Goal: Task Accomplishment & Management: Manage account settings

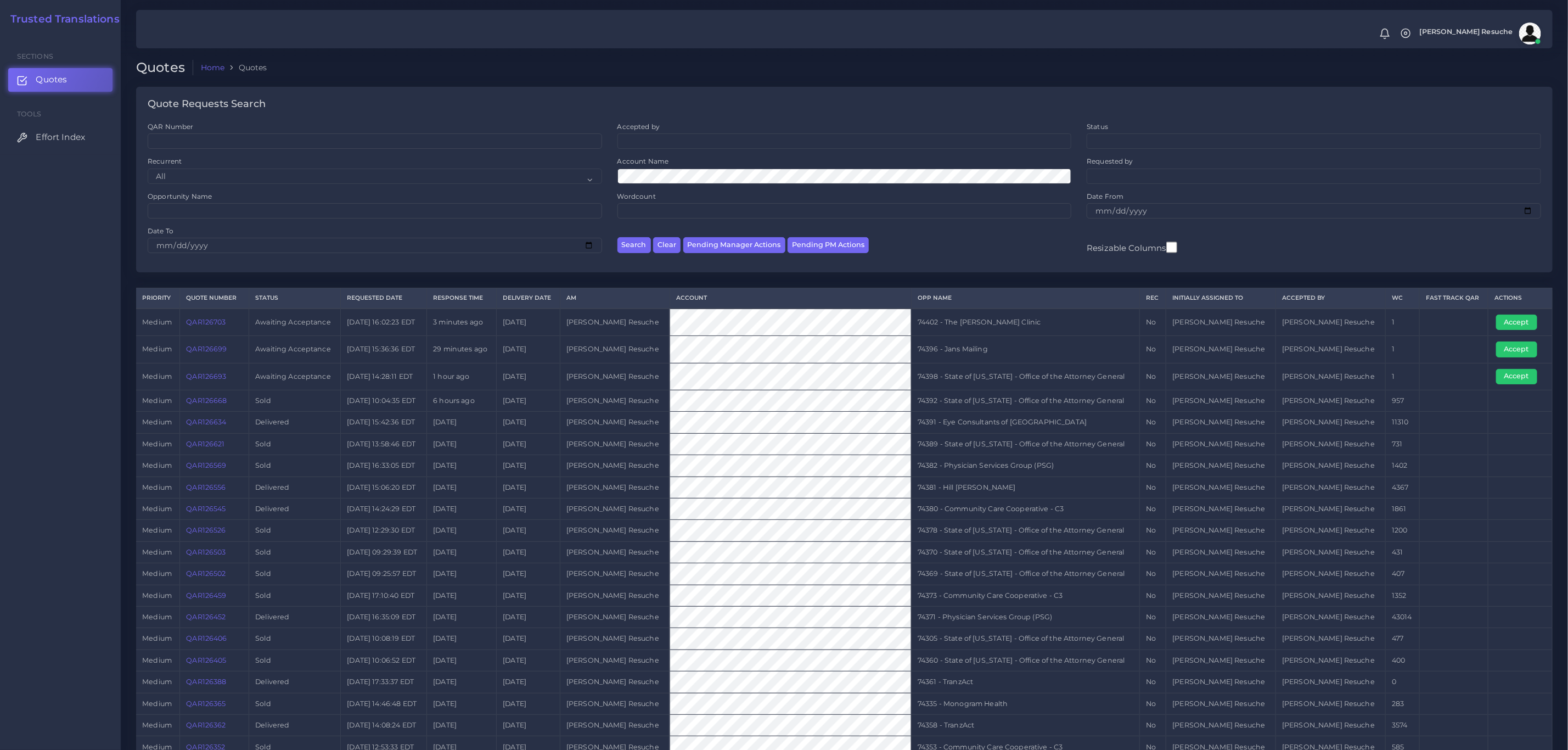
click at [214, 353] on link "QAR126699" at bounding box center [206, 349] width 41 height 8
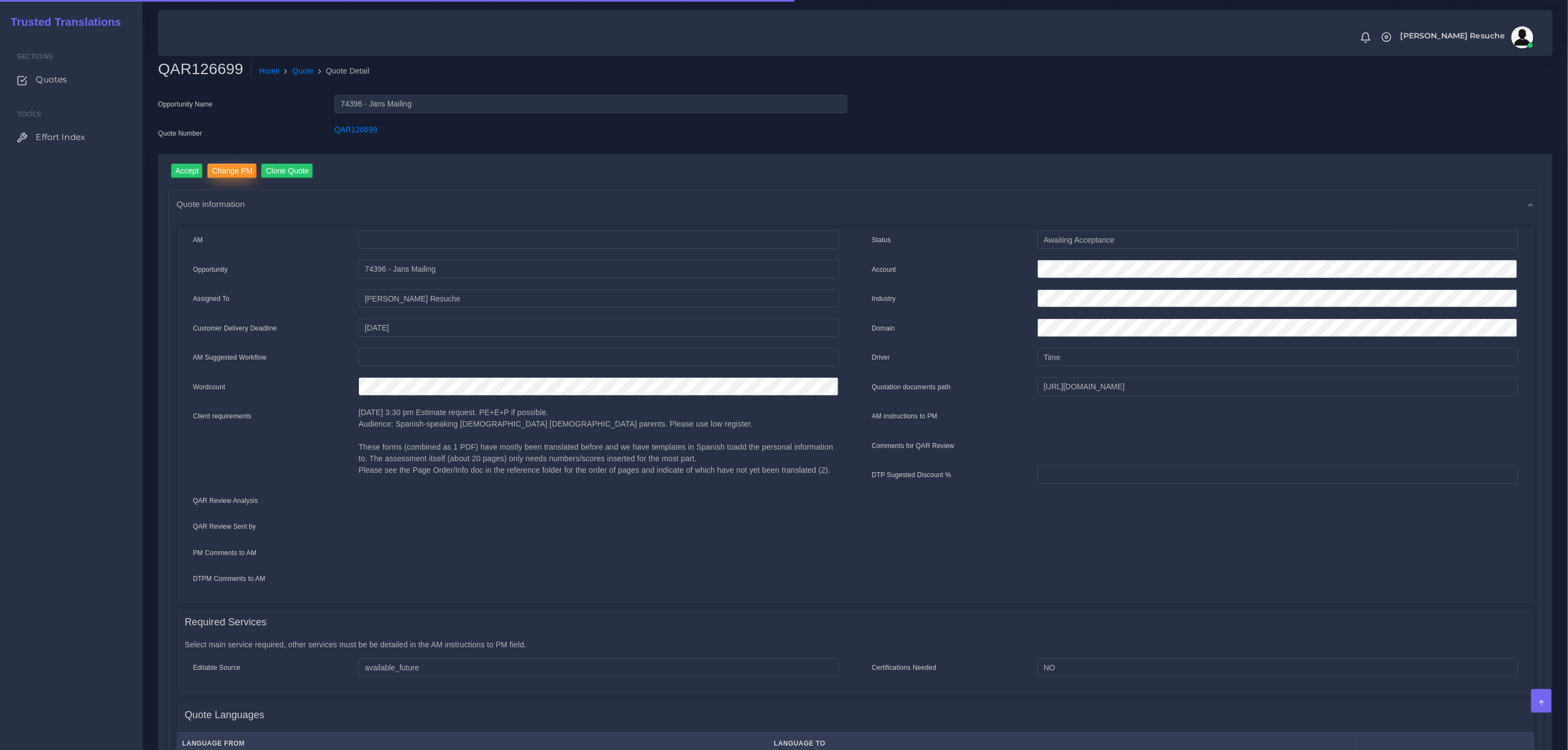
click at [230, 170] on input "Change PM" at bounding box center [232, 171] width 50 height 15
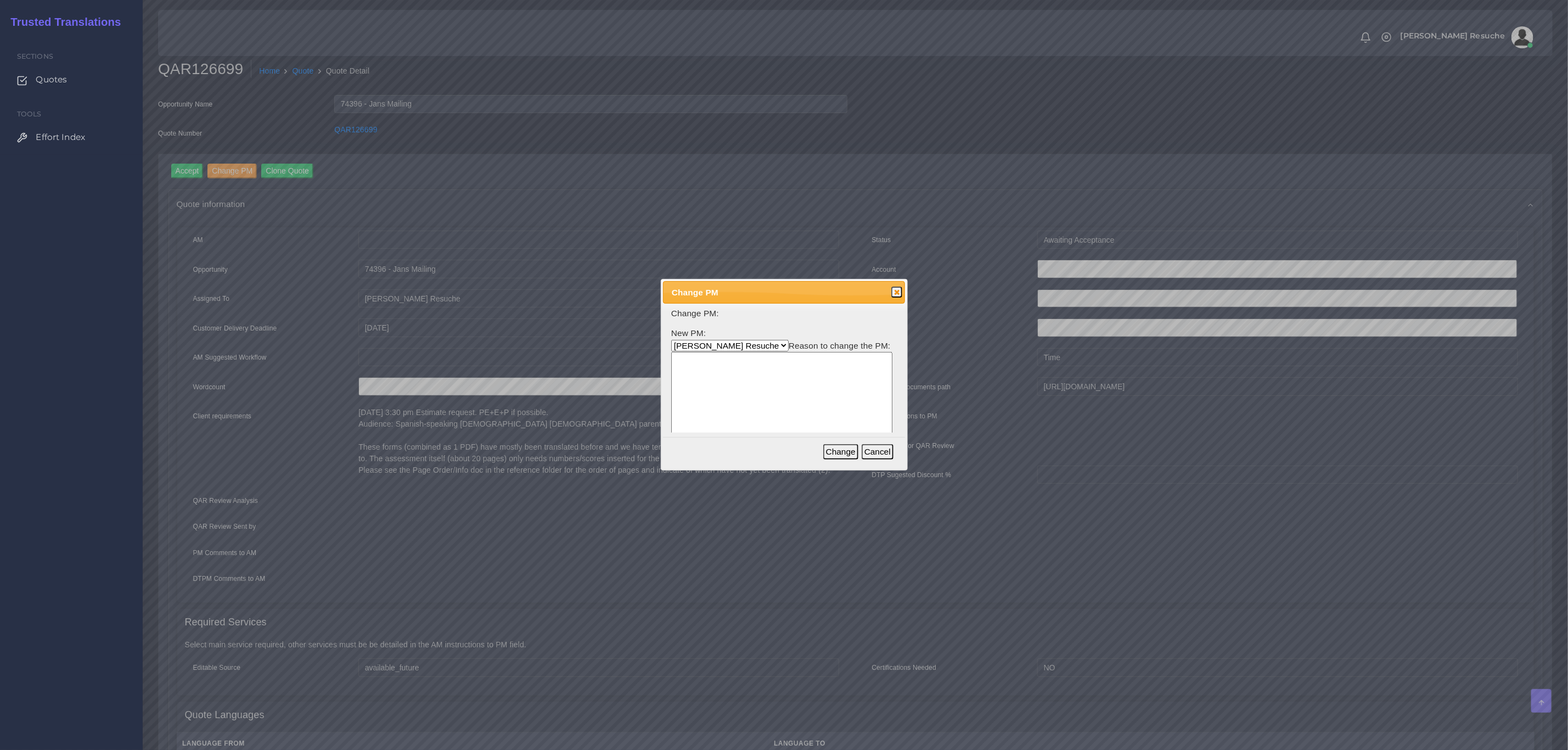
click at [738, 346] on select "Aldana Resuche Ana Whitby PM Beatriz Lacerda Dana Rossi Diego Leotta Gabriela S…" at bounding box center [730, 346] width 118 height 12
select select "3e925e02-f17d-4791-9412-c46ab5cb8daa"
click at [671, 340] on select "Aldana Resuche Ana Whitby PM Beatriz Lacerda Dana Rossi Diego Leotta Gabriela S…" at bounding box center [730, 346] width 118 height 12
click at [728, 419] on textarea at bounding box center [782, 404] width 221 height 105
type textarea "w"
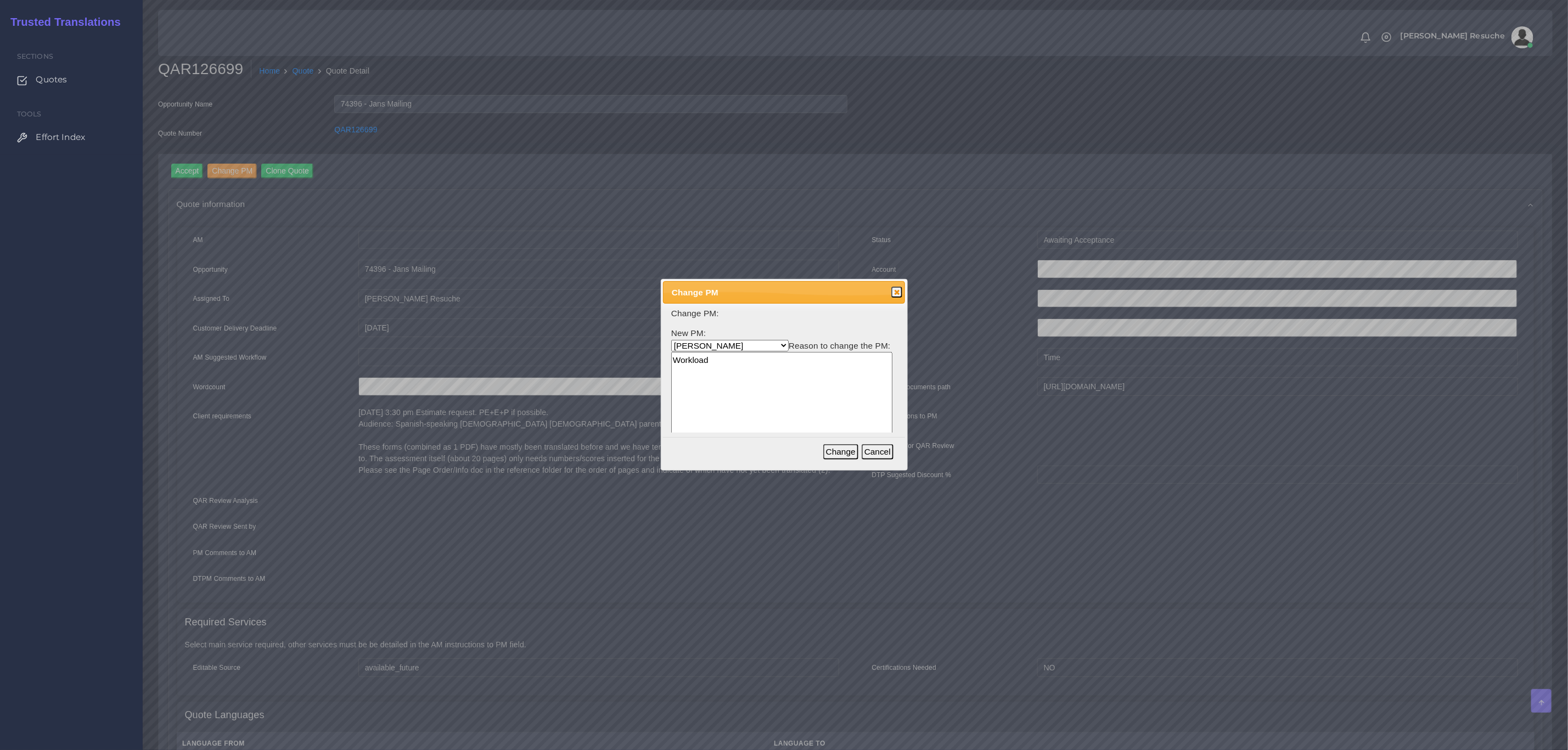
type textarea "Workload"
click at [831, 450] on button "Change" at bounding box center [840, 452] width 35 height 15
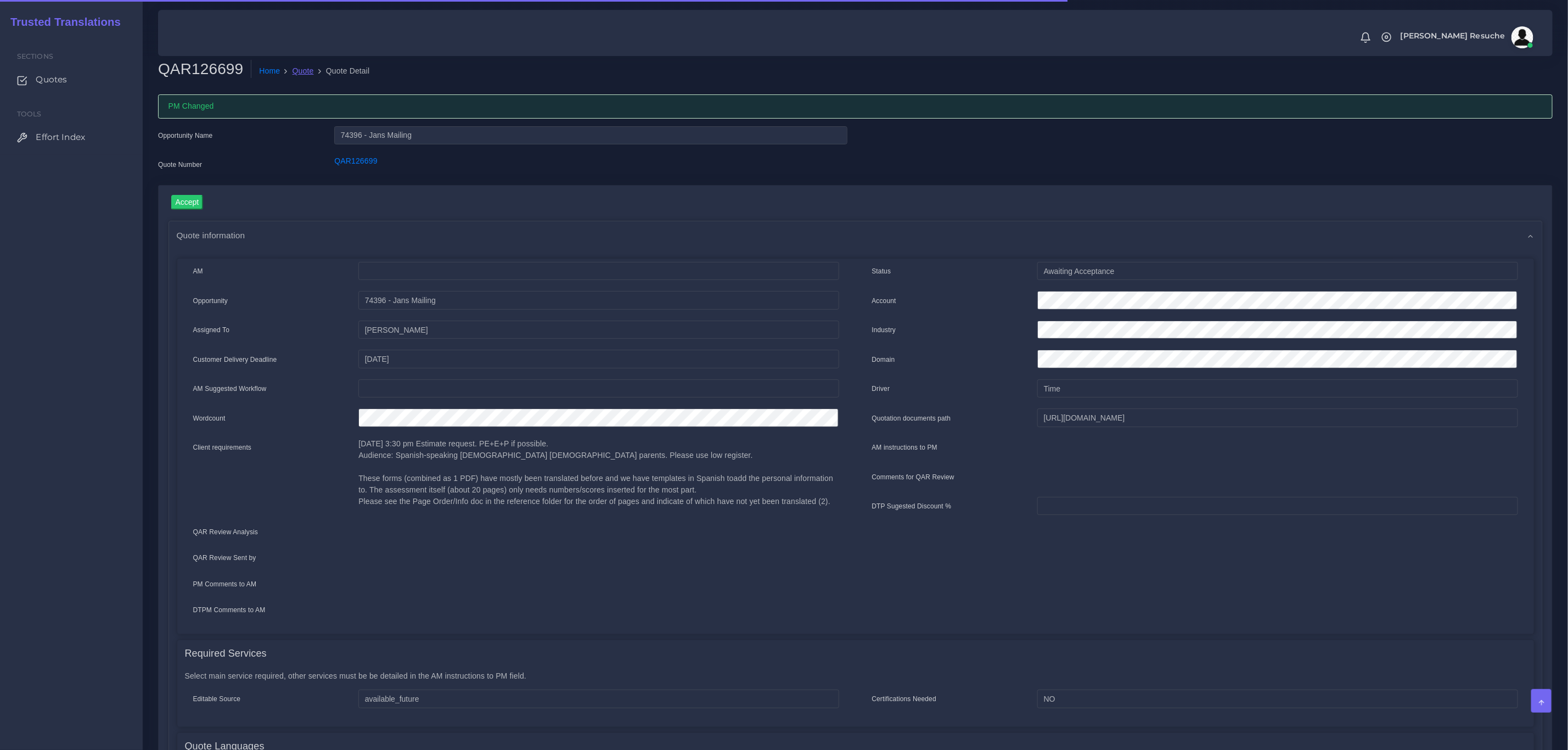
click at [297, 68] on link "Quote" at bounding box center [303, 71] width 21 height 12
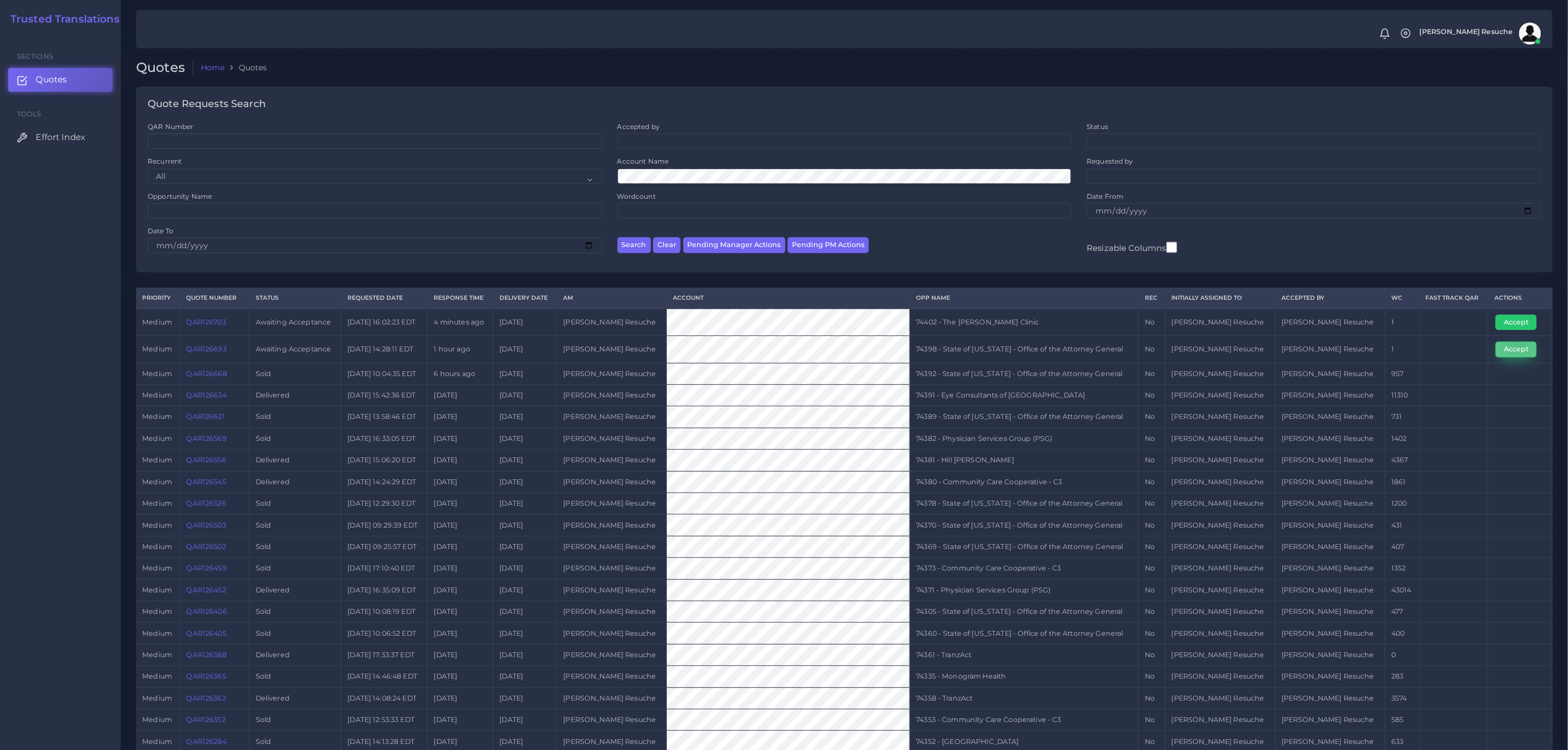
click at [1515, 346] on button "Accept" at bounding box center [1516, 349] width 41 height 15
click at [1062, 353] on td "74398 - State of Kentucky - Office of the Attorney General" at bounding box center [1024, 350] width 229 height 27
click at [1062, 353] on td "74398 - State of [US_STATE] - Office of the Attorney General" at bounding box center [1024, 350] width 229 height 27
copy tr "74398 - State of Kentucky - Office of the Attorney General"
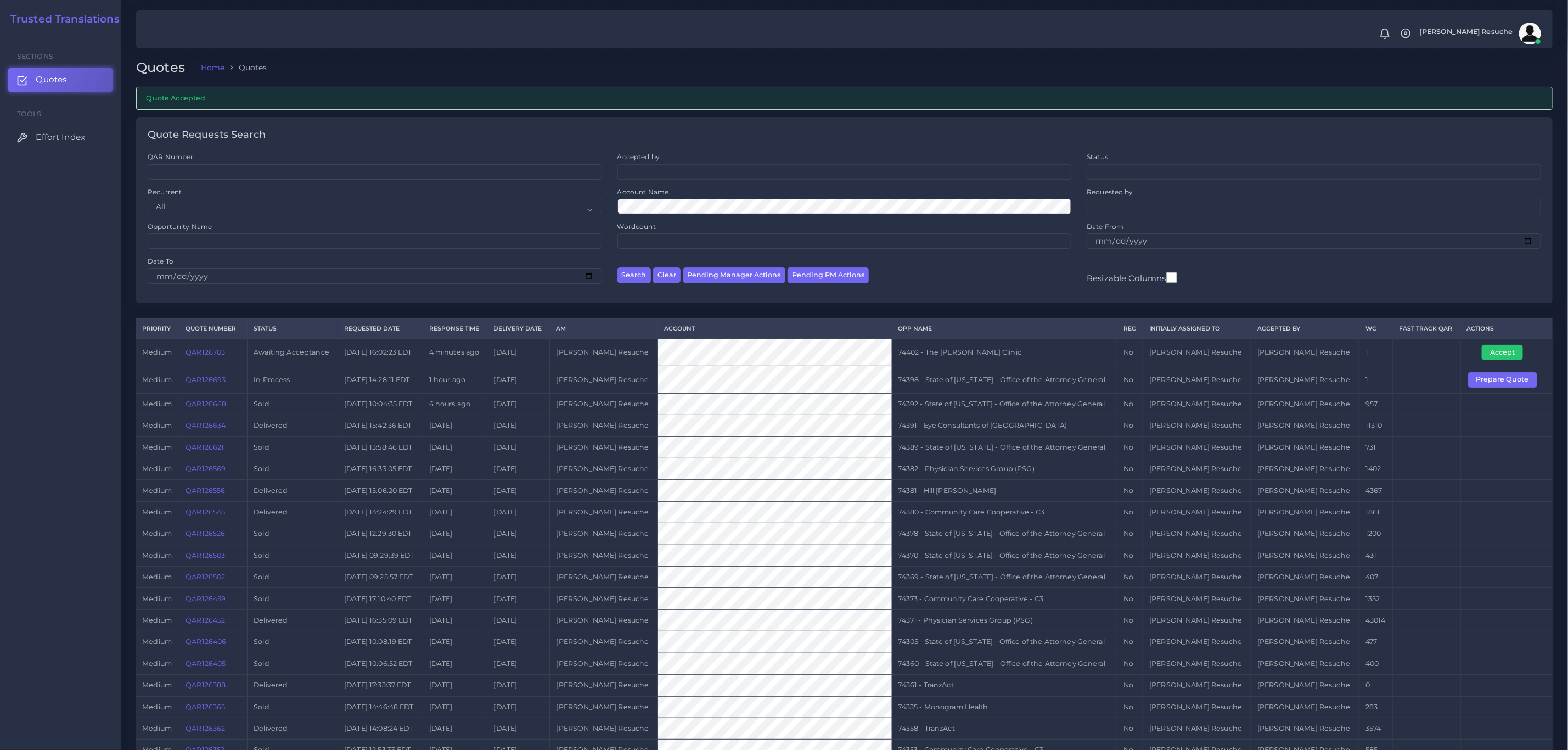
drag, startPoint x: 1329, startPoint y: 554, endPoint x: 1351, endPoint y: 518, distance: 42.2
click at [1329, 554] on td "Aldana Resuche" at bounding box center [1305, 555] width 108 height 21
drag, startPoint x: 1505, startPoint y: 359, endPoint x: 1497, endPoint y: 360, distance: 8.1
click at [1505, 359] on button "Accept" at bounding box center [1502, 353] width 41 height 15
click at [1011, 364] on td "74402 - The [PERSON_NAME] Clinic" at bounding box center [1004, 352] width 225 height 28
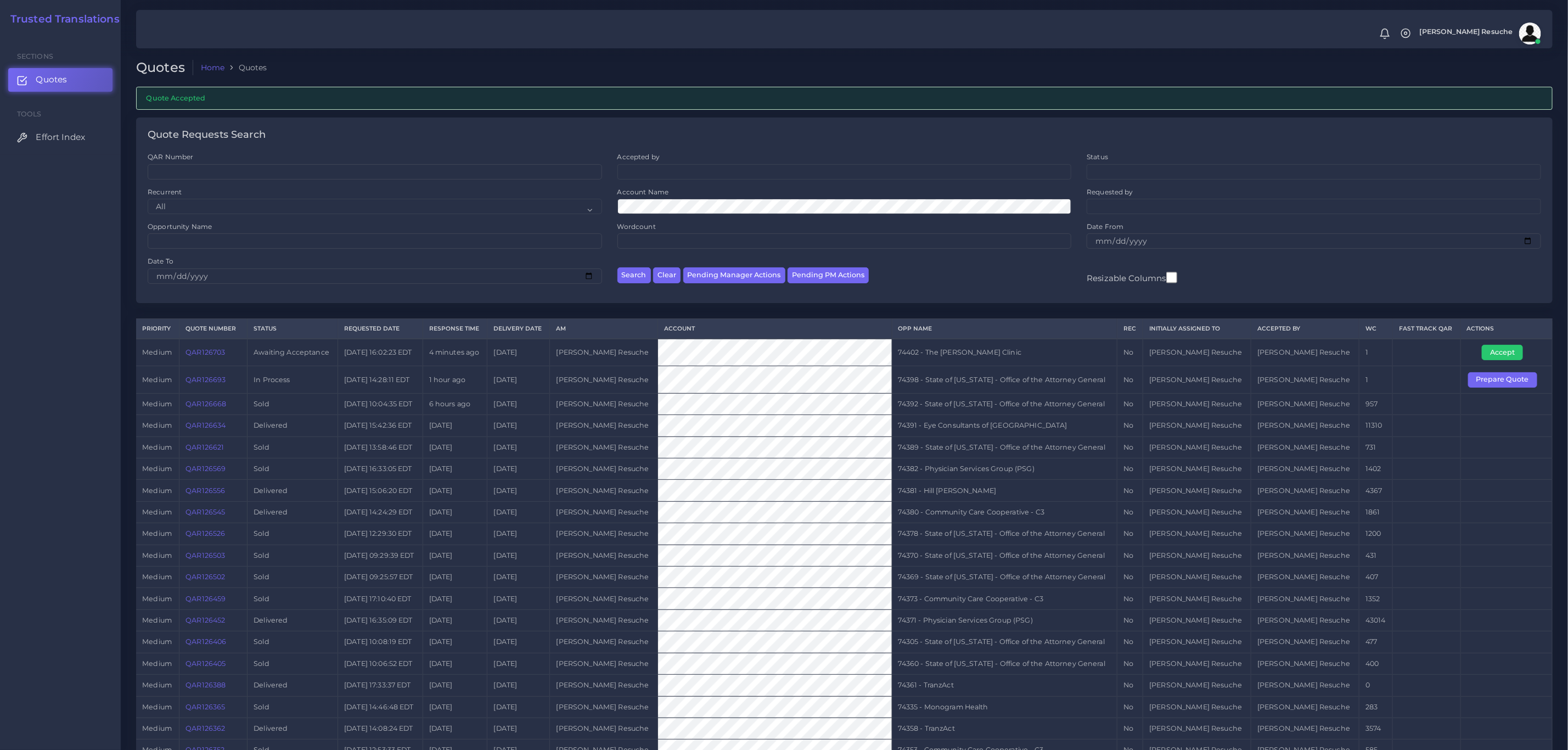
click at [1011, 364] on td "74402 - The [PERSON_NAME] Clinic" at bounding box center [1004, 352] width 225 height 28
copy tr "74402 - The [PERSON_NAME] Clinic"
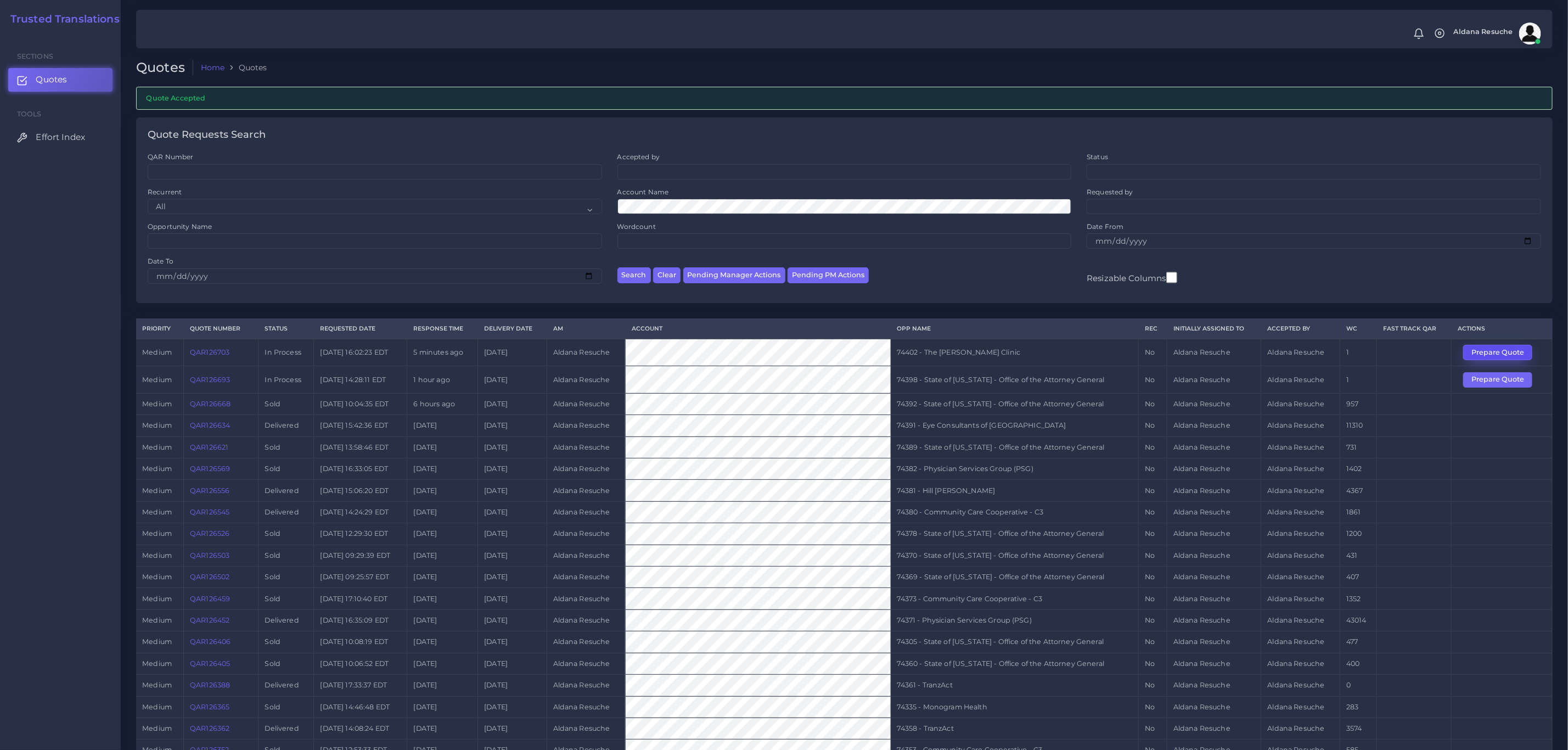
click at [1482, 360] on button "Prepare Quote" at bounding box center [1497, 353] width 69 height 15
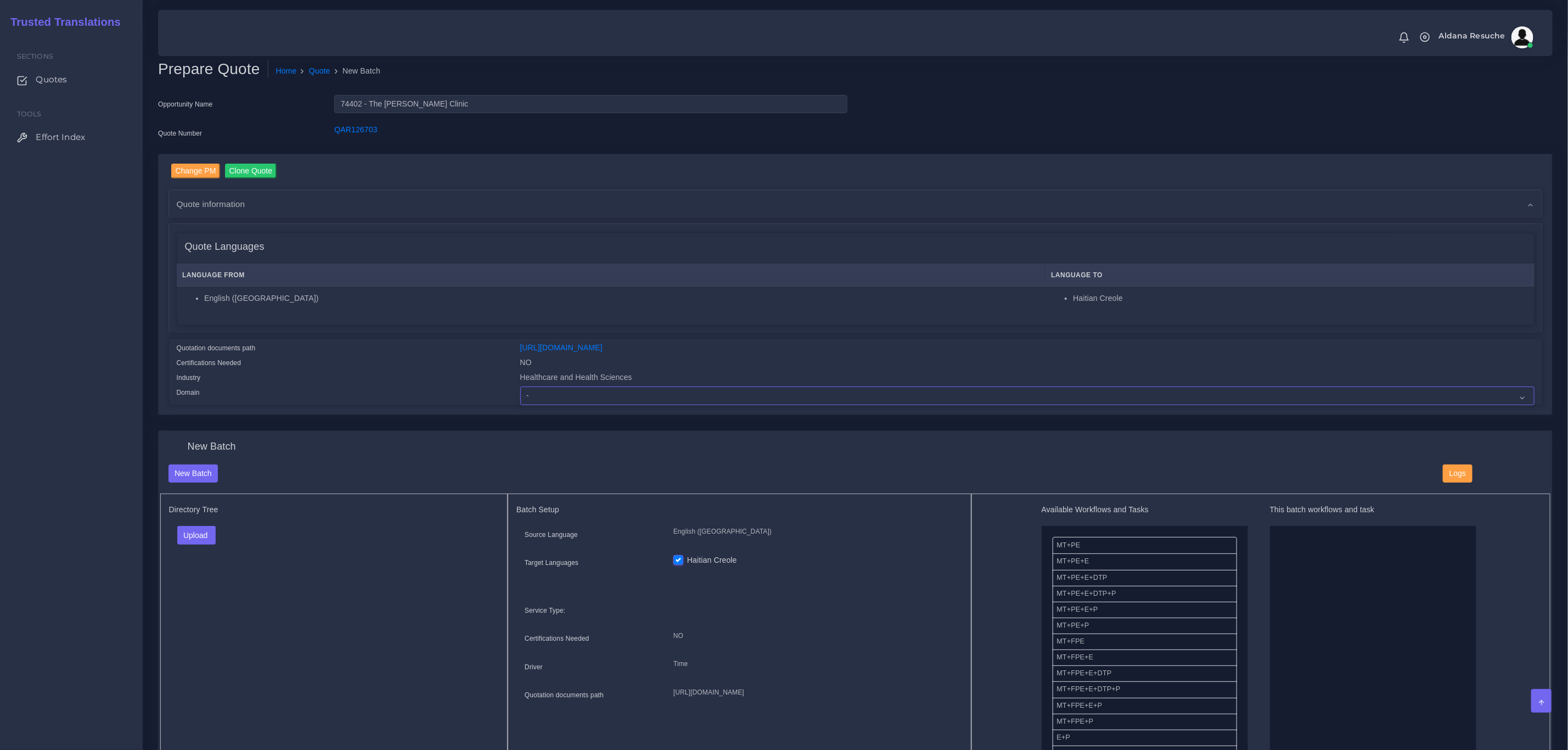
click at [562, 397] on select "- Advertising and Media Agriculture, Forestry and Fishing Architecture, Buildin…" at bounding box center [1028, 395] width 1014 height 19
select select "Healthcare and Health Sciences"
click at [521, 386] on select "- Advertising and Media Agriculture, Forestry and Fishing Architecture, Buildin…" at bounding box center [1028, 395] width 1014 height 19
click at [194, 541] on button "Upload" at bounding box center [196, 535] width 39 height 19
click at [201, 584] on label "Files" at bounding box center [216, 577] width 76 height 14
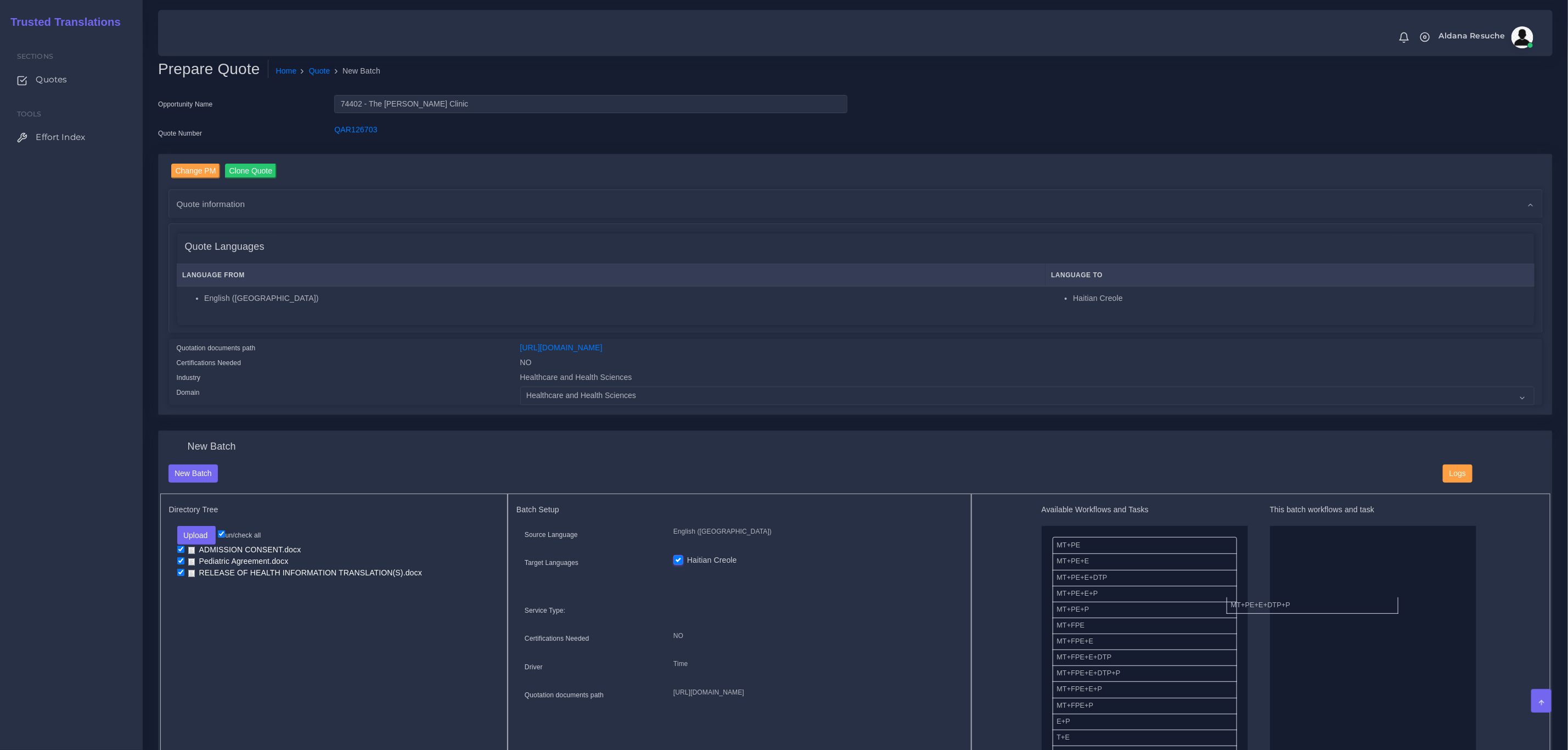
drag, startPoint x: 1110, startPoint y: 598, endPoint x: 1325, endPoint y: 605, distance: 215.1
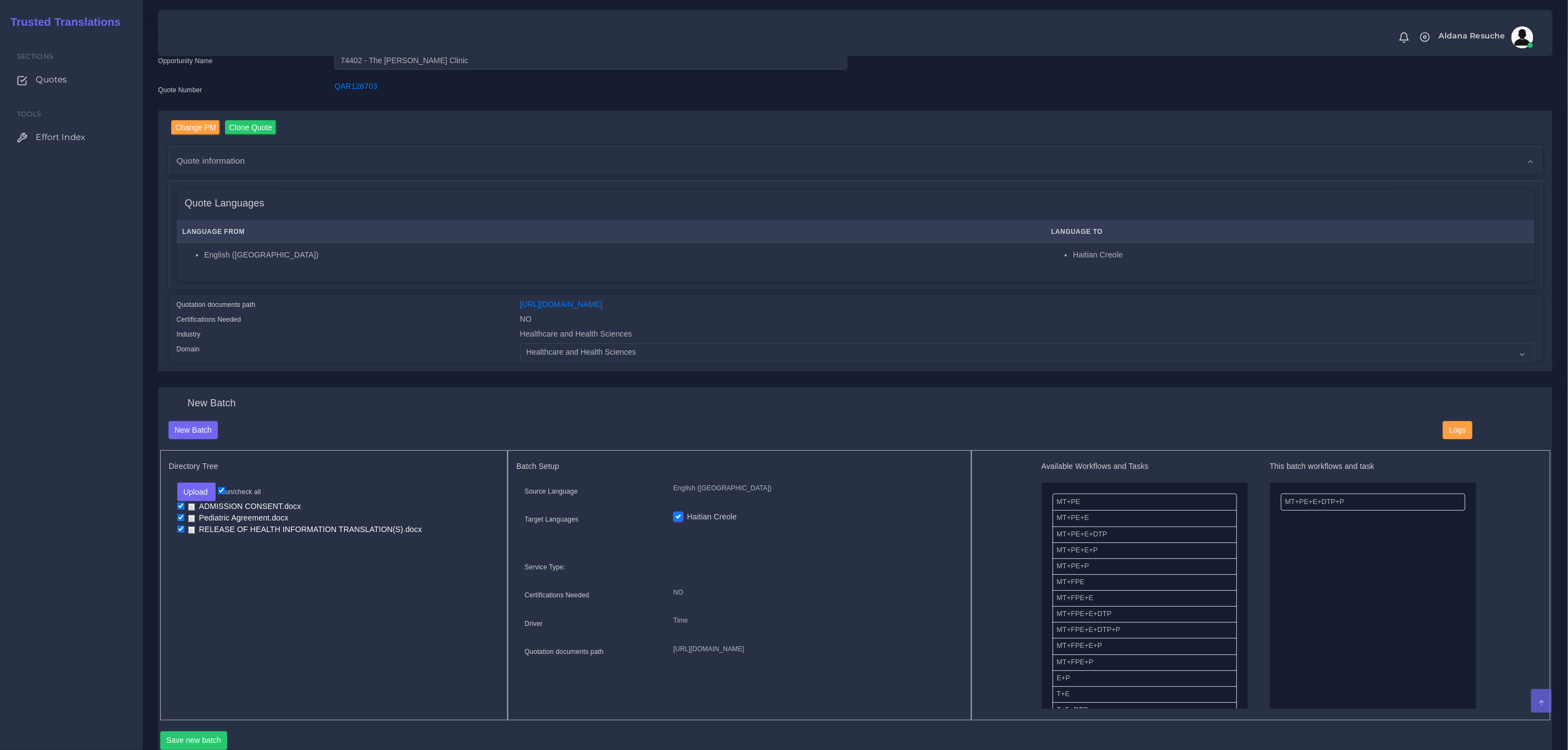
scroll to position [82, 0]
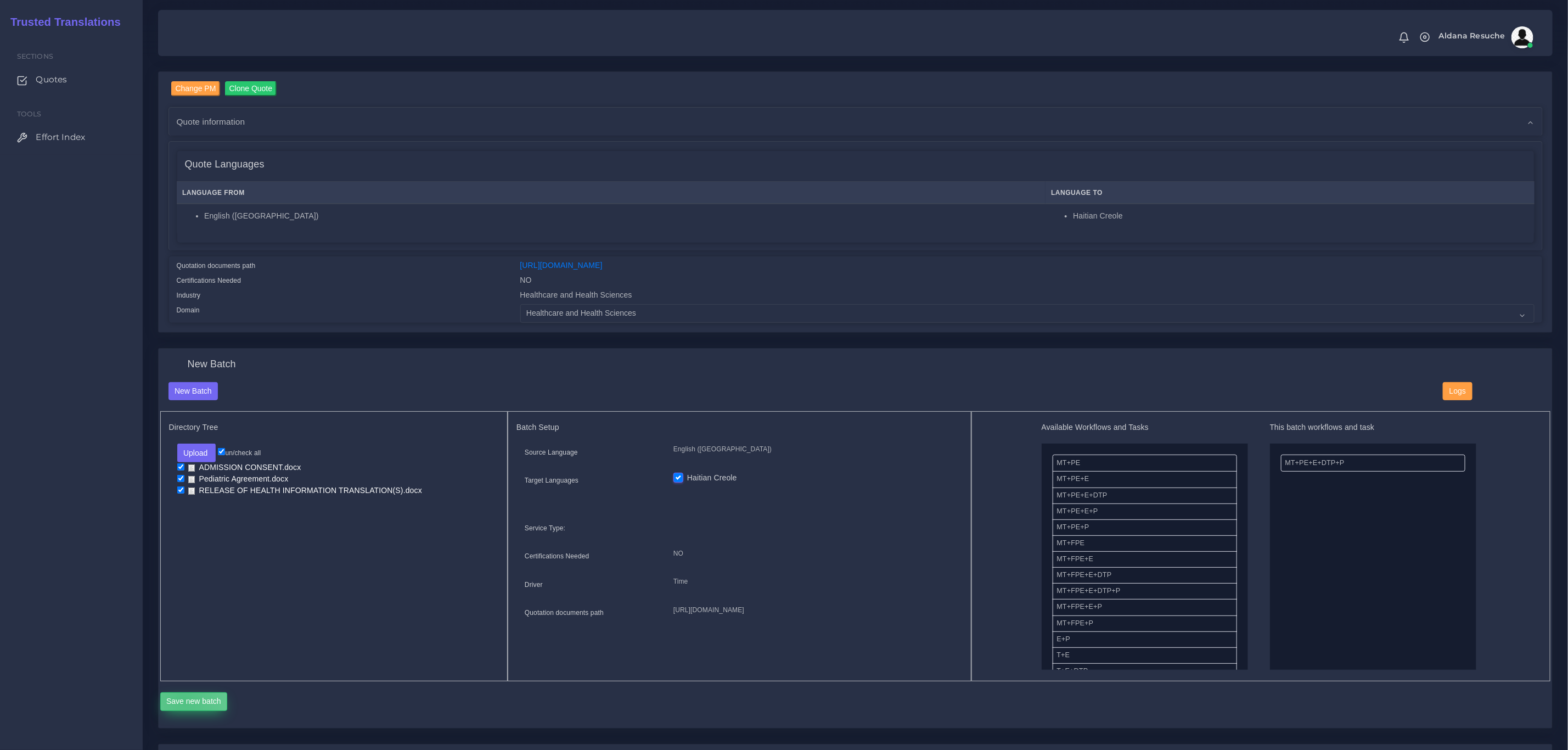
click at [183, 699] on button "Save new batch" at bounding box center [194, 701] width 68 height 19
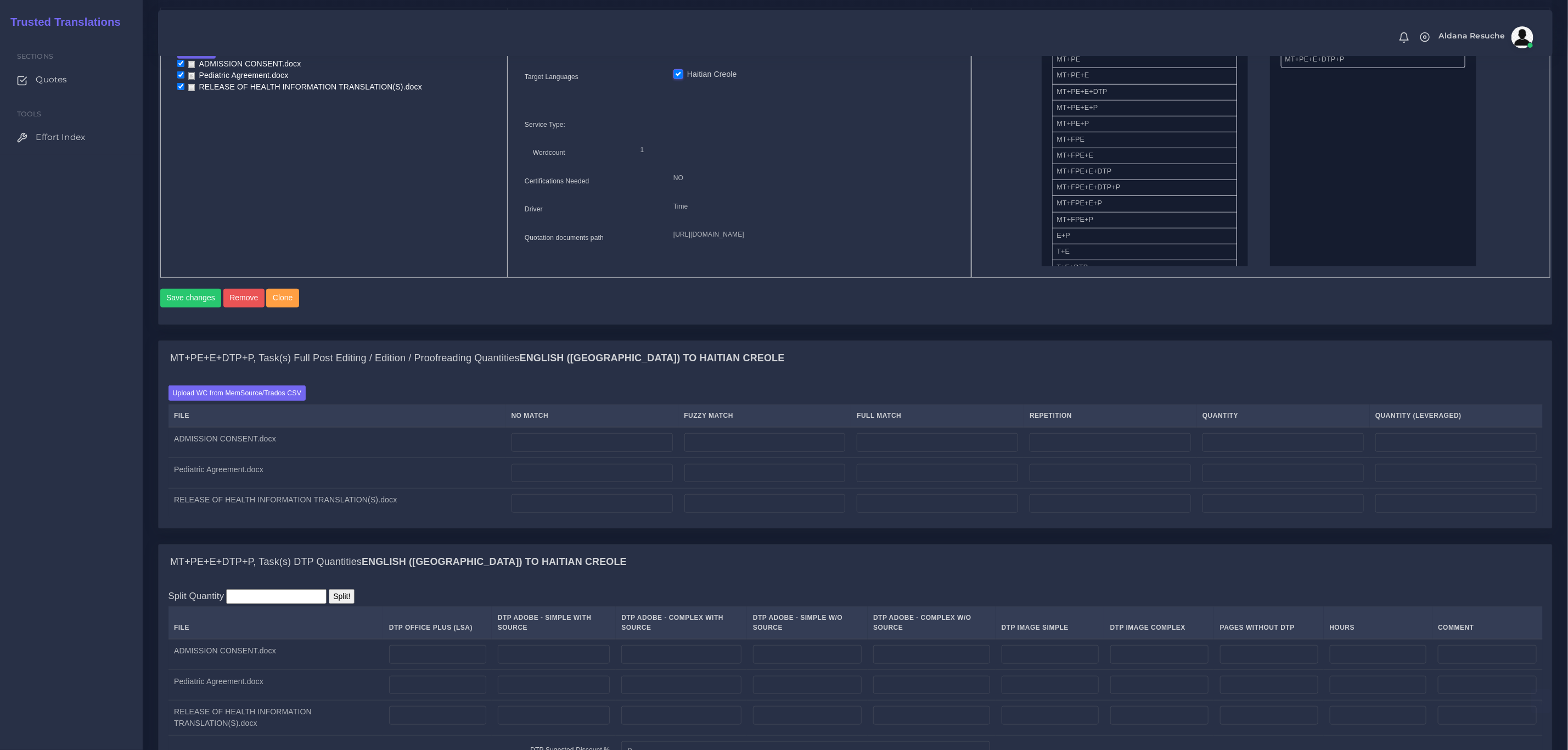
scroll to position [494, 0]
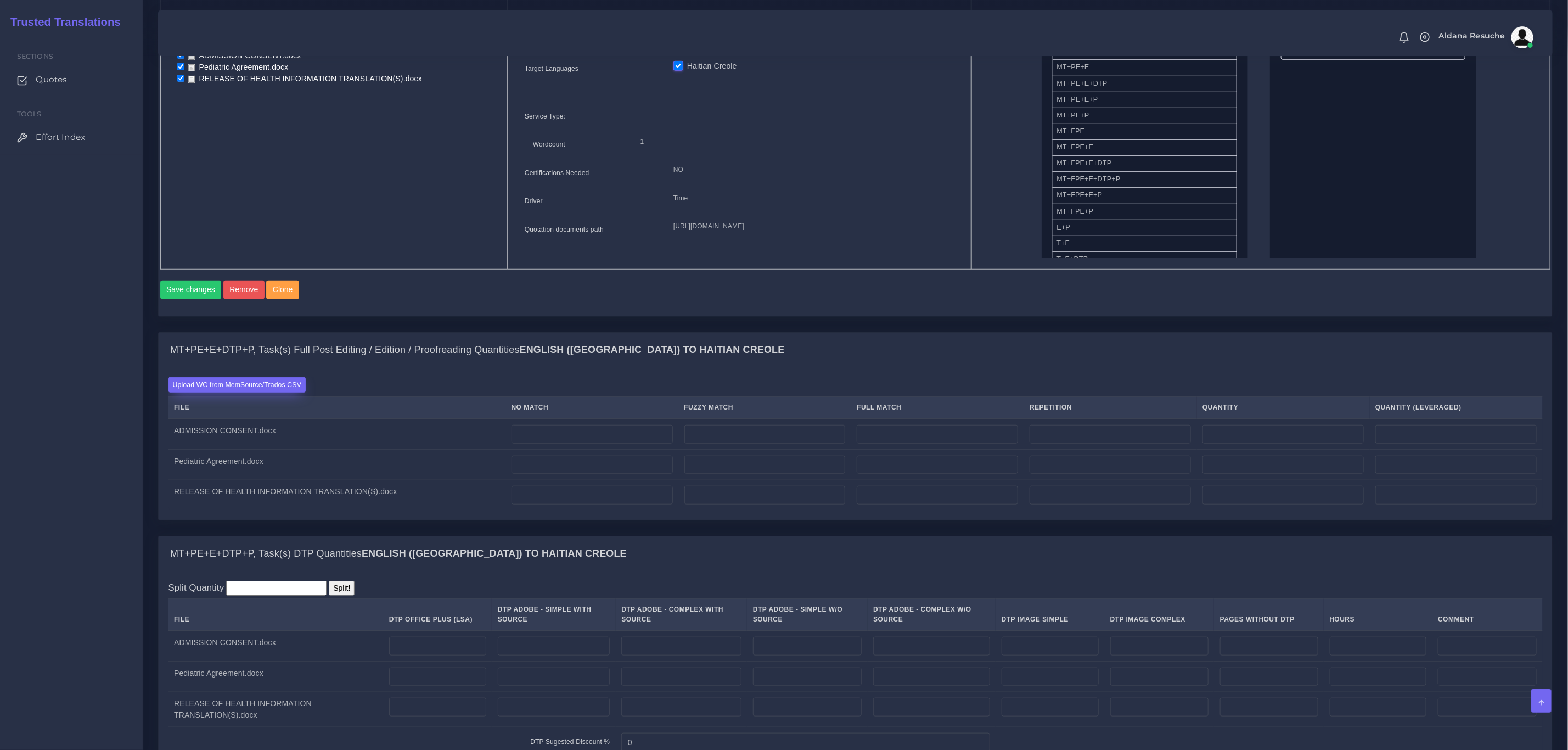
click at [287, 392] on label "Upload WC from MemSource/Trados CSV" at bounding box center [237, 384] width 138 height 15
click at [0, 0] on input "Upload WC from MemSource/Trados CSV" at bounding box center [0, 0] width 0 height 0
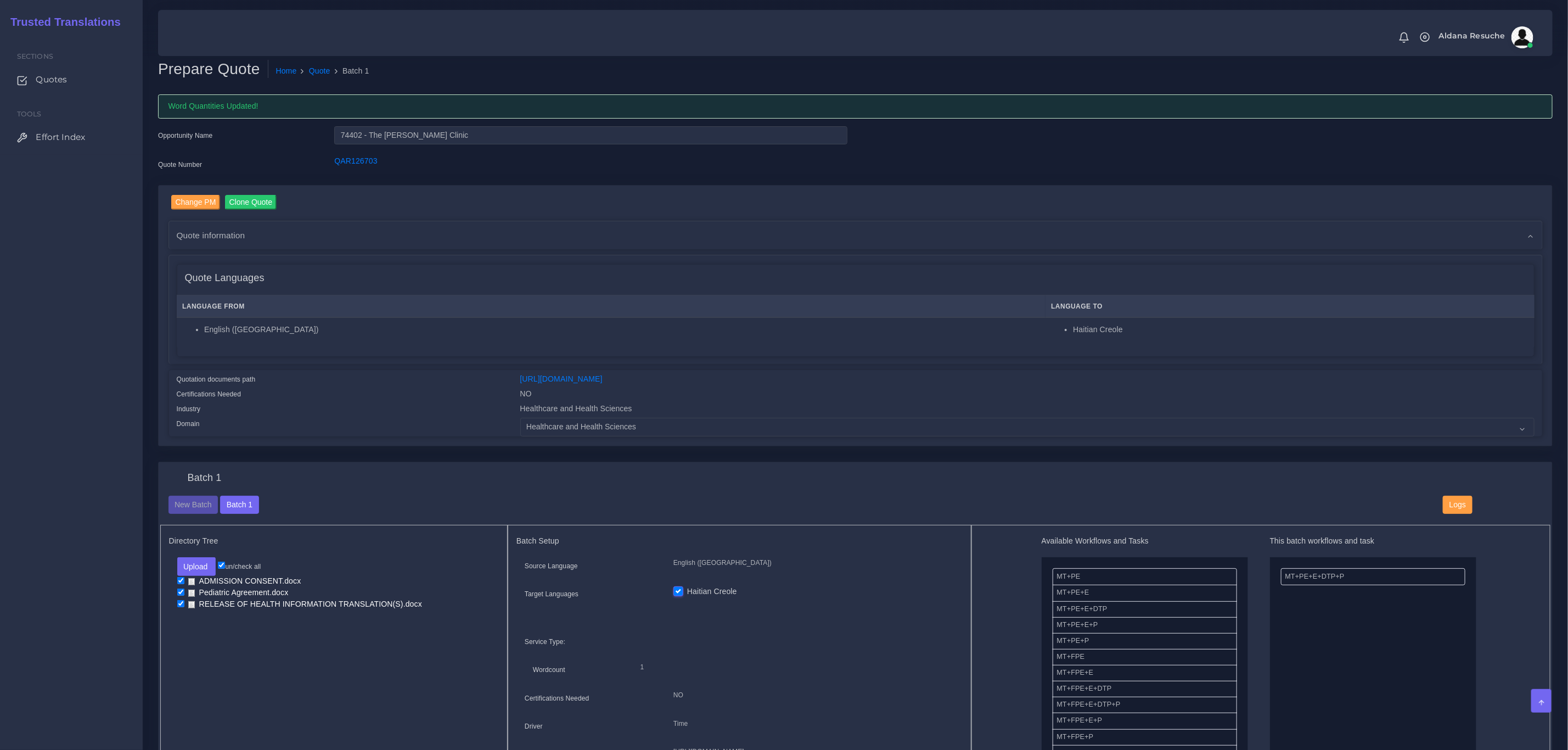
click at [292, 471] on div "Batch 1 New Batch Batch 1 Logs Files" at bounding box center [854, 652] width 1393 height 379
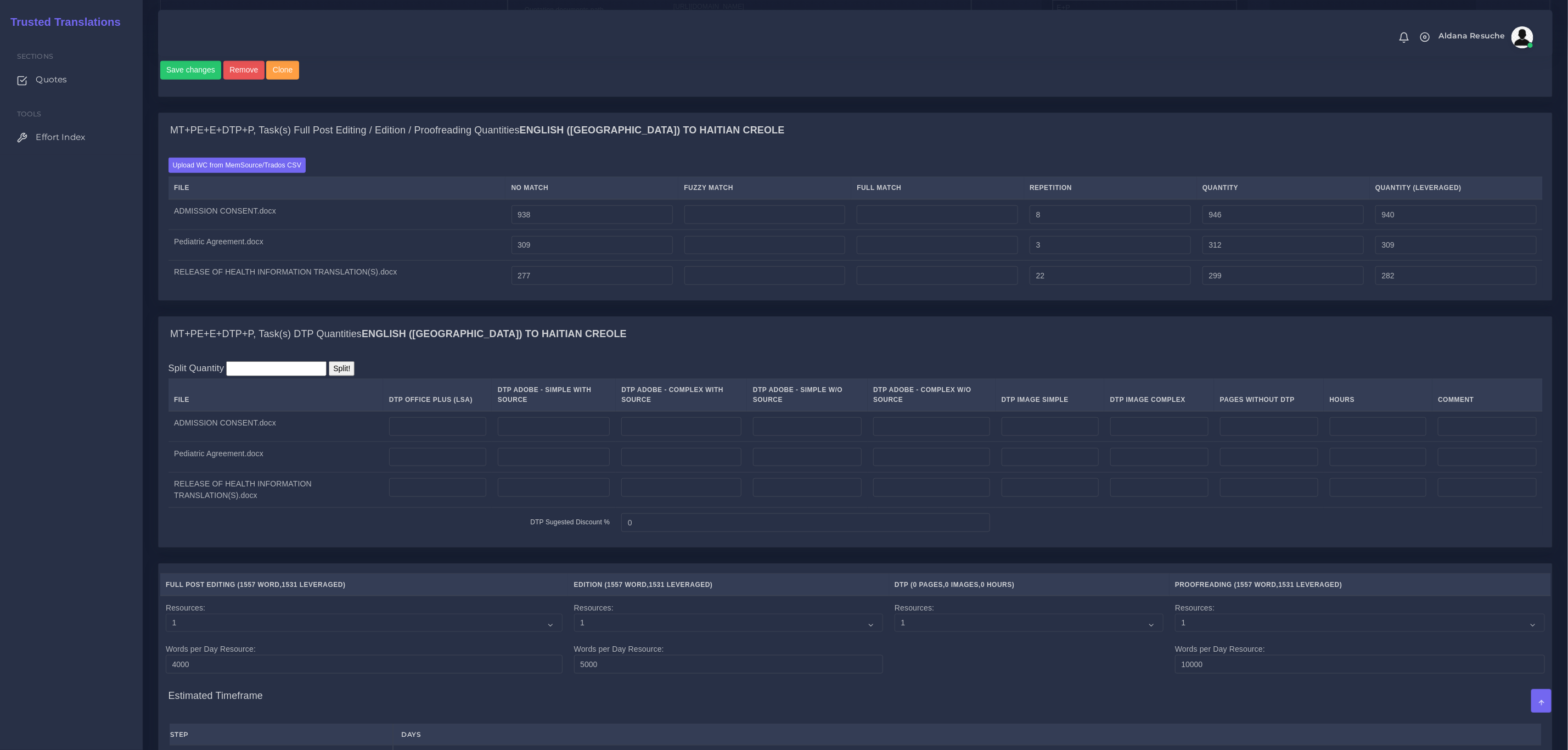
scroll to position [741, 0]
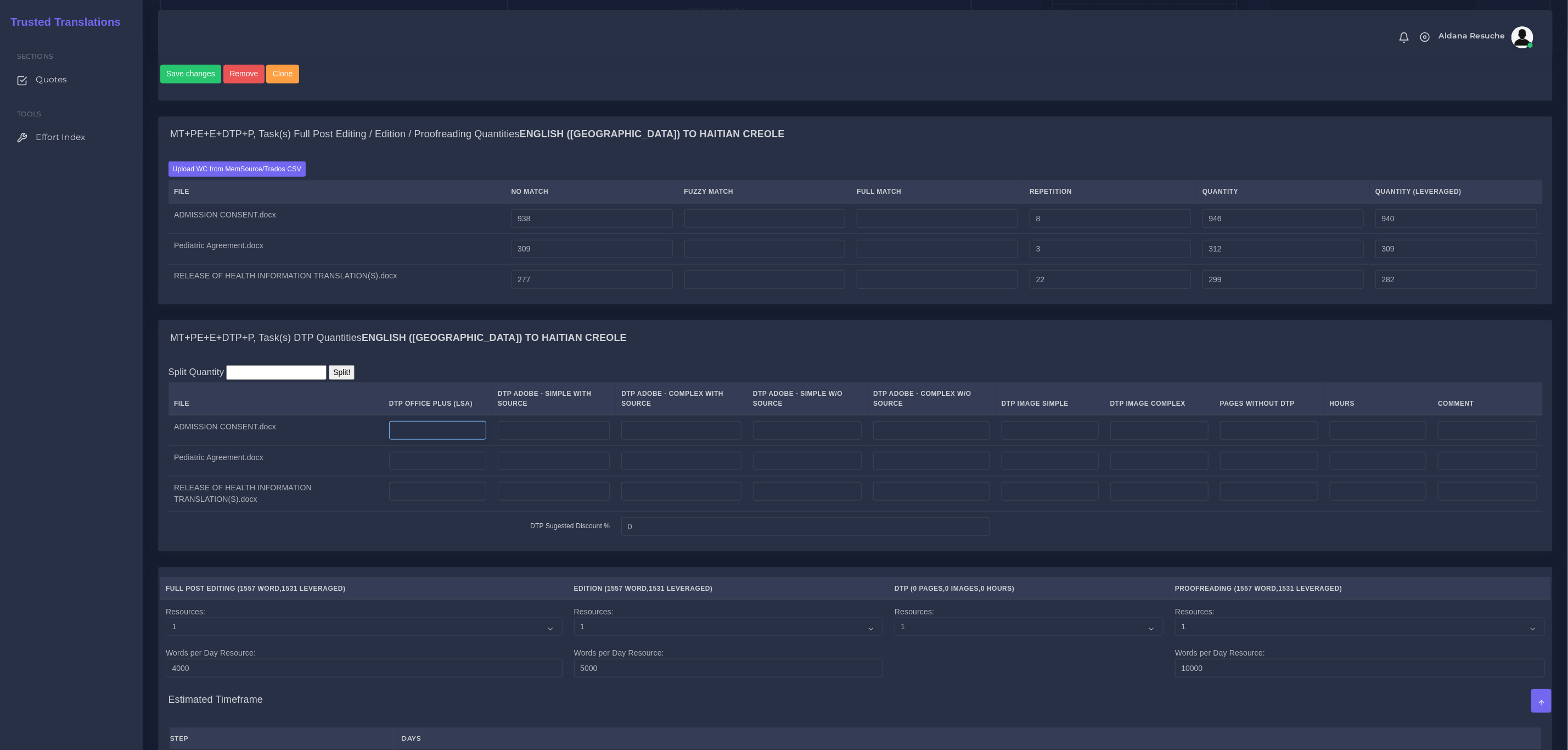
click at [420, 440] on input "number" at bounding box center [438, 430] width 97 height 19
type input "1"
click at [414, 469] on input "number" at bounding box center [438, 461] width 97 height 19
type input "1"
click at [404, 501] on input "number" at bounding box center [438, 491] width 97 height 19
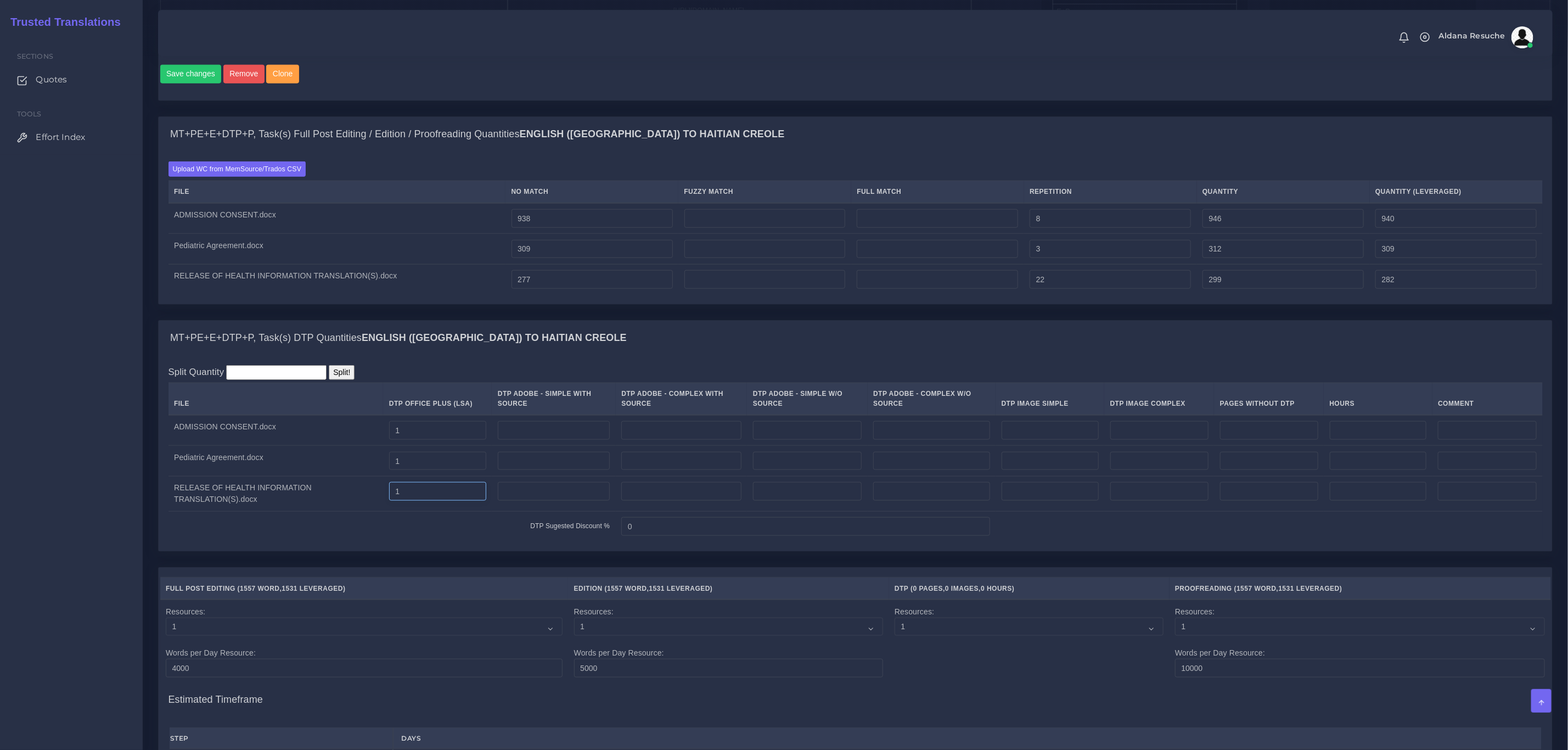
type input "1"
click at [565, 356] on div "MT+PE+E+DTP+P, Task(s) DTP Quantities English (US) TO Haitian Creole" at bounding box center [854, 338] width 1393 height 35
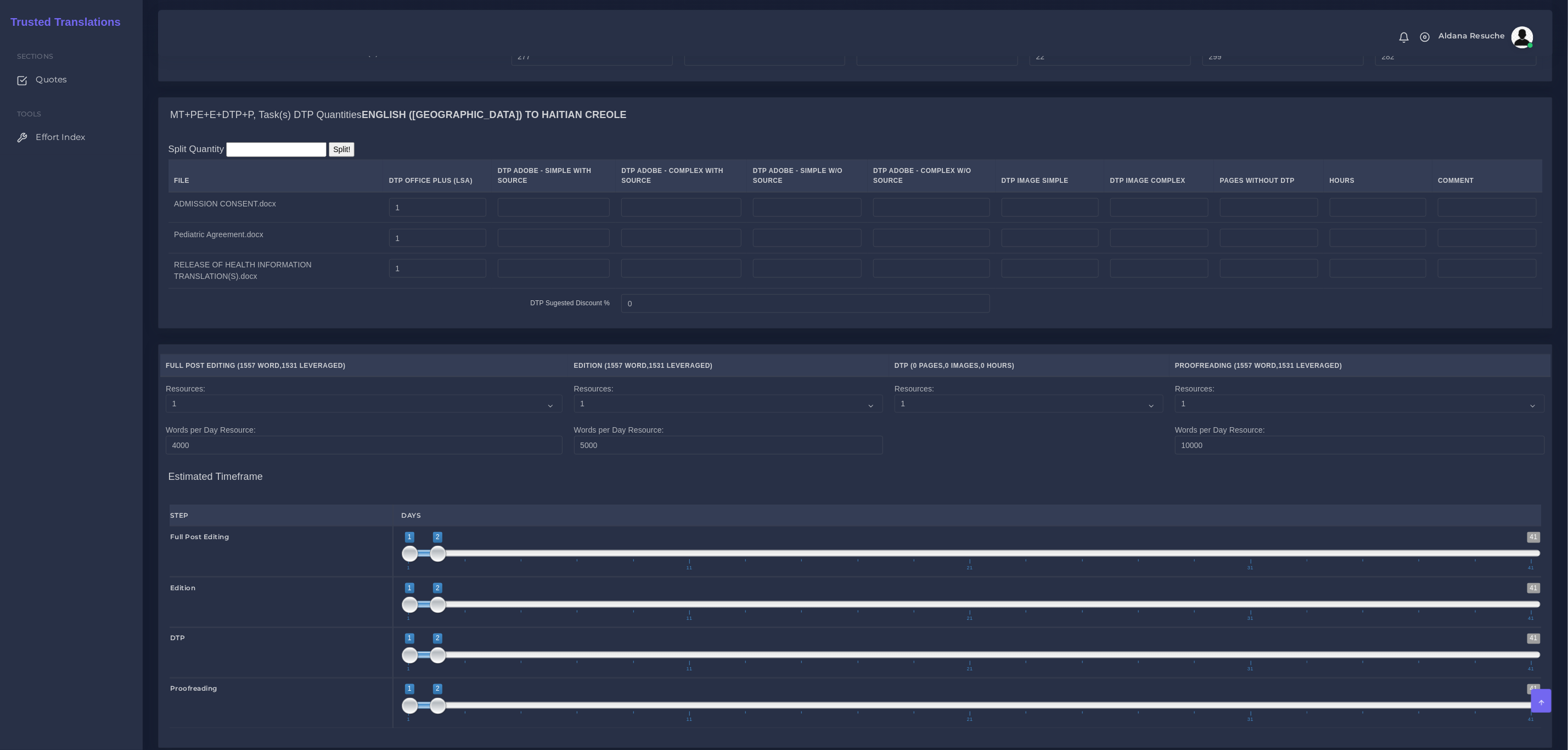
scroll to position [1244, 0]
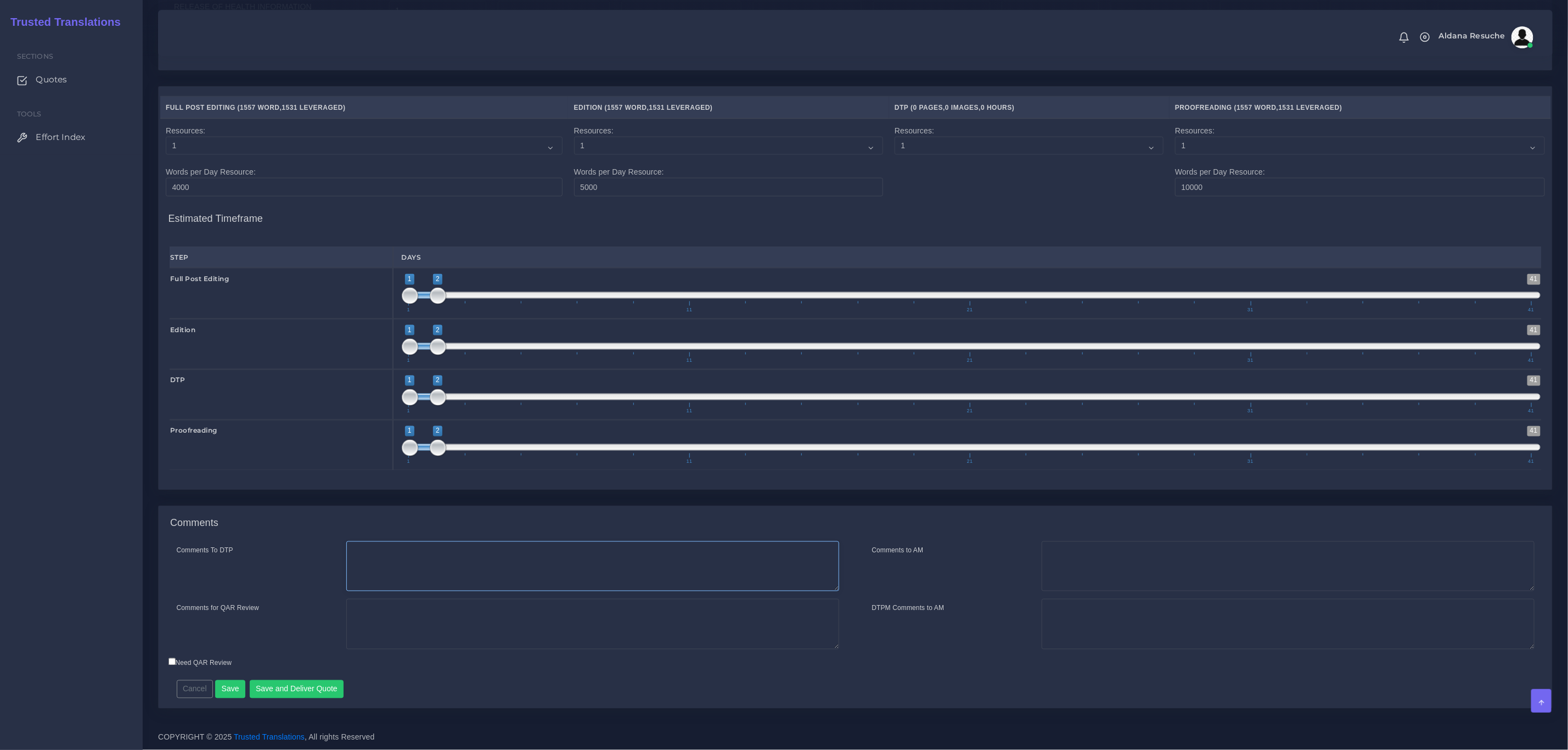
click at [410, 581] on textarea "Comments To DTP" at bounding box center [593, 567] width 493 height 50
type textarea "DTP in word"
type textarea "RUSH PROJECT PEEP+DTP One of the files is needed for monday EOB. It'll probably…"
click at [277, 689] on button "Save and Deliver Quote" at bounding box center [297, 689] width 95 height 19
drag, startPoint x: 830, startPoint y: 674, endPoint x: 837, endPoint y: 669, distance: 8.6
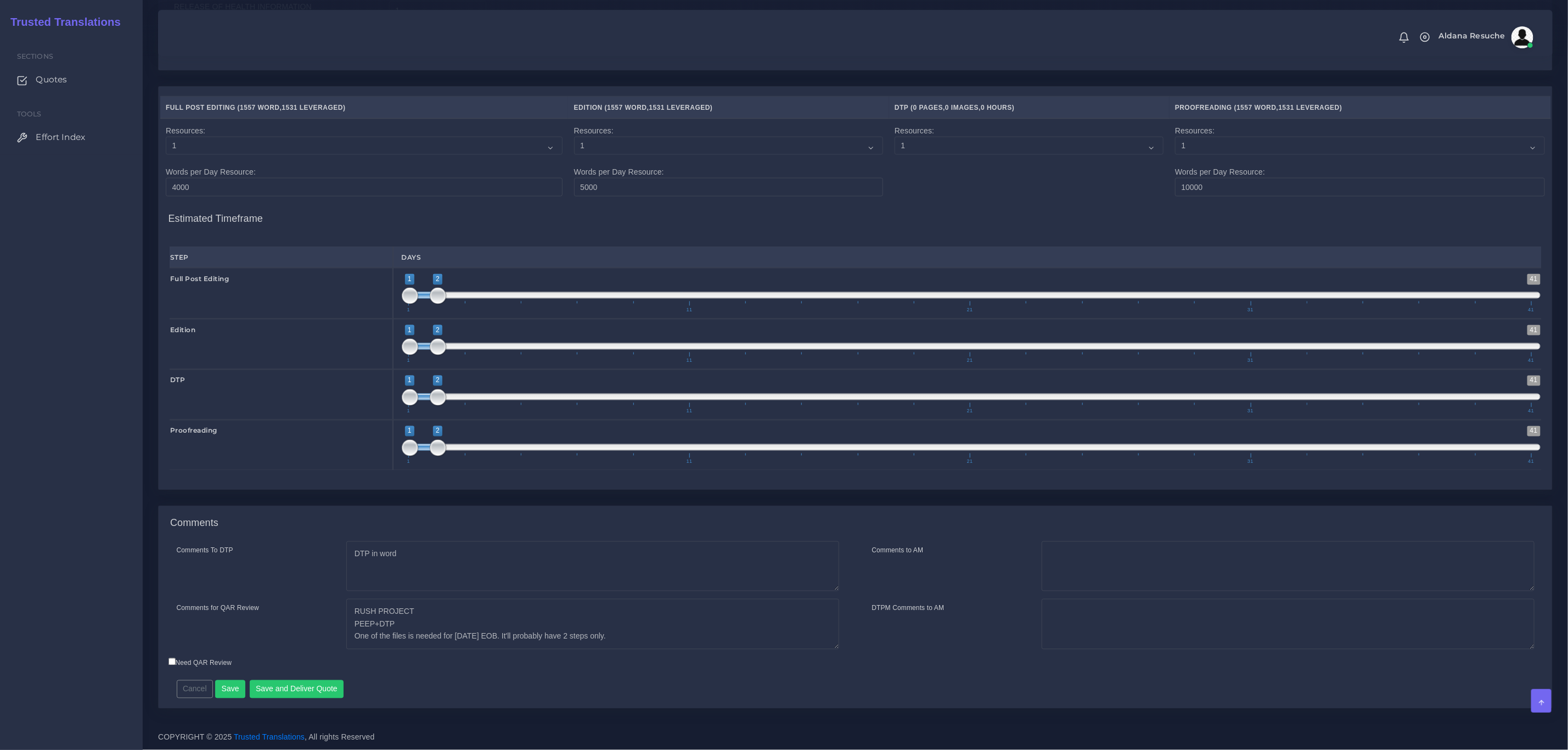
click at [830, 674] on div "Cancel Save Save and Deliver Quote Remember to fill in the estimated time for e…" at bounding box center [684, 686] width 1031 height 27
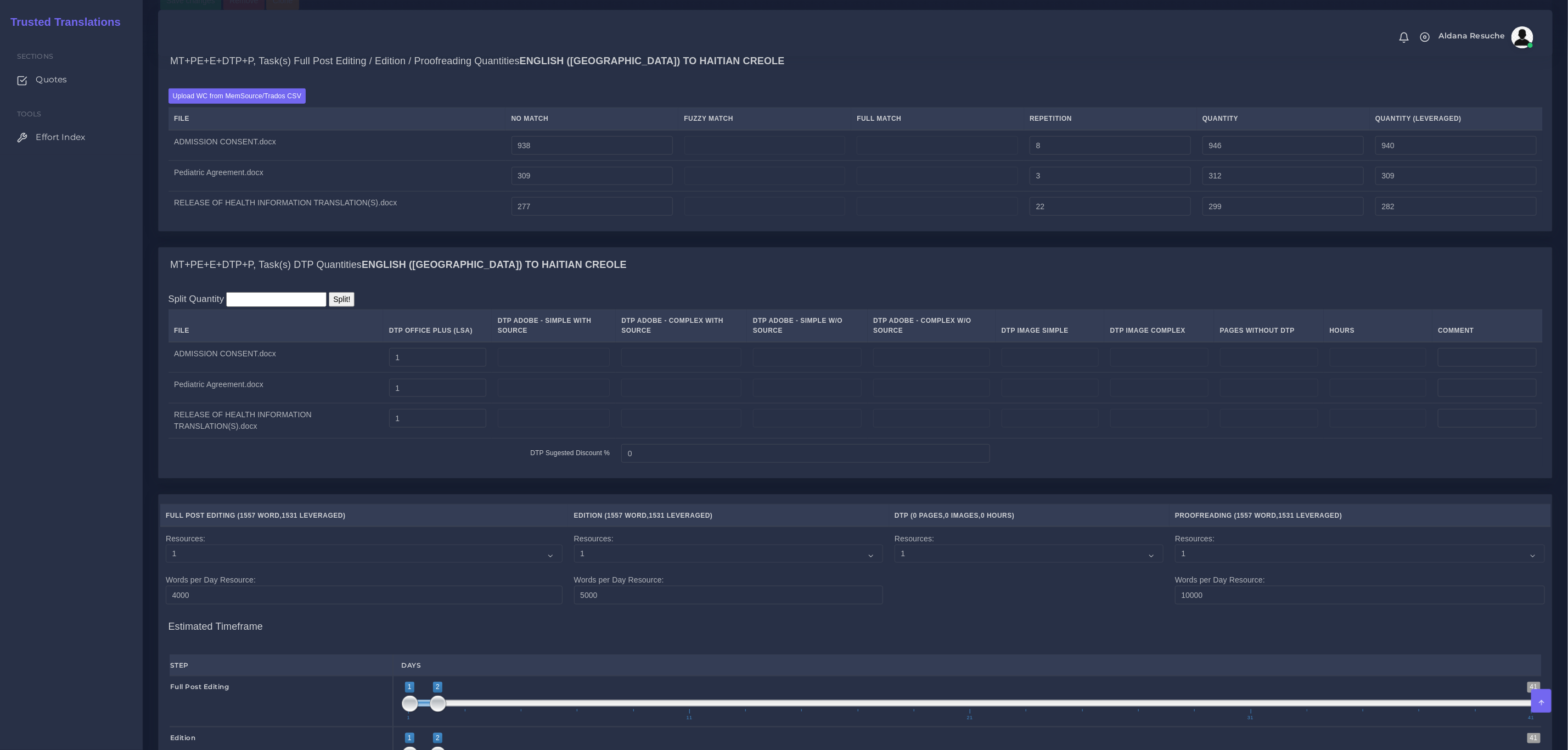
scroll to position [832, 0]
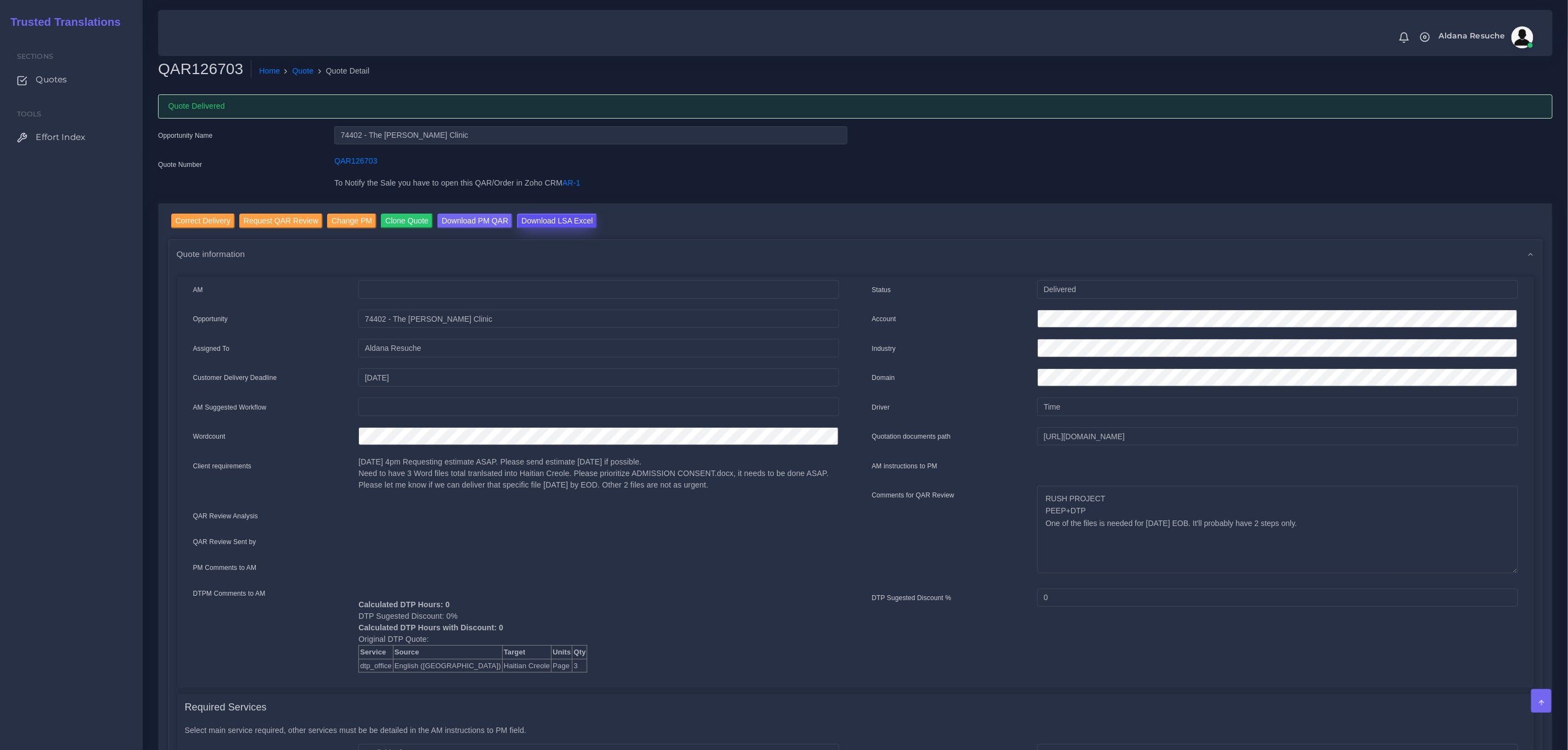
click at [557, 220] on input "Download LSA Excel" at bounding box center [557, 221] width 80 height 15
click at [293, 66] on link "Quote" at bounding box center [303, 71] width 21 height 12
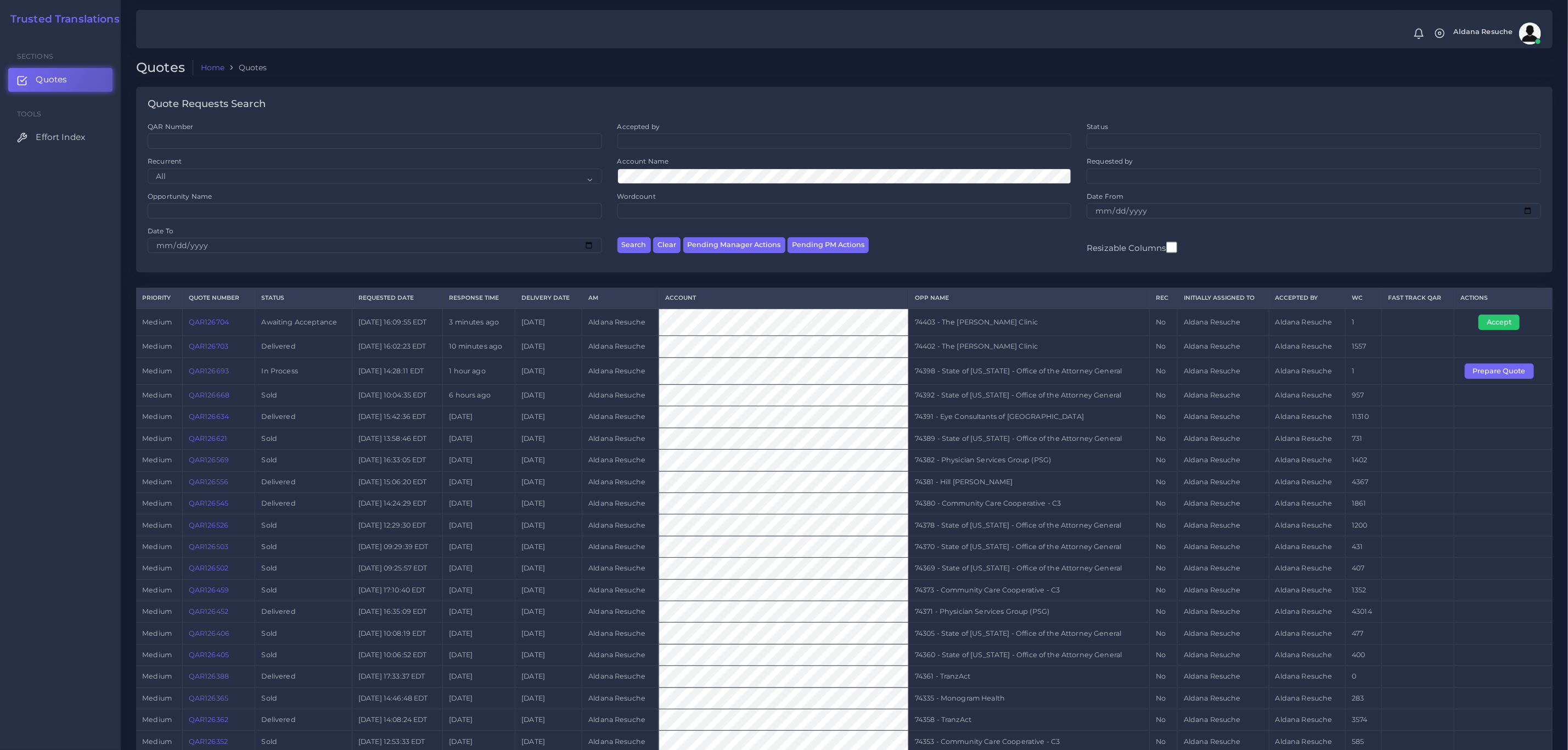
click at [1443, 261] on div "Resizable Columns" at bounding box center [1314, 243] width 470 height 35
click at [207, 322] on link "QAR126704" at bounding box center [208, 322] width 40 height 8
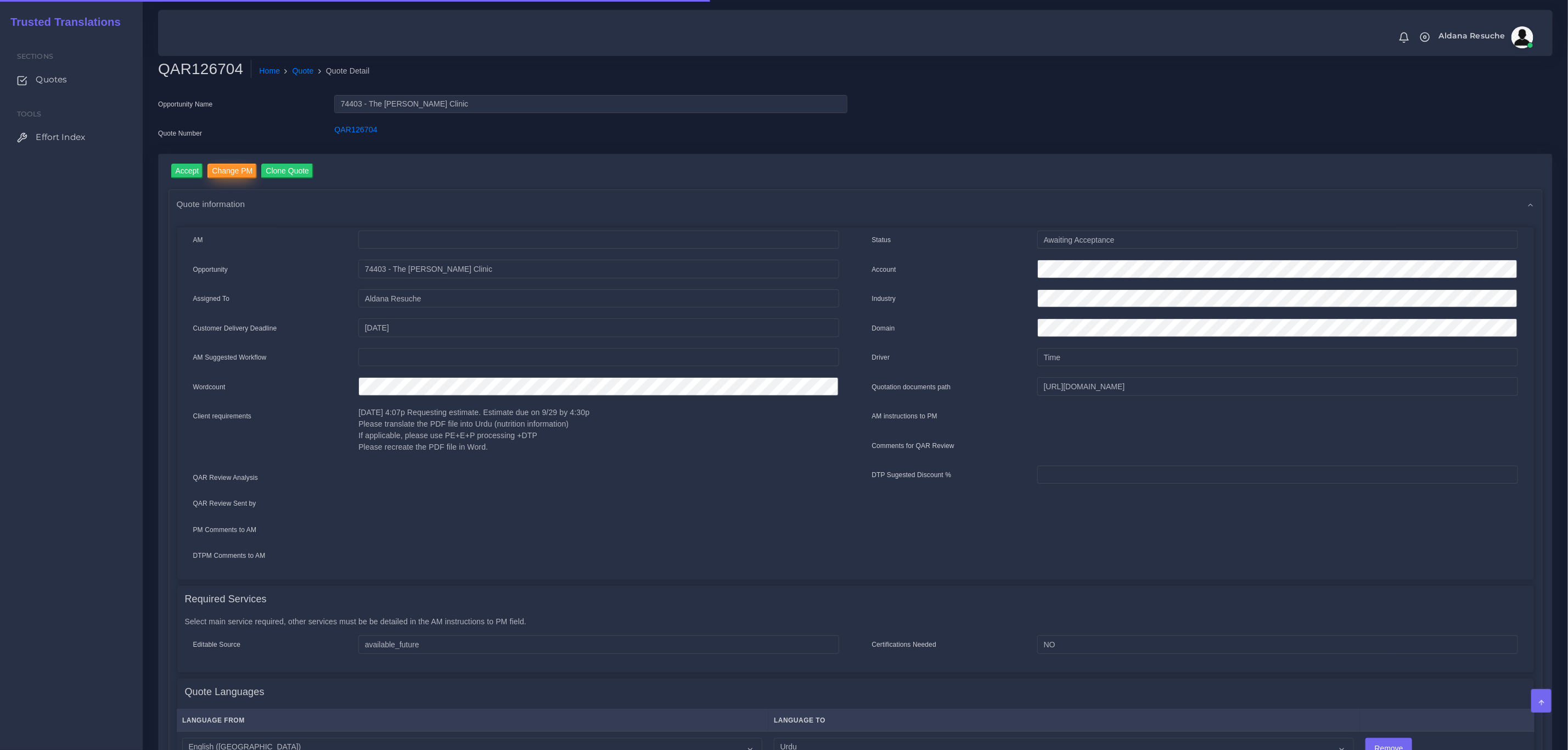
click at [214, 171] on input "Change PM" at bounding box center [232, 171] width 50 height 15
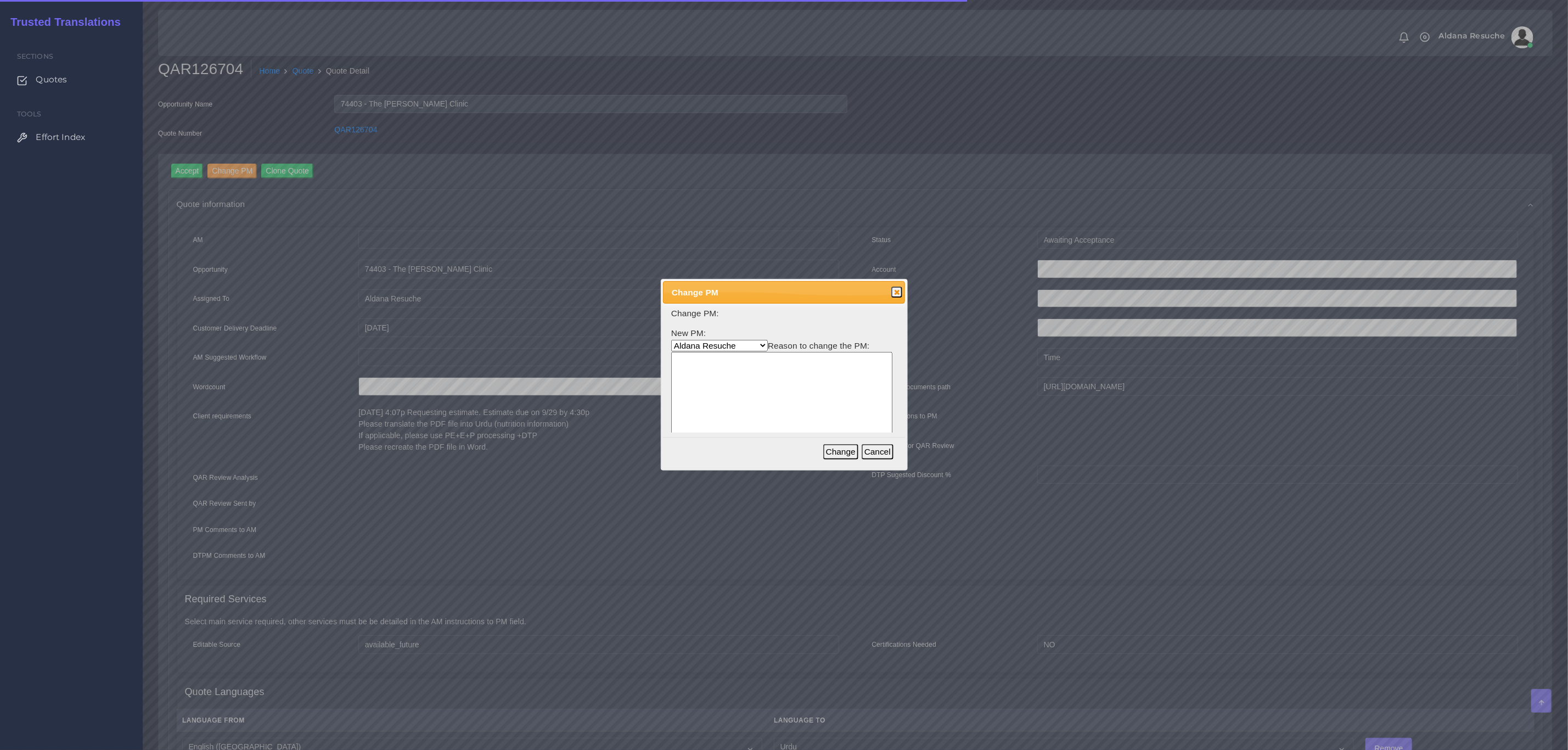
click at [698, 348] on select "[PERSON_NAME] [PERSON_NAME] PM [PERSON_NAME] [PERSON_NAME] [PERSON_NAME] [PERSO…" at bounding box center [719, 346] width 97 height 12
select select "3e925e02-f17d-4791-9412-c46ab5cb8daa"
click at [671, 340] on select "[PERSON_NAME] [PERSON_NAME] PM [PERSON_NAME] [PERSON_NAME] [PERSON_NAME] [PERSO…" at bounding box center [719, 346] width 97 height 12
click at [738, 409] on textarea at bounding box center [782, 404] width 221 height 105
type textarea "Workload"
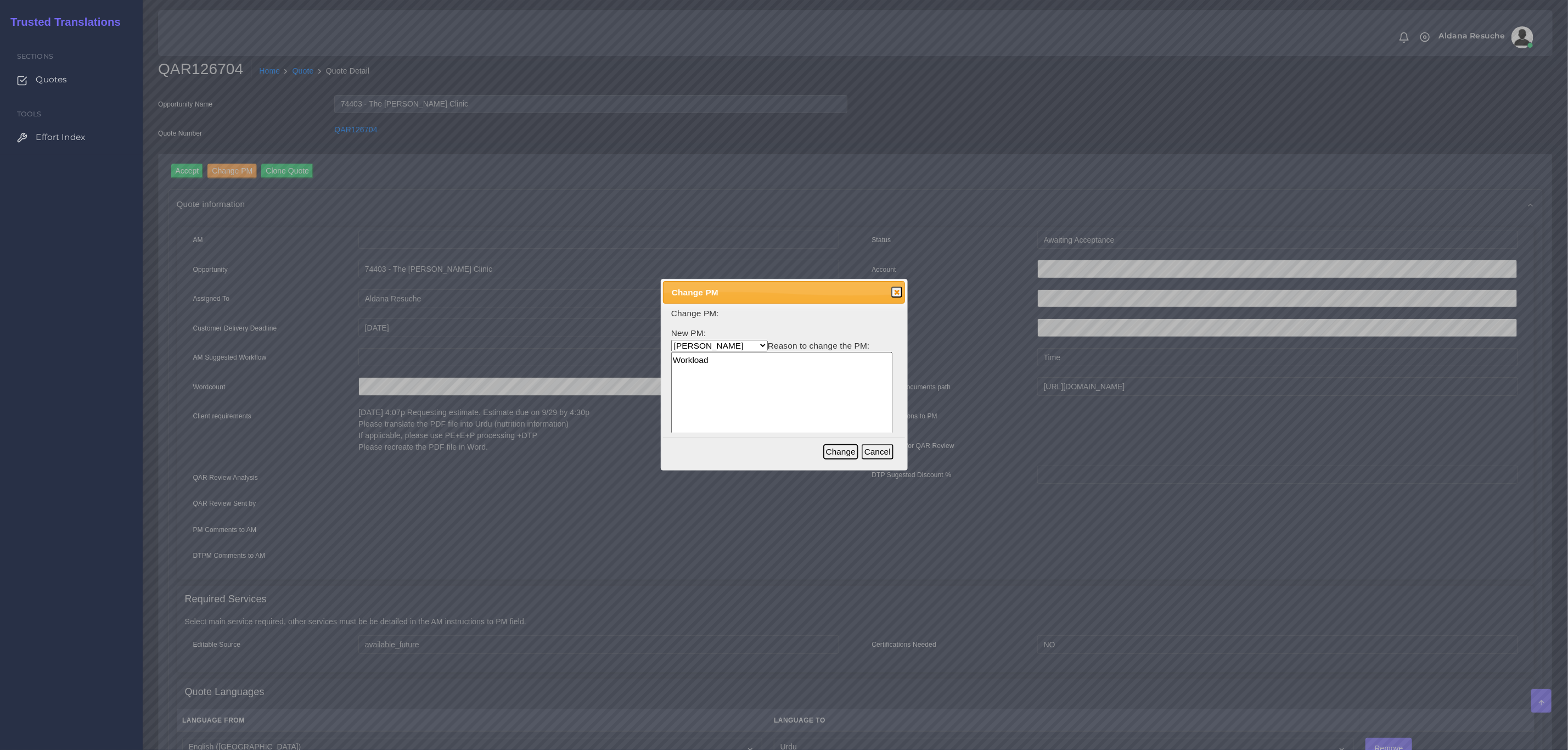
click at [848, 450] on button "Change" at bounding box center [840, 452] width 35 height 15
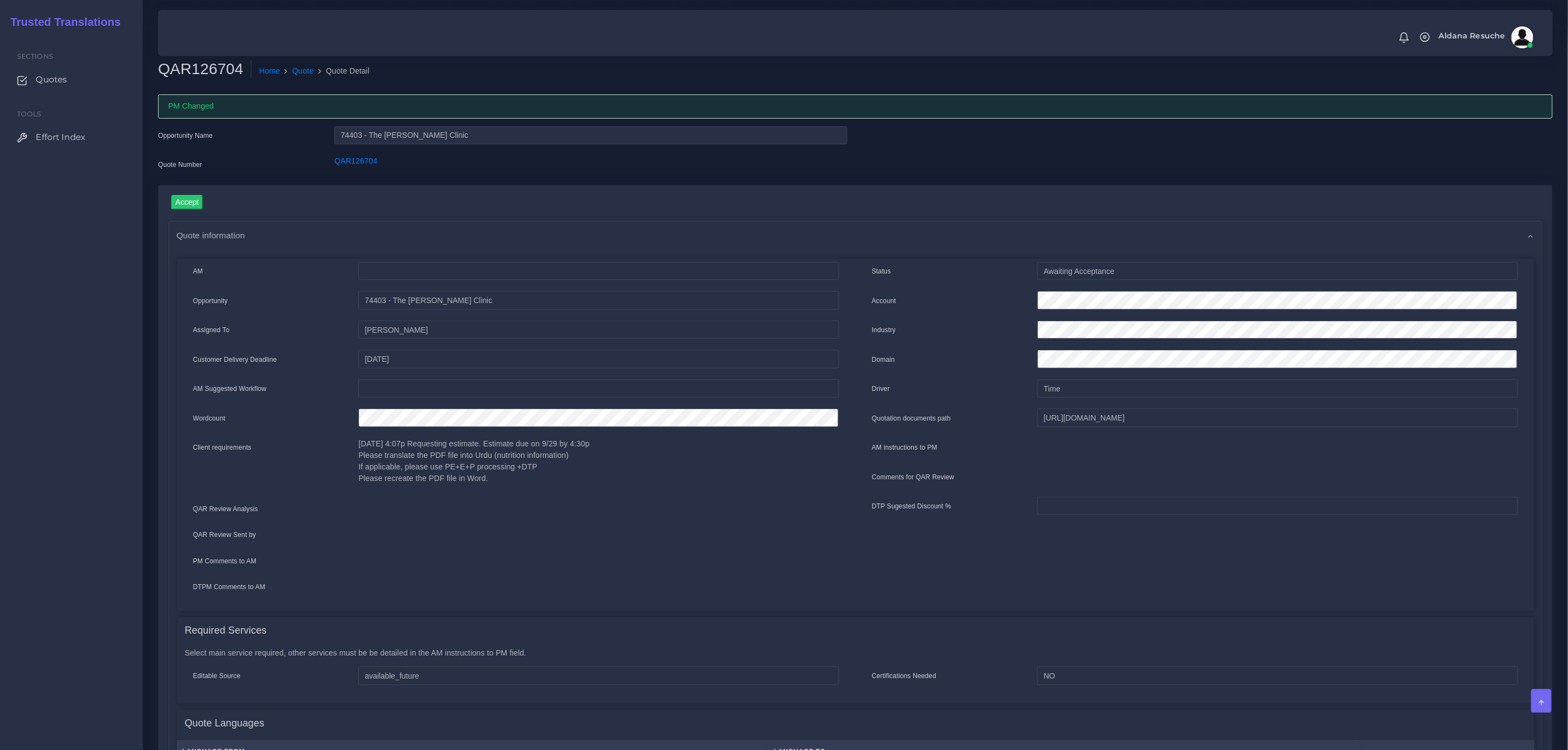
click at [1311, 140] on div "Opportunity Name 74403 - The [PERSON_NAME] Clinic Quote Number QAR126704" at bounding box center [855, 155] width 1411 height 59
click at [297, 69] on link "Quote" at bounding box center [303, 71] width 21 height 12
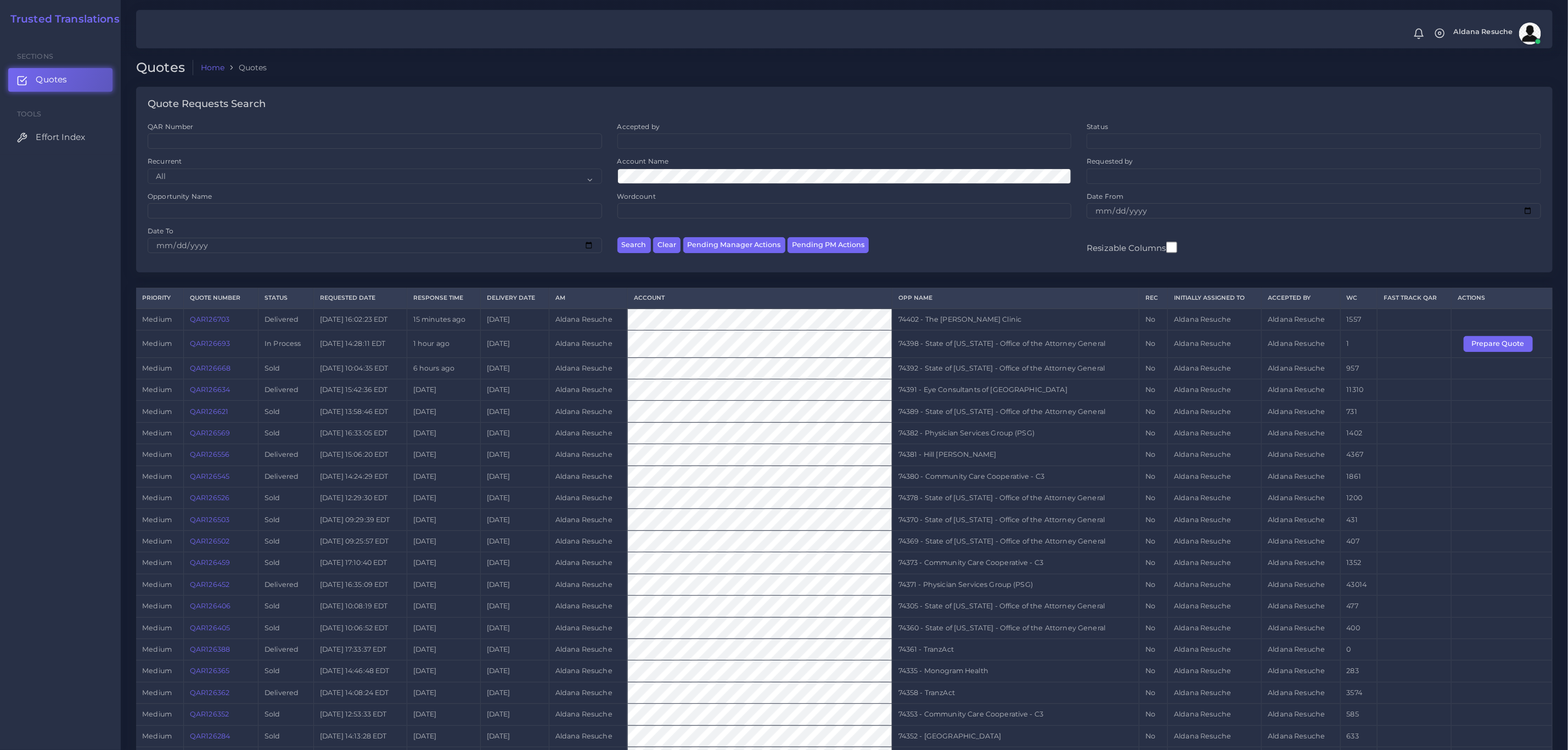
click at [946, 357] on td "74398 - State of [US_STATE] - Office of the Attorney General" at bounding box center [1015, 344] width 247 height 27
click at [946, 357] on td "74398 - State of Kentucky - Office of the Attorney General" at bounding box center [1015, 344] width 247 height 27
copy tr "74398 - State of Kentucky - Office of the Attorney General"
click at [1093, 356] on td "74398 - State of Kentucky - Office of the Attorney General" at bounding box center [1015, 344] width 247 height 27
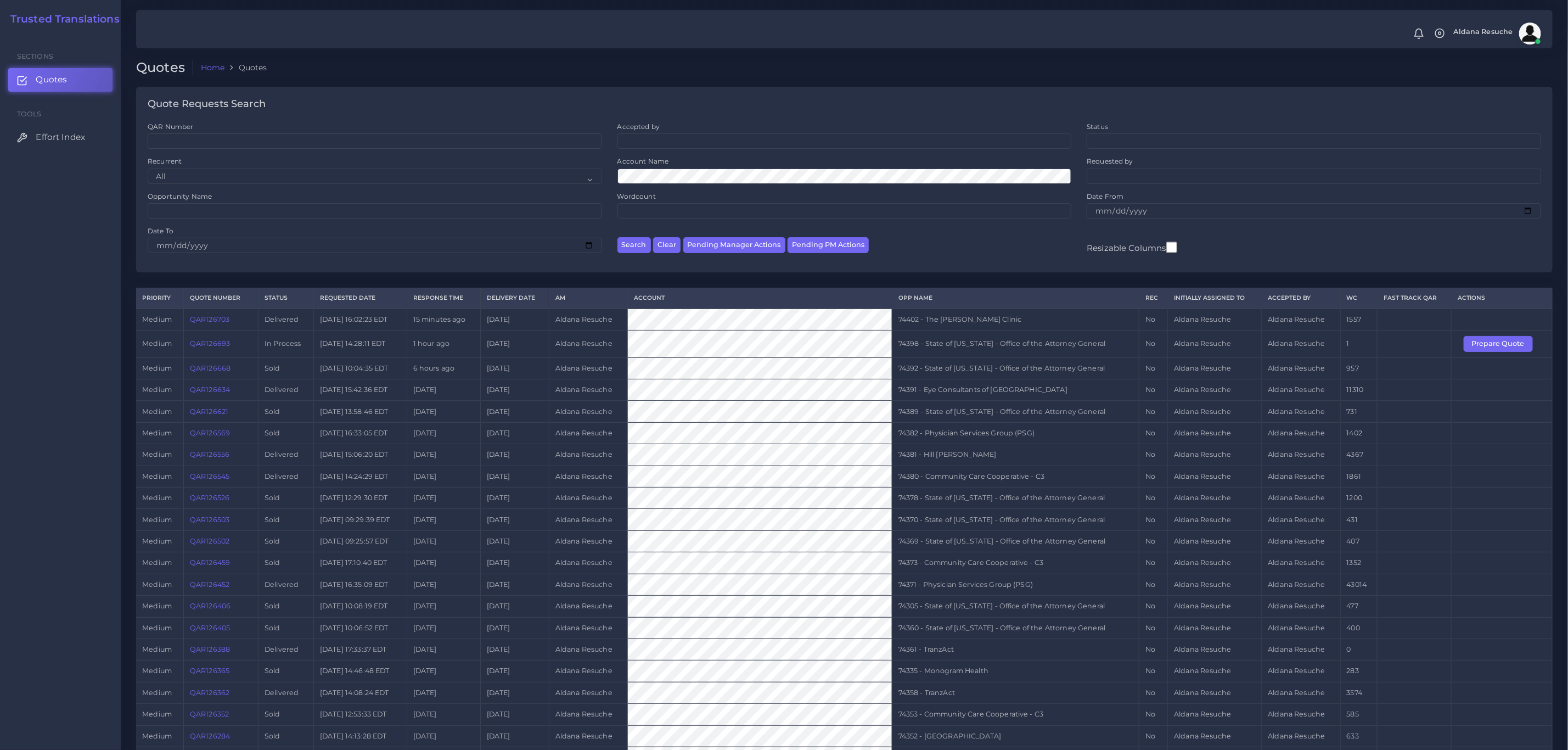
click at [1428, 222] on div "Date From" at bounding box center [1314, 209] width 470 height 35
click at [254, 218] on input "Opportunity Name" at bounding box center [374, 211] width 454 height 15
type input "74382"
click at [617, 237] on button "Search" at bounding box center [634, 245] width 33 height 16
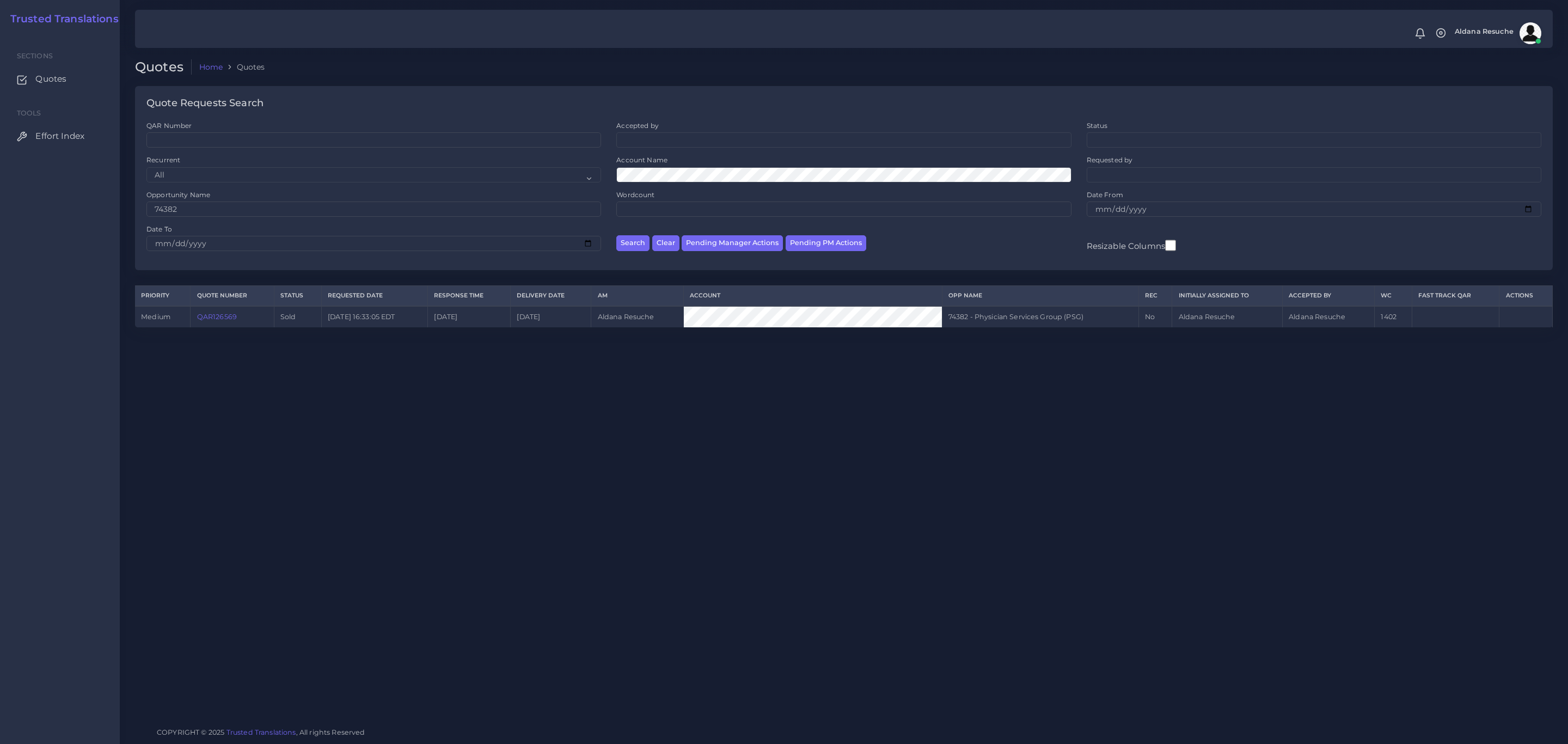
click at [220, 321] on link "QAR126569" at bounding box center [217, 317] width 40 height 8
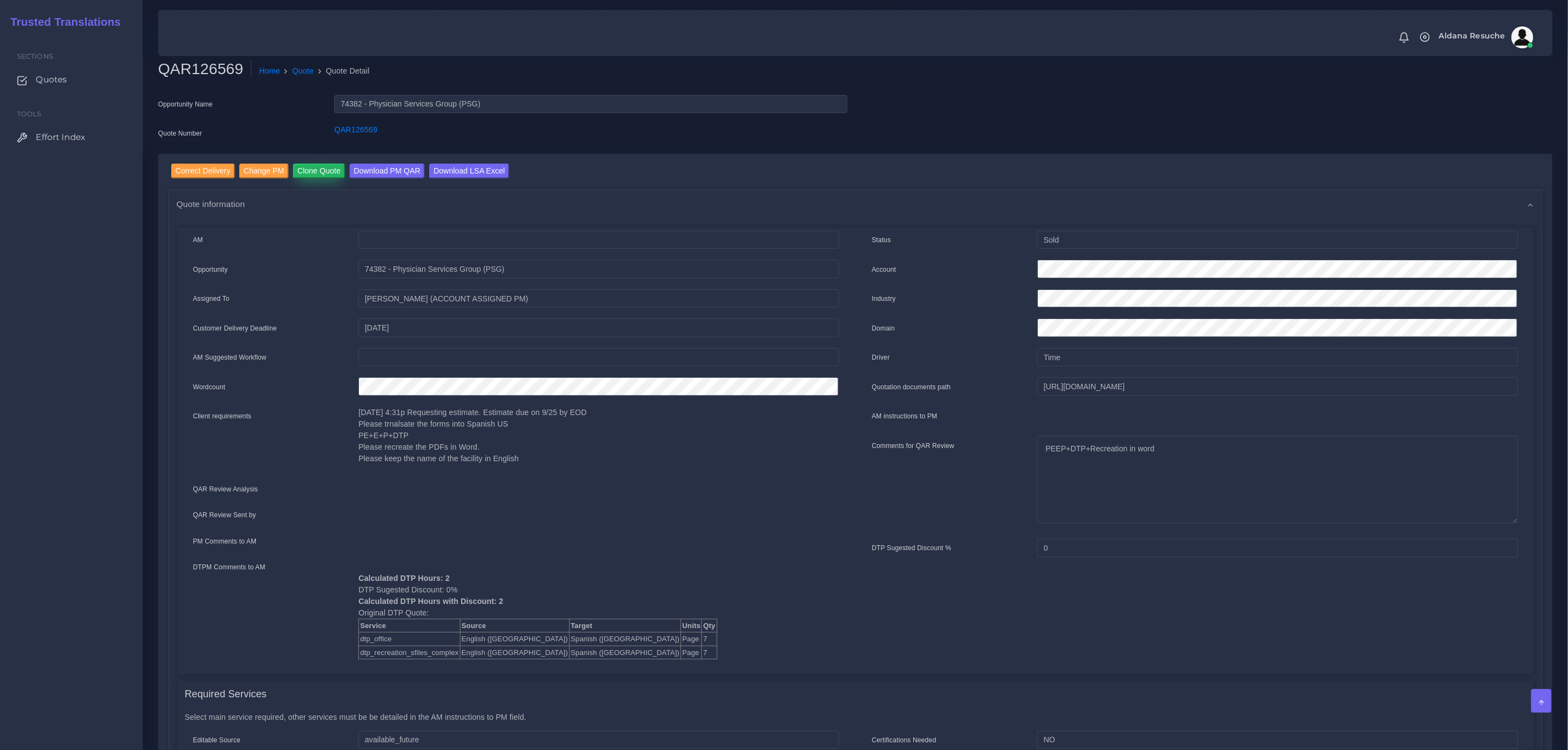
click at [307, 172] on input "Clone Quote" at bounding box center [318, 171] width 52 height 15
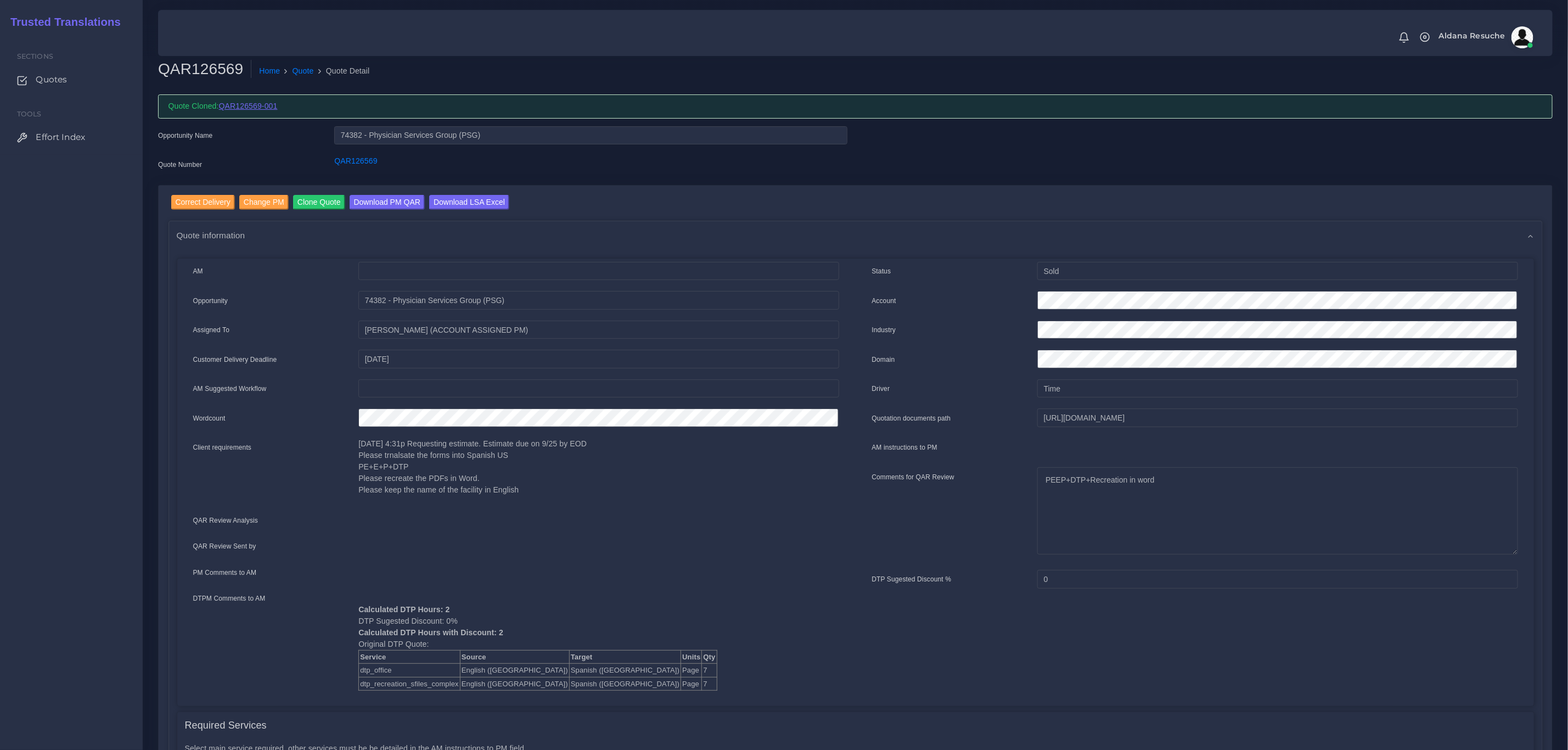
click at [267, 102] on link "QAR126569-001" at bounding box center [248, 106] width 59 height 9
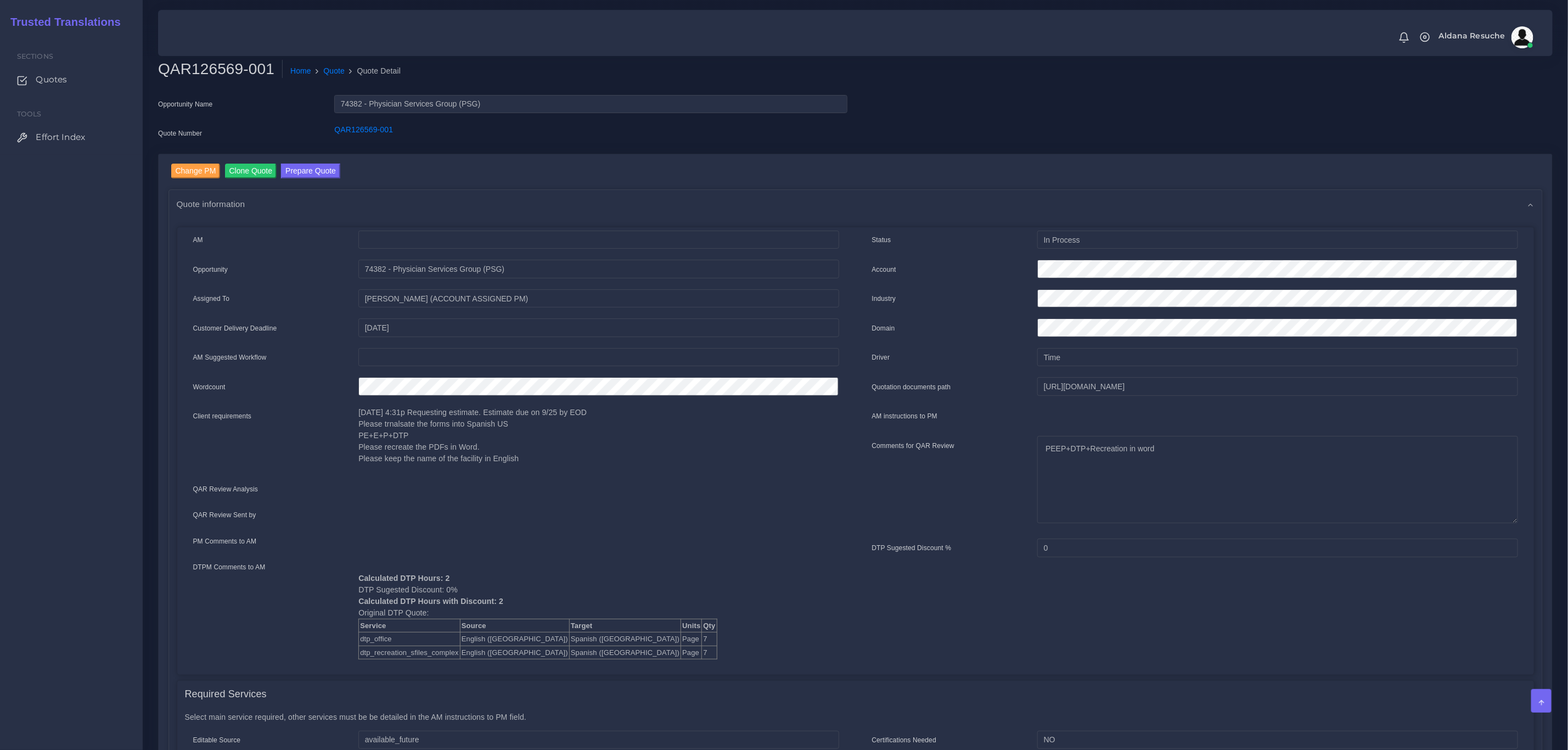
click at [1369, 635] on div "Status In Process Account Industry Domain Driver Time 0" at bounding box center [1195, 449] width 679 height 437
drag, startPoint x: 300, startPoint y: 165, endPoint x: 353, endPoint y: 139, distance: 59.0
click at [300, 165] on button "Prepare Quote" at bounding box center [311, 171] width 59 height 15
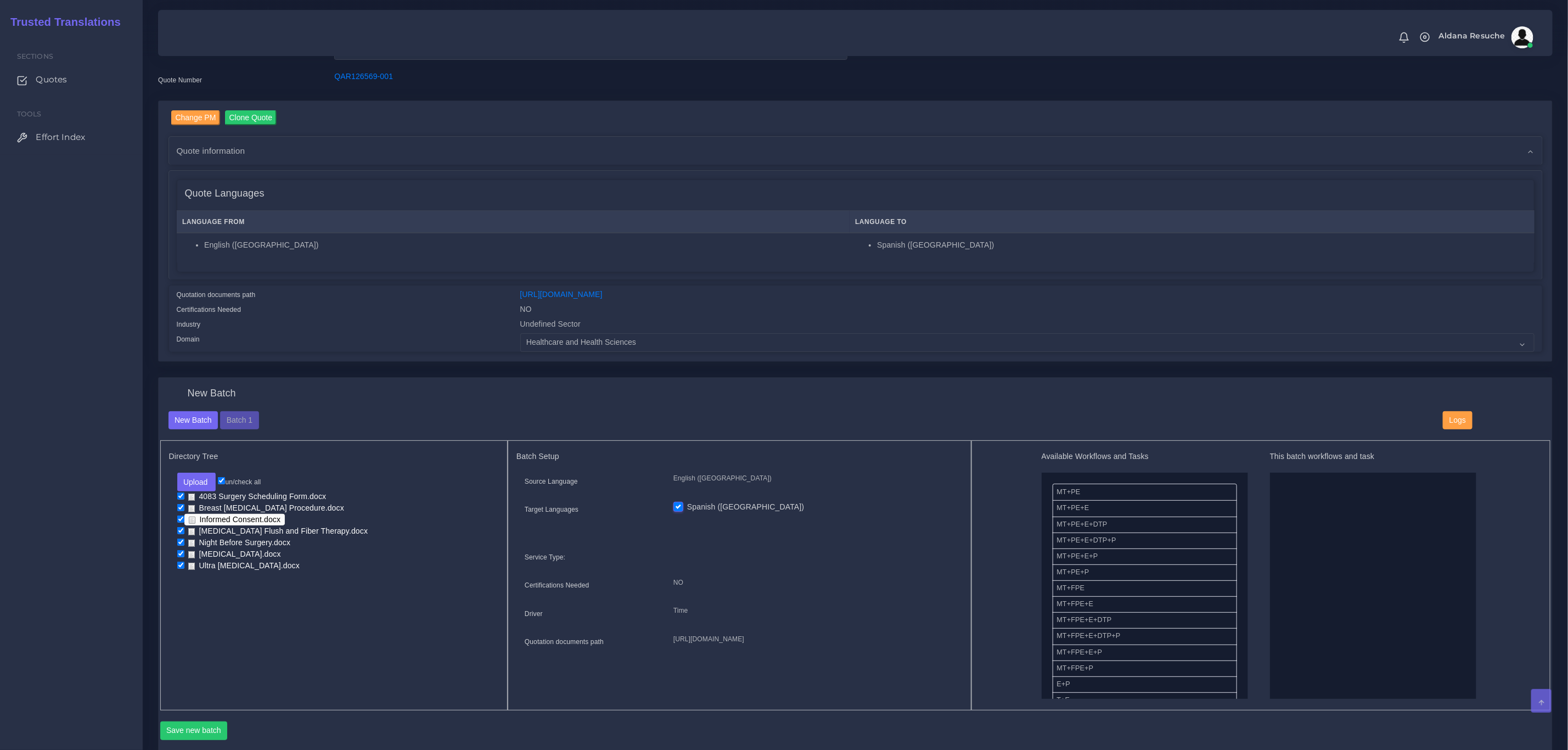
scroll to position [82, 0]
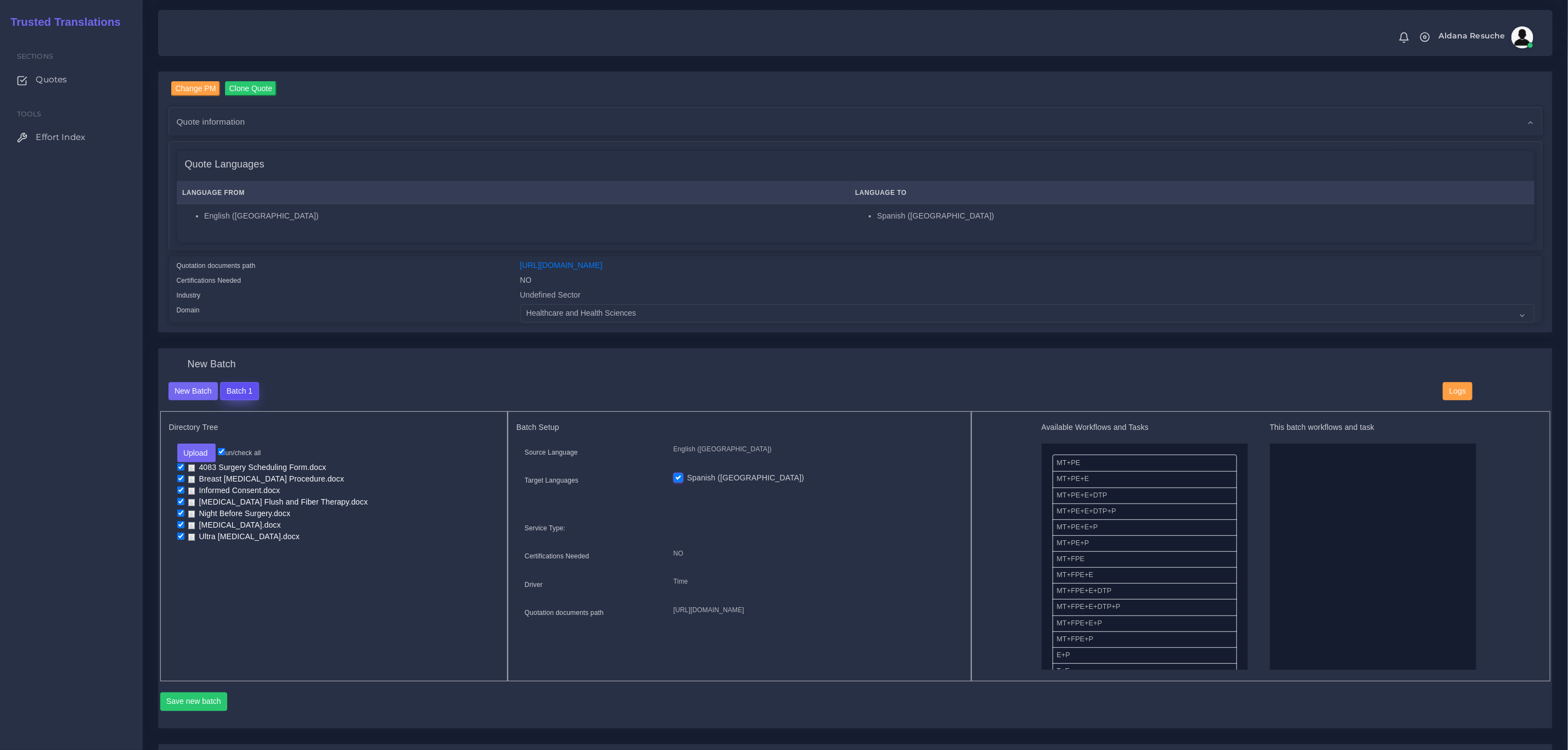
click at [232, 392] on button "Batch 1" at bounding box center [239, 391] width 39 height 19
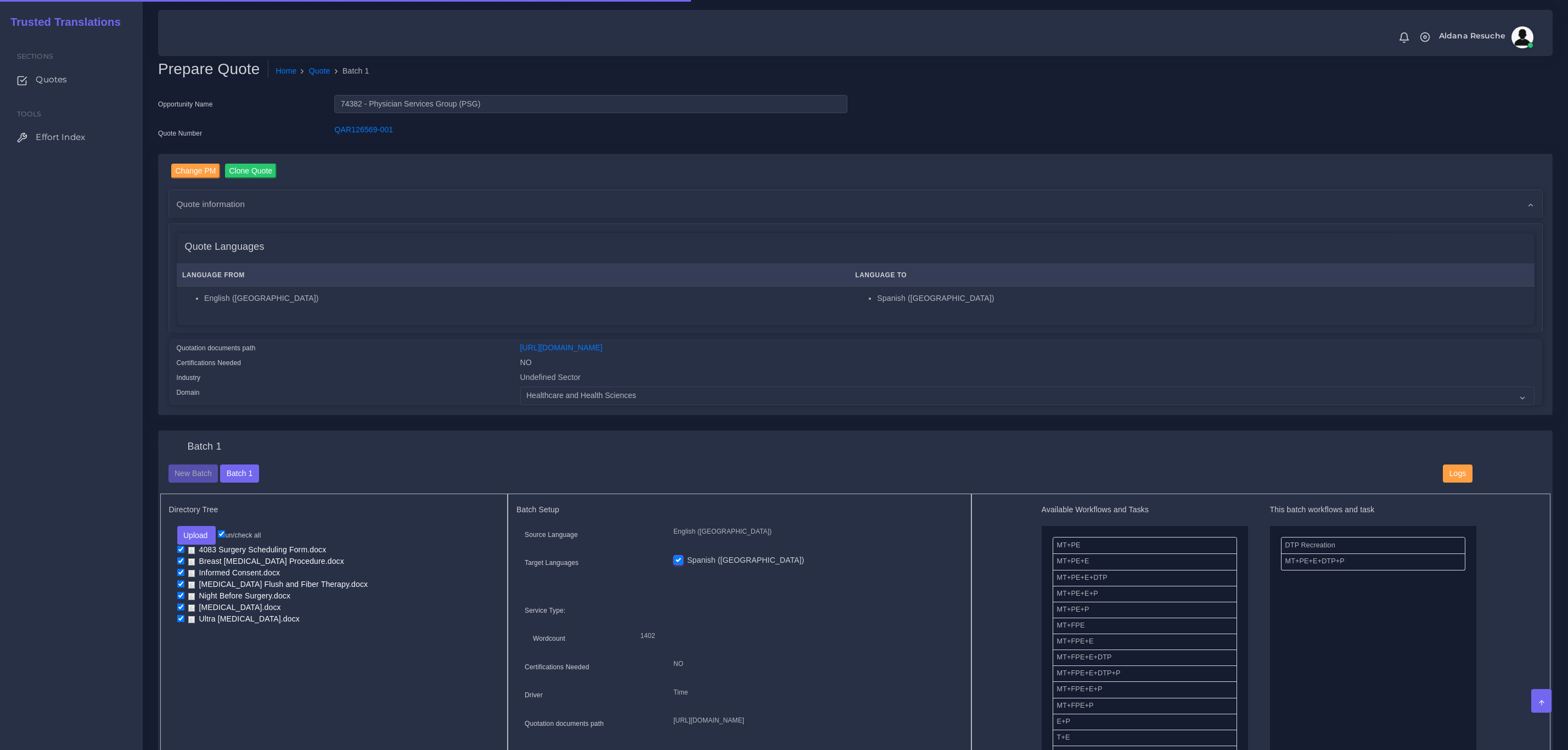
scroll to position [412, 0]
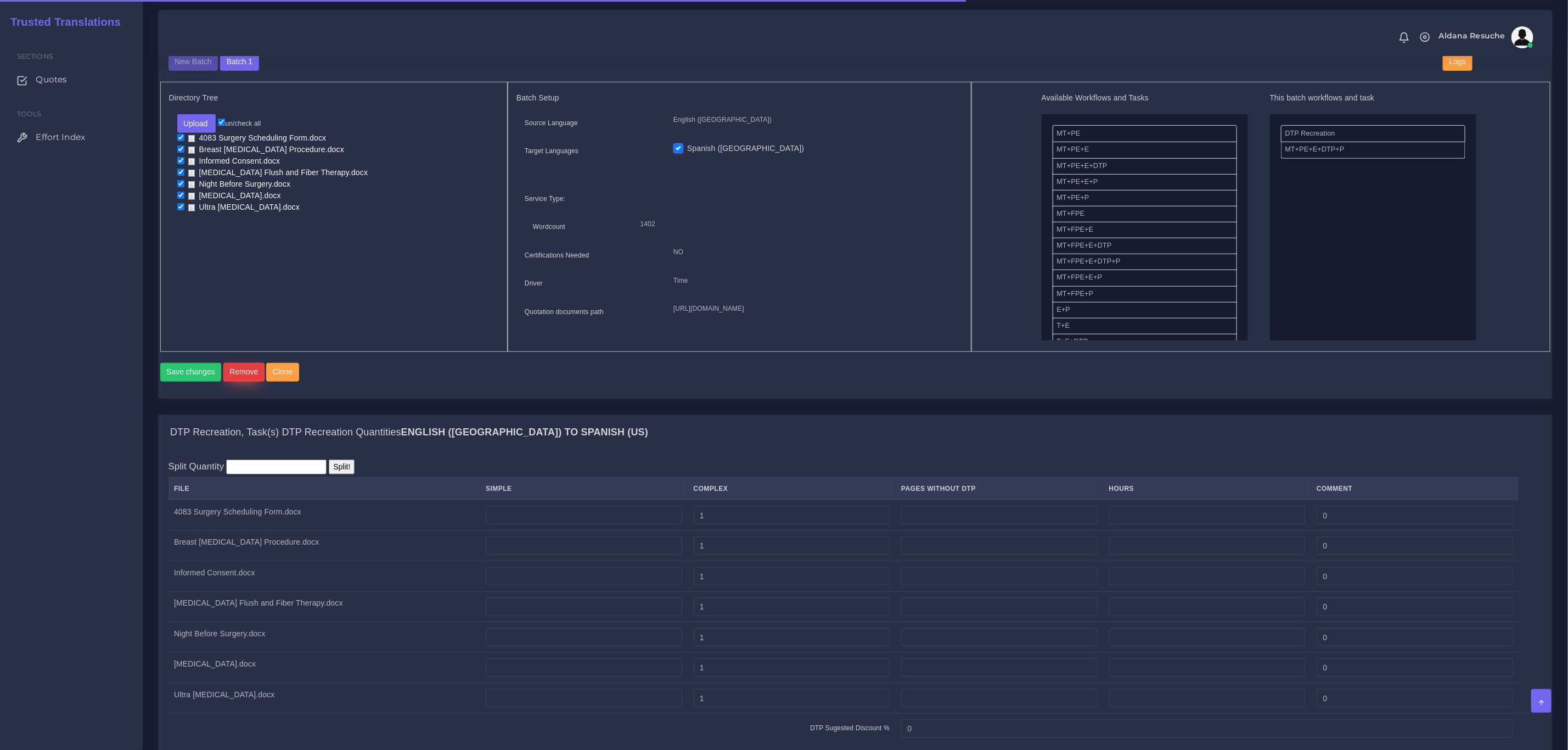
click at [241, 382] on button "Remove" at bounding box center [244, 372] width 41 height 19
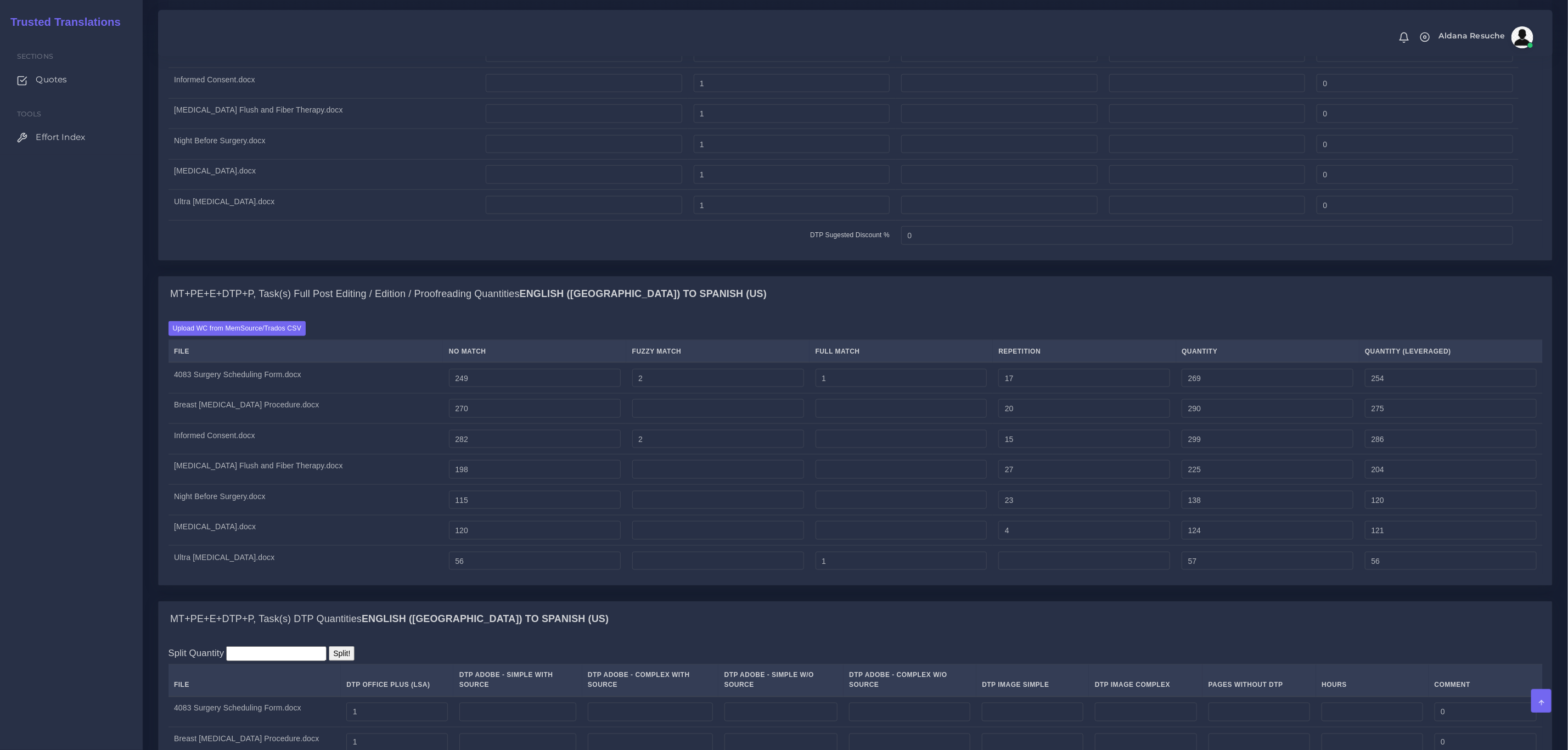
scroll to position [906, 0]
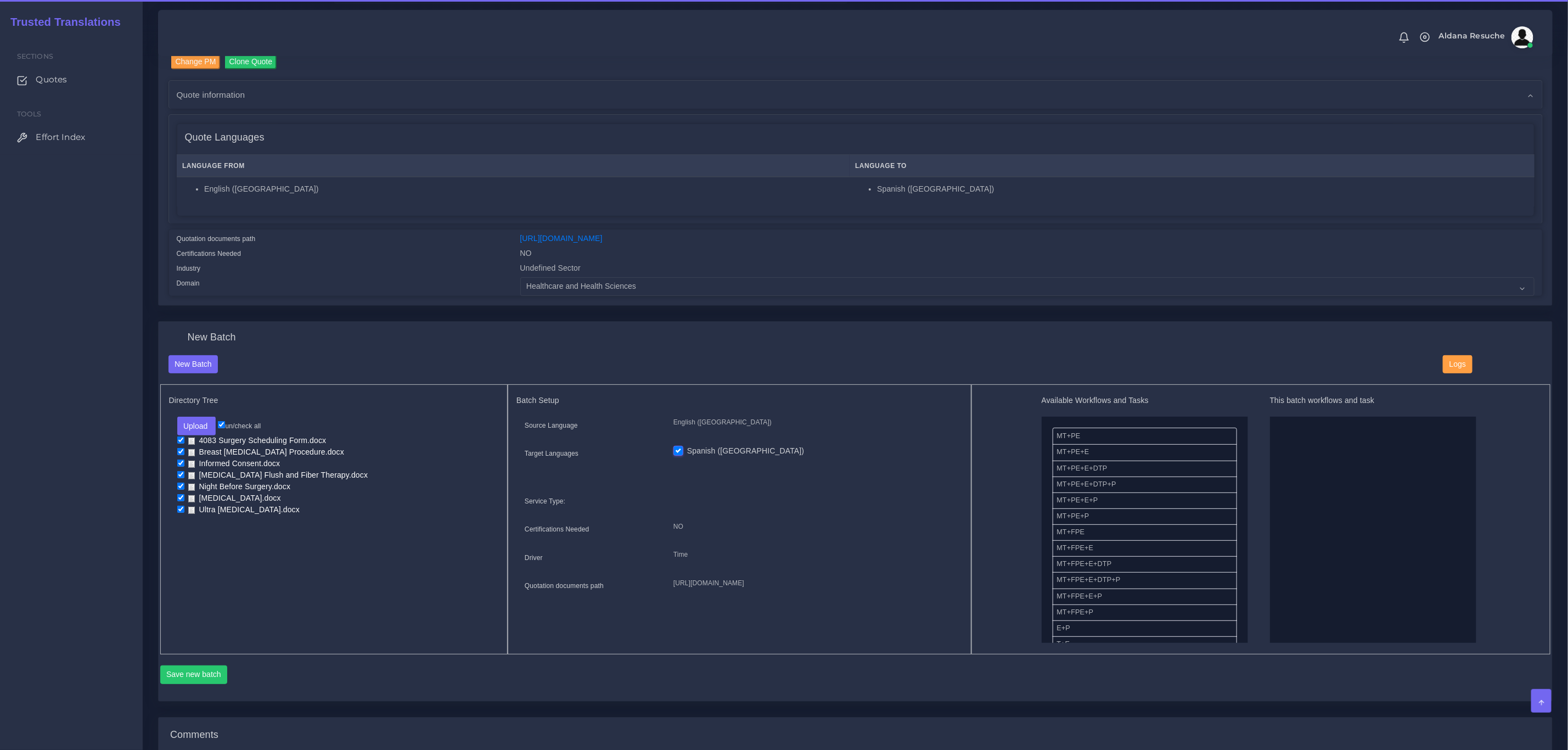
scroll to position [165, 0]
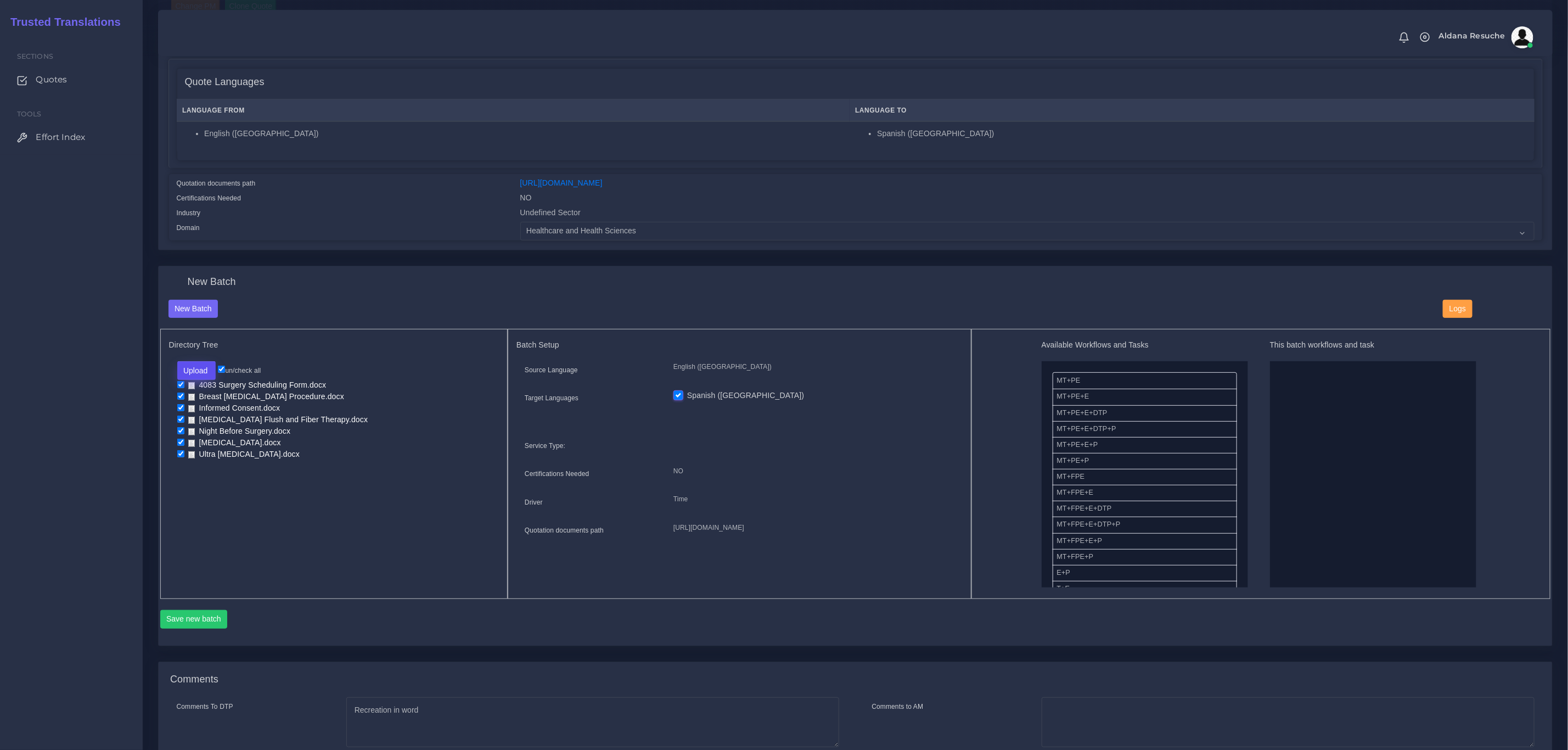
click at [196, 368] on button "Upload" at bounding box center [196, 370] width 39 height 19
click at [216, 409] on label "Files" at bounding box center [216, 412] width 76 height 14
click at [190, 369] on button "Upload" at bounding box center [196, 370] width 39 height 19
click at [225, 368] on input "un/check all" at bounding box center [221, 369] width 7 height 7
checkbox input "false"
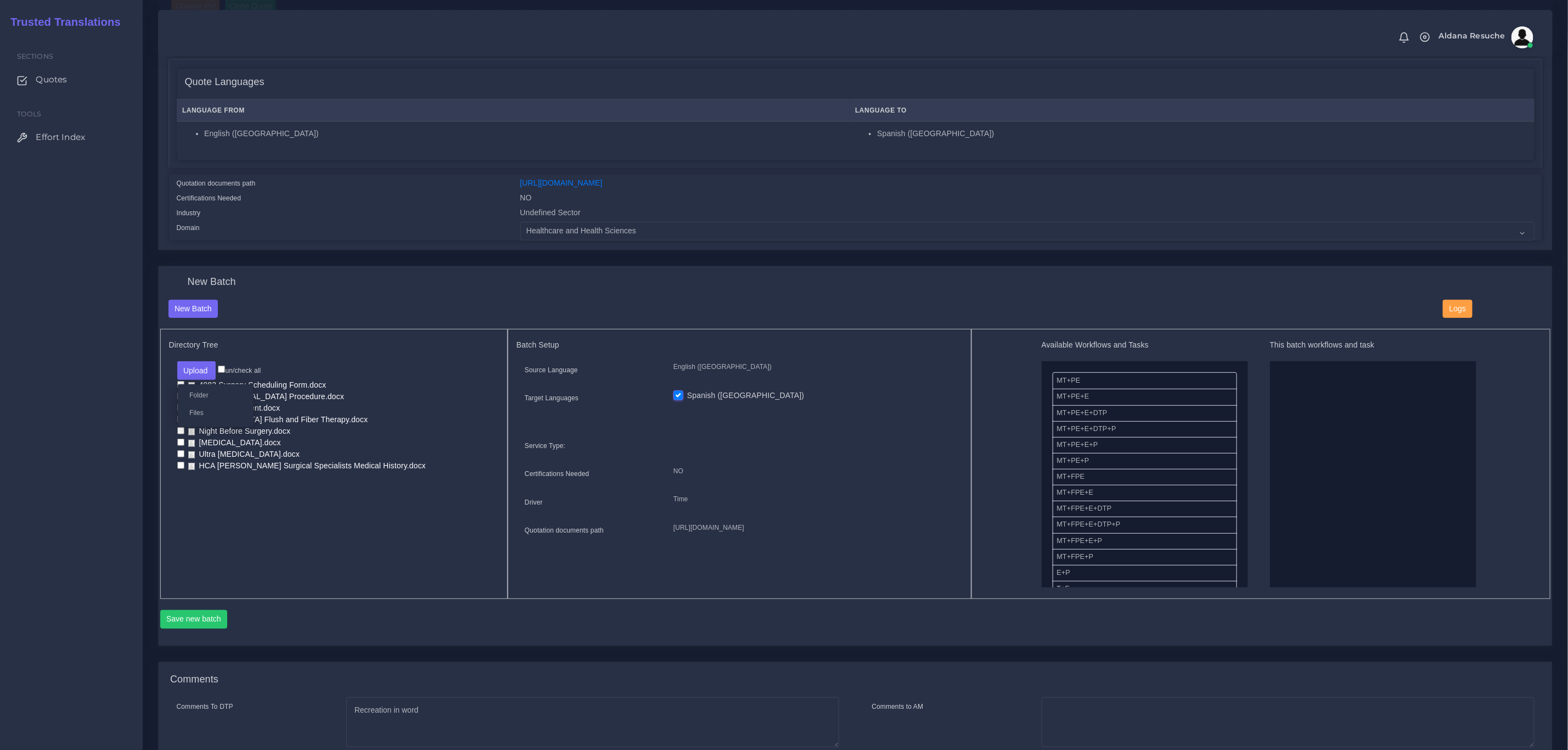
checkbox input "false"
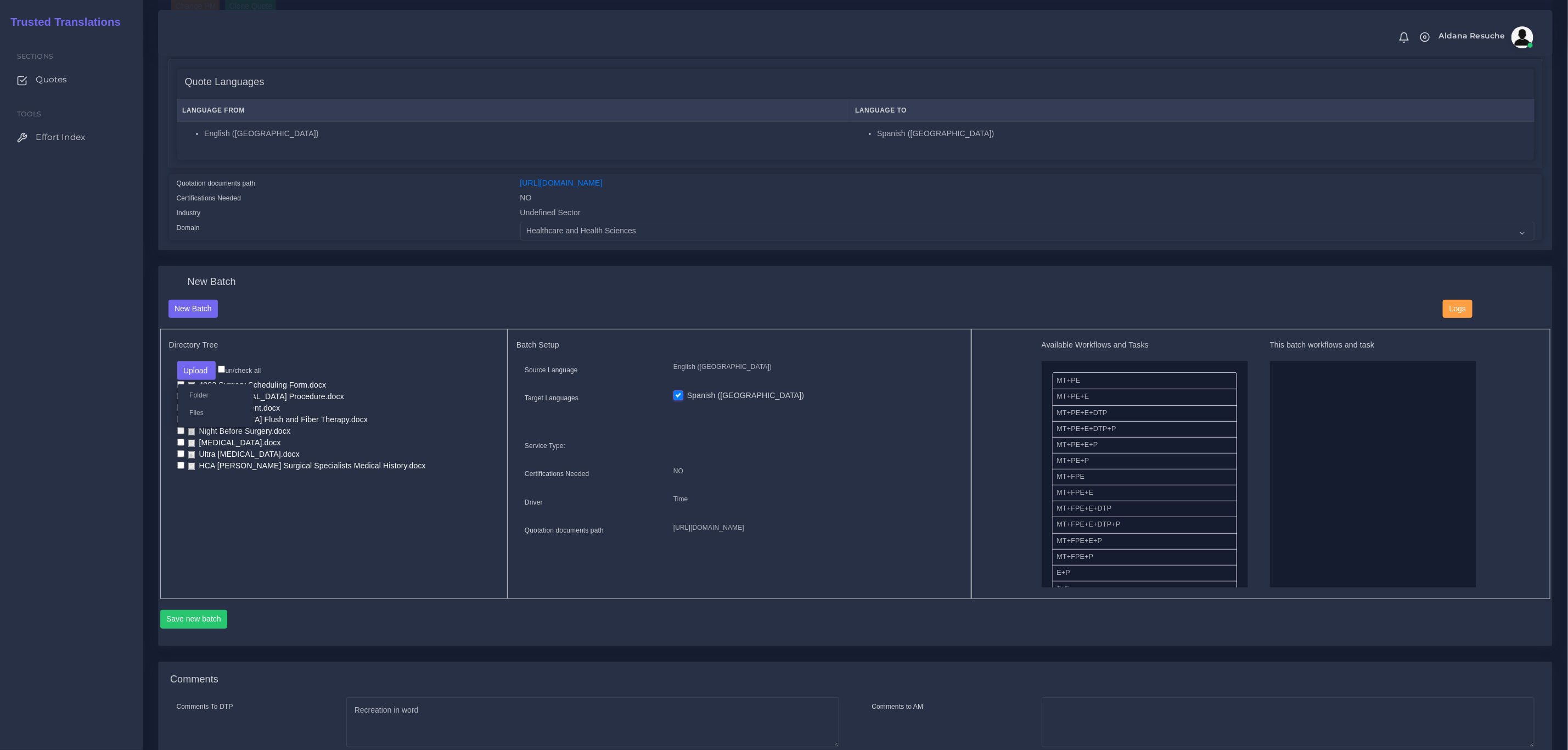
checkbox input "false"
click at [180, 469] on input "checkbox" at bounding box center [180, 465] width 7 height 7
checkbox input "true"
drag, startPoint x: 1114, startPoint y: 428, endPoint x: 1253, endPoint y: 455, distance: 141.6
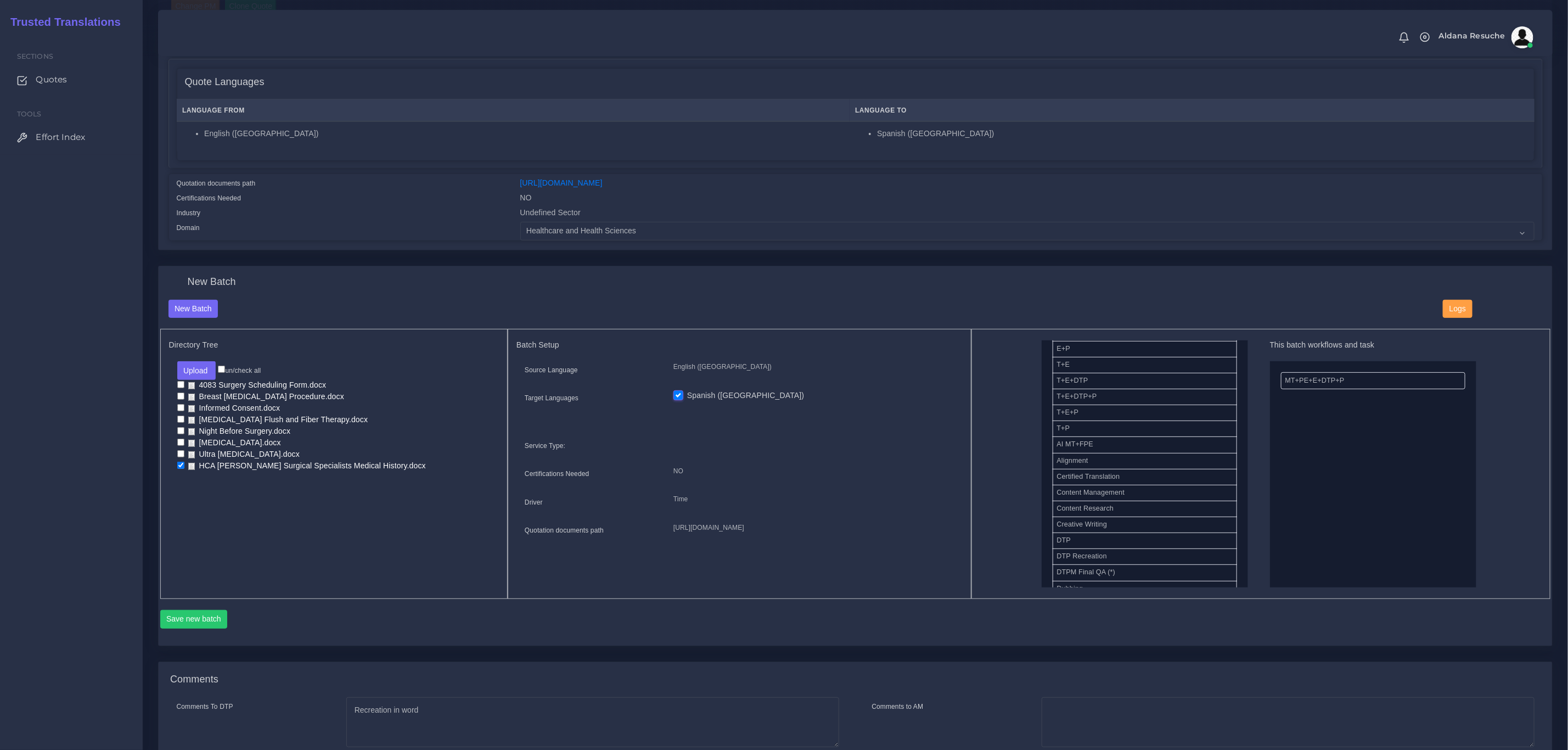
scroll to position [247, 0]
drag, startPoint x: 1116, startPoint y: 521, endPoint x: 1329, endPoint y: 368, distance: 262.3
click at [185, 628] on button "Save new batch" at bounding box center [194, 619] width 68 height 19
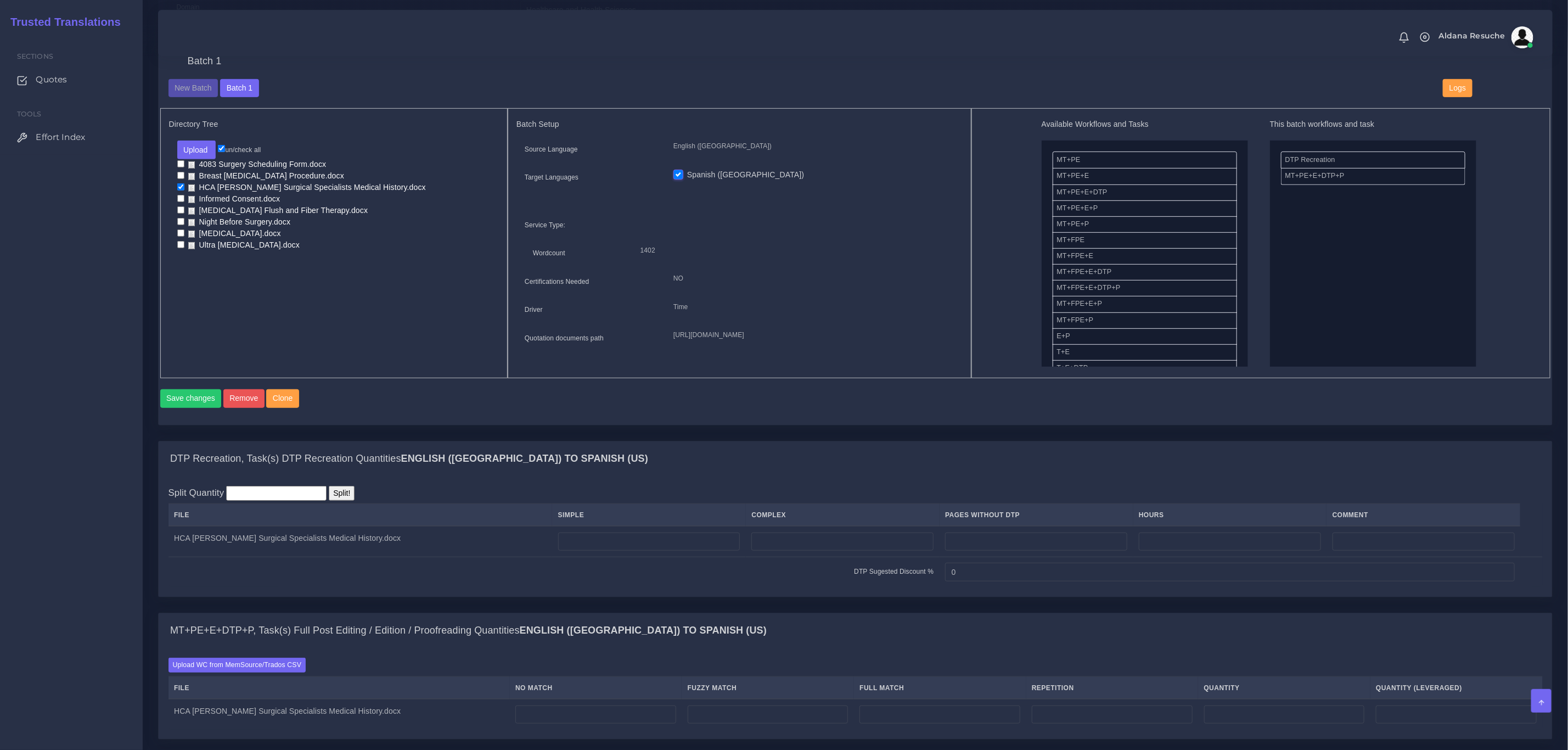
scroll to position [412, 0]
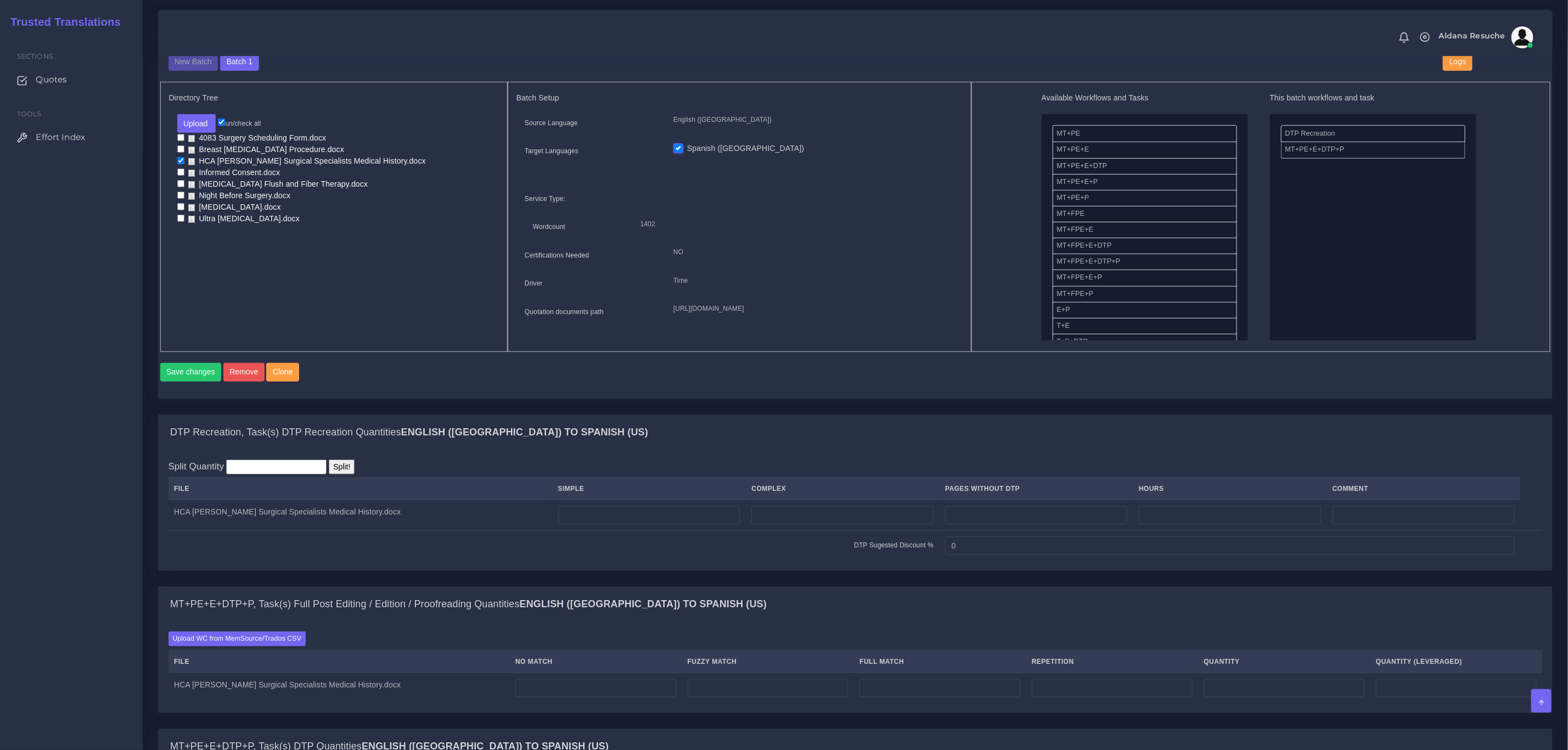
click at [681, 450] on div "DTP Recreation, Task(s) DTP Recreation Quantities English (US) TO Spanish (US)" at bounding box center [854, 433] width 1393 height 35
click at [764, 525] on input "number" at bounding box center [842, 515] width 182 height 19
type input "5"
click at [852, 469] on div "Split Quantity Split! File Simple Complex Pages Without DTP Hours Comment 5 0" at bounding box center [854, 510] width 1393 height 120
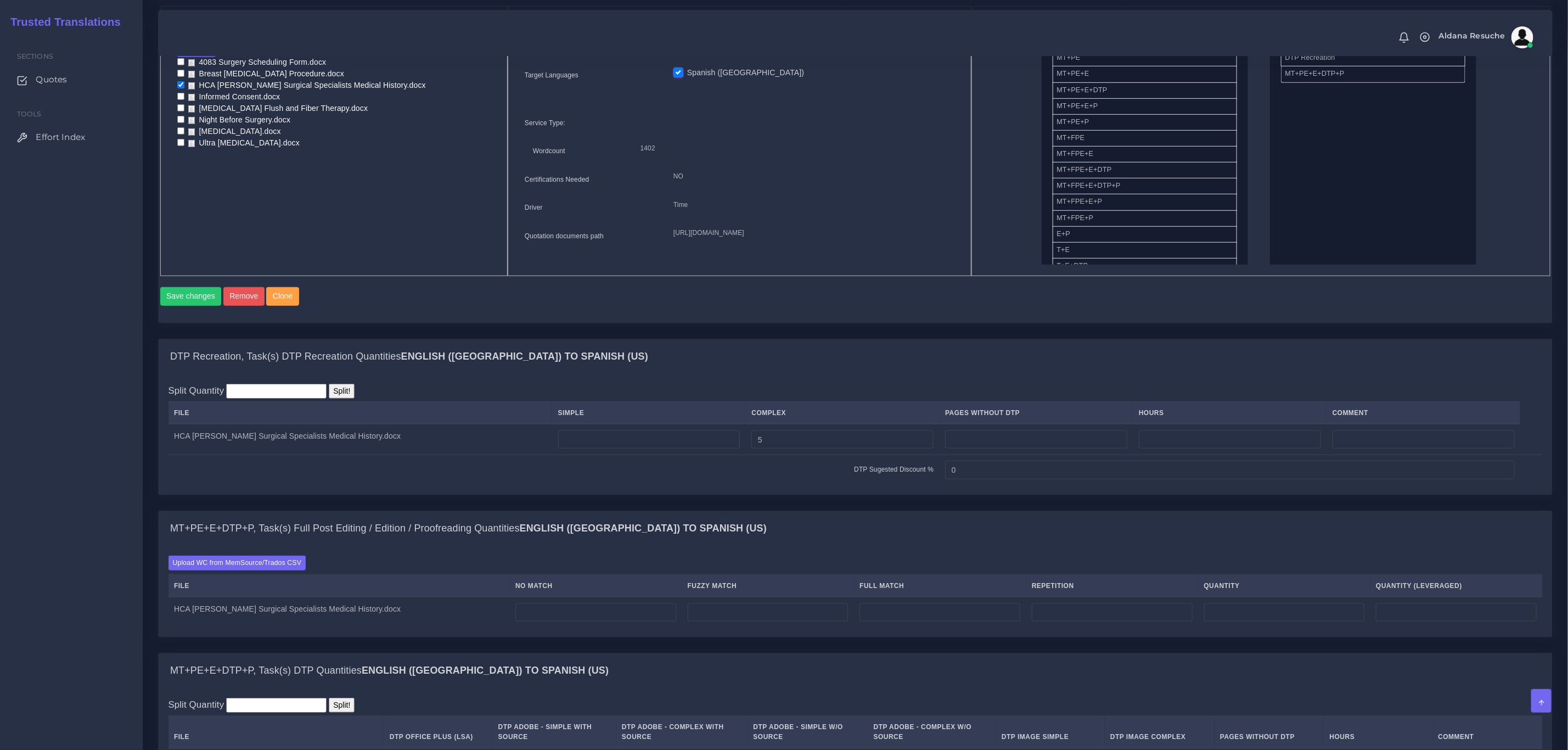
scroll to position [577, 0]
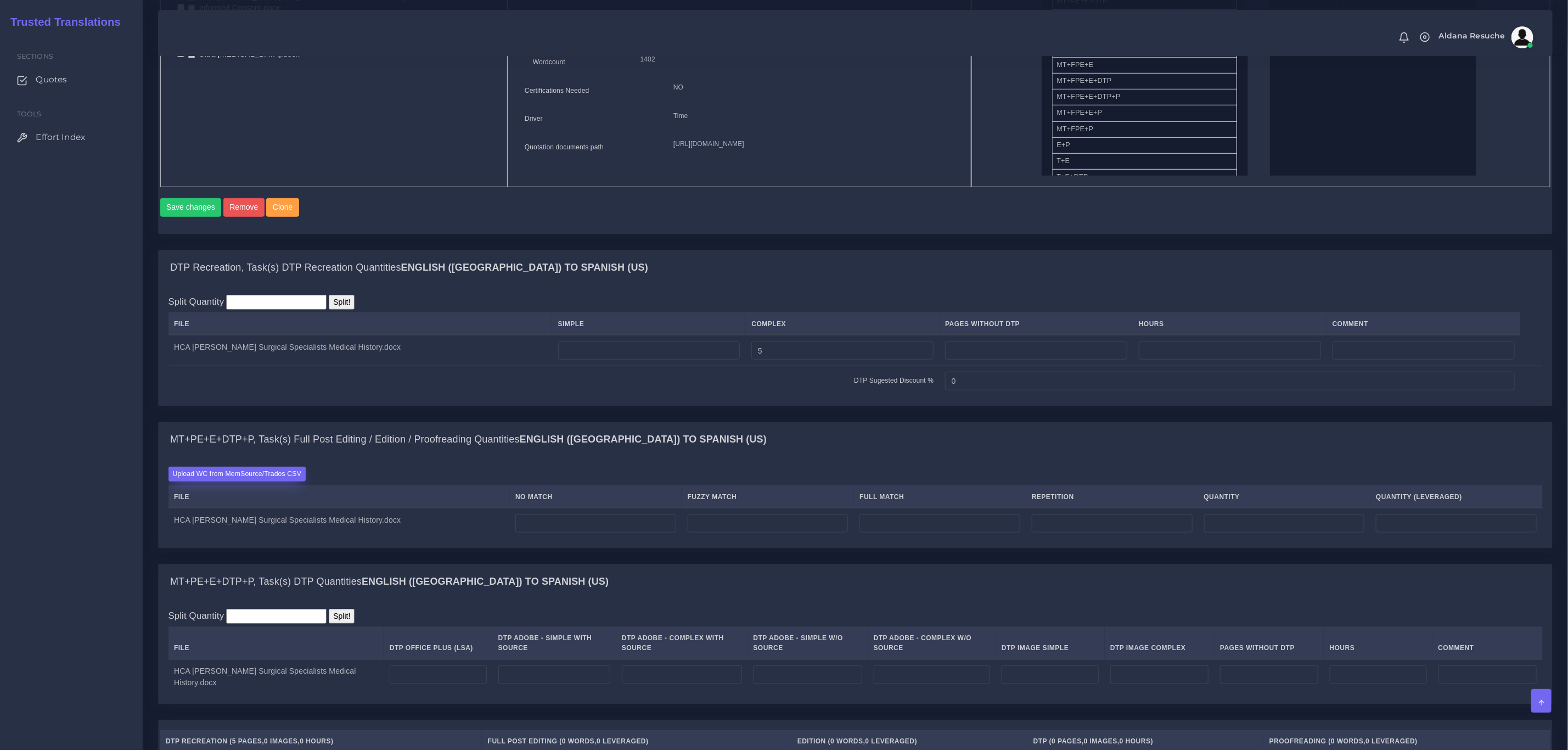
click at [247, 482] on label "Upload WC from MemSource/Trados CSV" at bounding box center [237, 474] width 138 height 15
click at [0, 0] on input "Upload WC from MemSource/Trados CSV" at bounding box center [0, 0] width 0 height 0
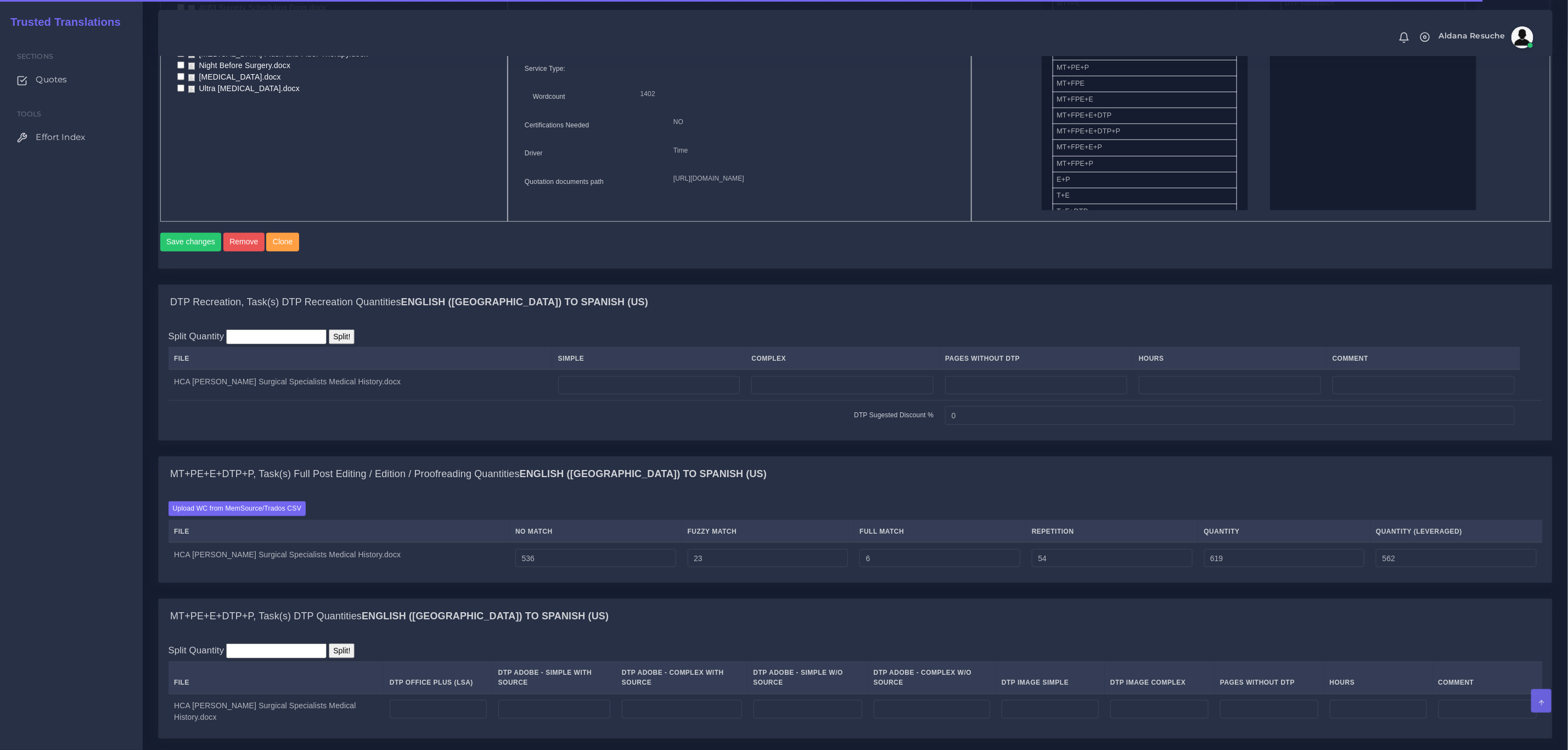
scroll to position [578, 0]
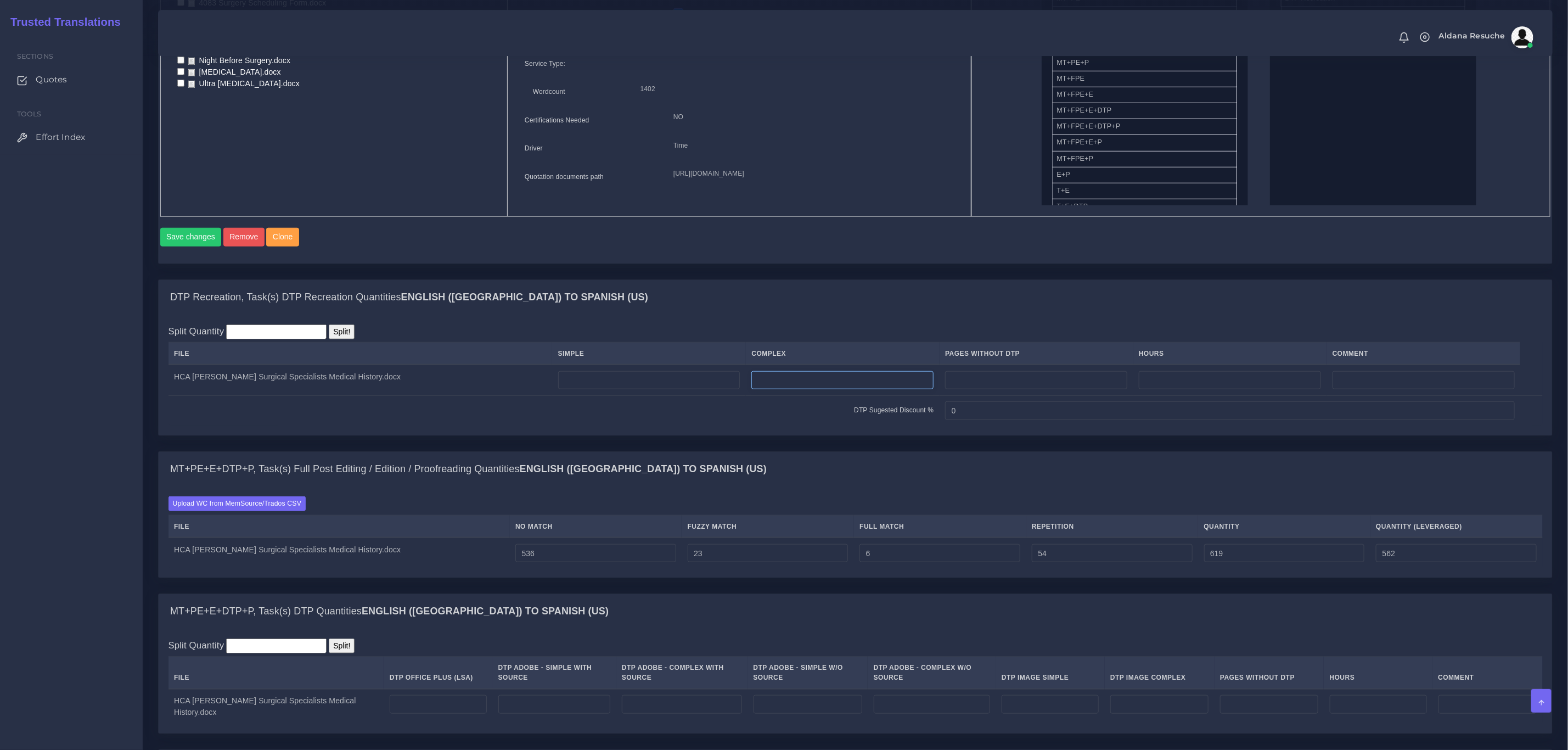
click at [754, 390] on input "number" at bounding box center [842, 380] width 182 height 19
type input "5"
click at [730, 451] on div "DTP Recreation, Task(s) DTP Recreation Quantities English (US) TO Spanish (US) …" at bounding box center [855, 365] width 1411 height 172
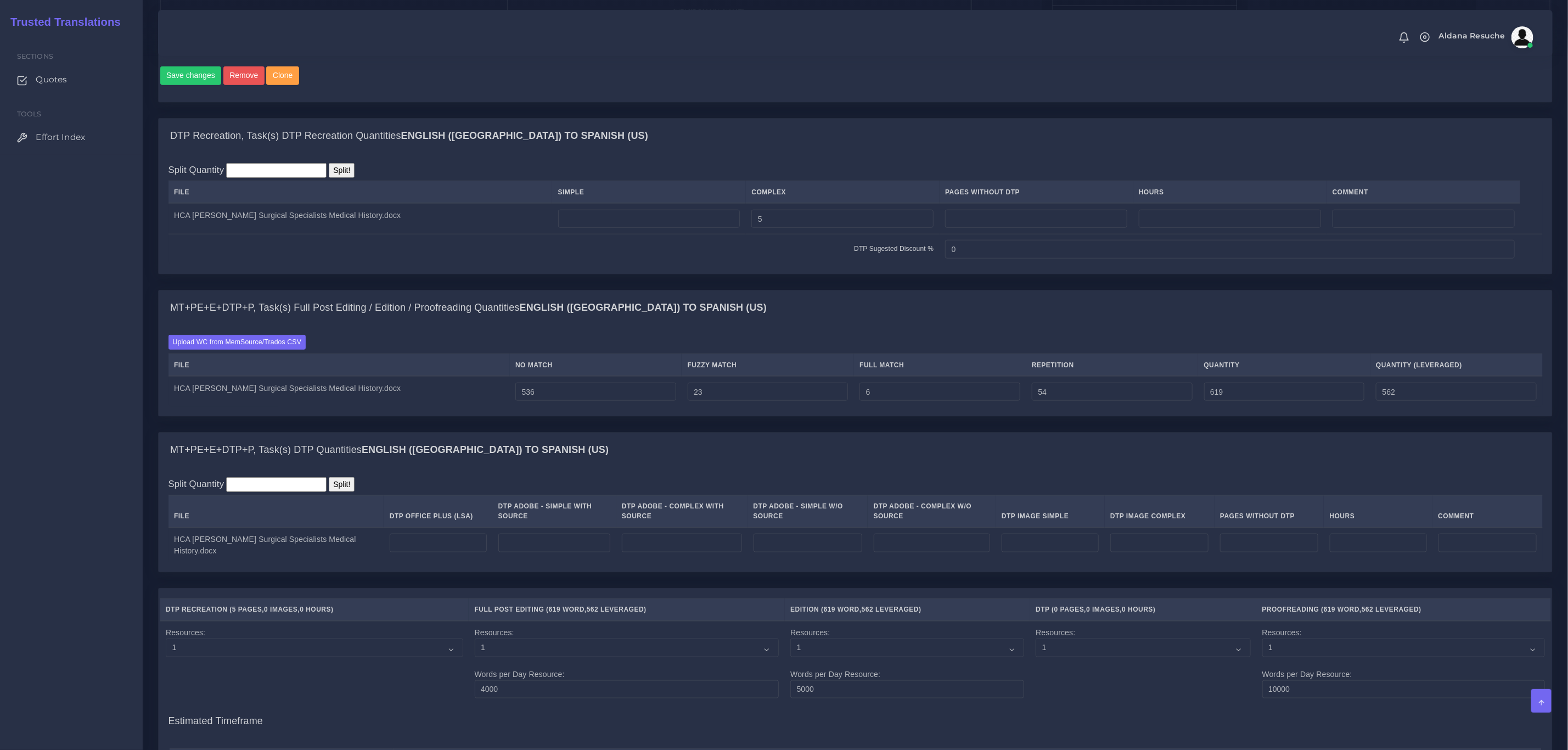
scroll to position [743, 0]
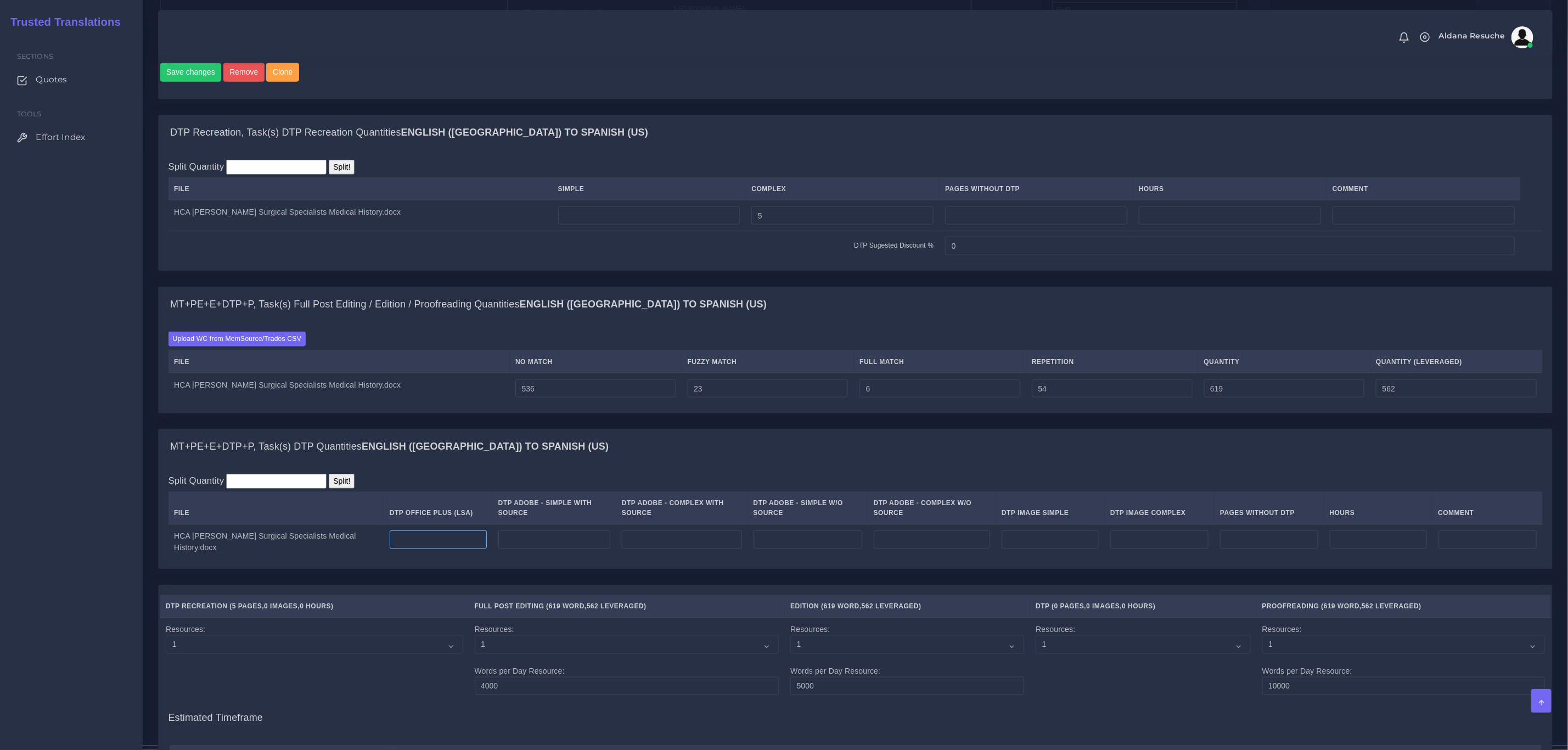
click at [390, 549] on input "number" at bounding box center [438, 539] width 97 height 19
type input "5"
click at [549, 465] on div "MT+PE+E+DTP+P, Task(s) DTP Quantities English (US) TO Spanish (US)" at bounding box center [854, 447] width 1393 height 35
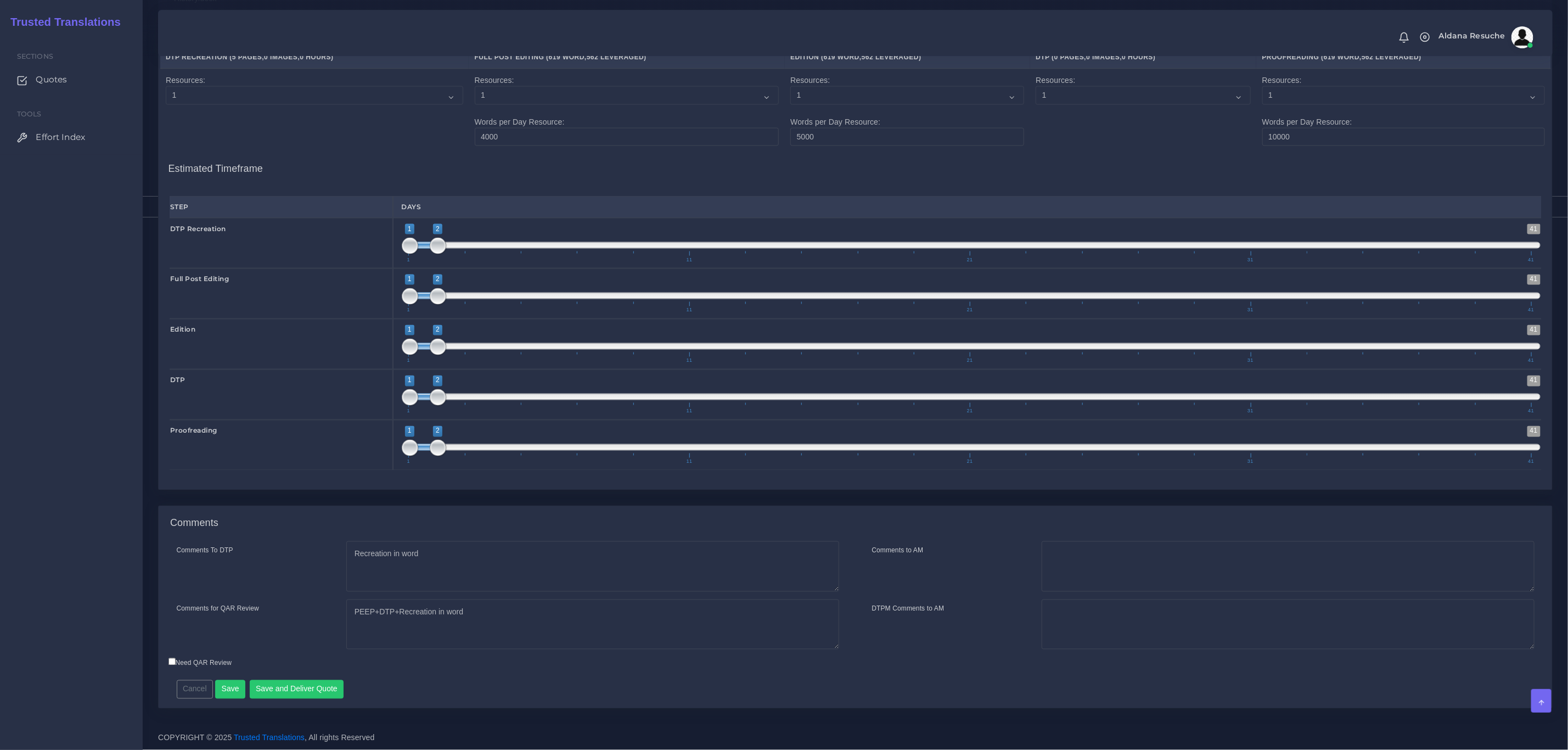
scroll to position [1315, 0]
click at [307, 687] on button "Save and Deliver Quote" at bounding box center [297, 689] width 95 height 19
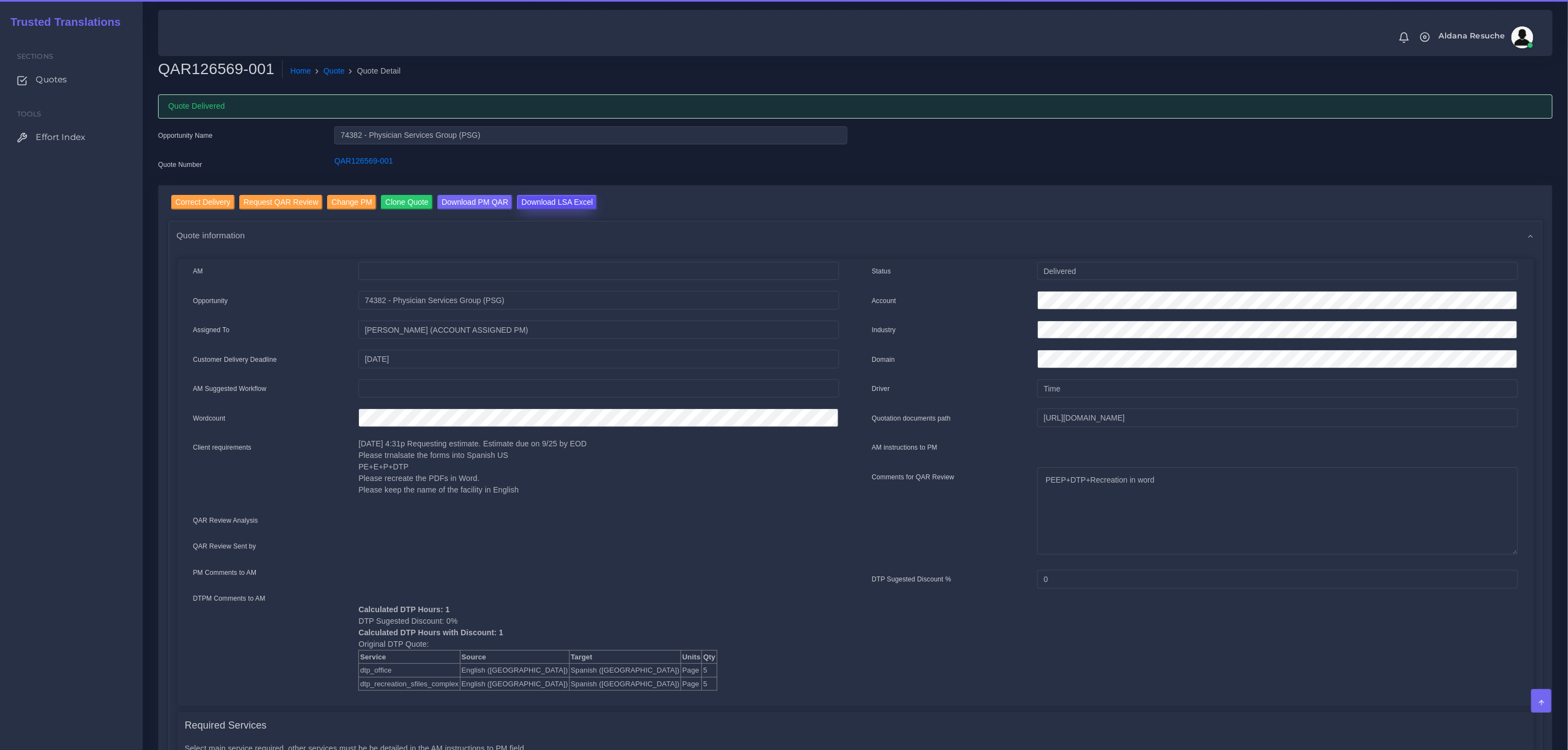
click at [542, 200] on input "Download LSA Excel" at bounding box center [557, 202] width 80 height 15
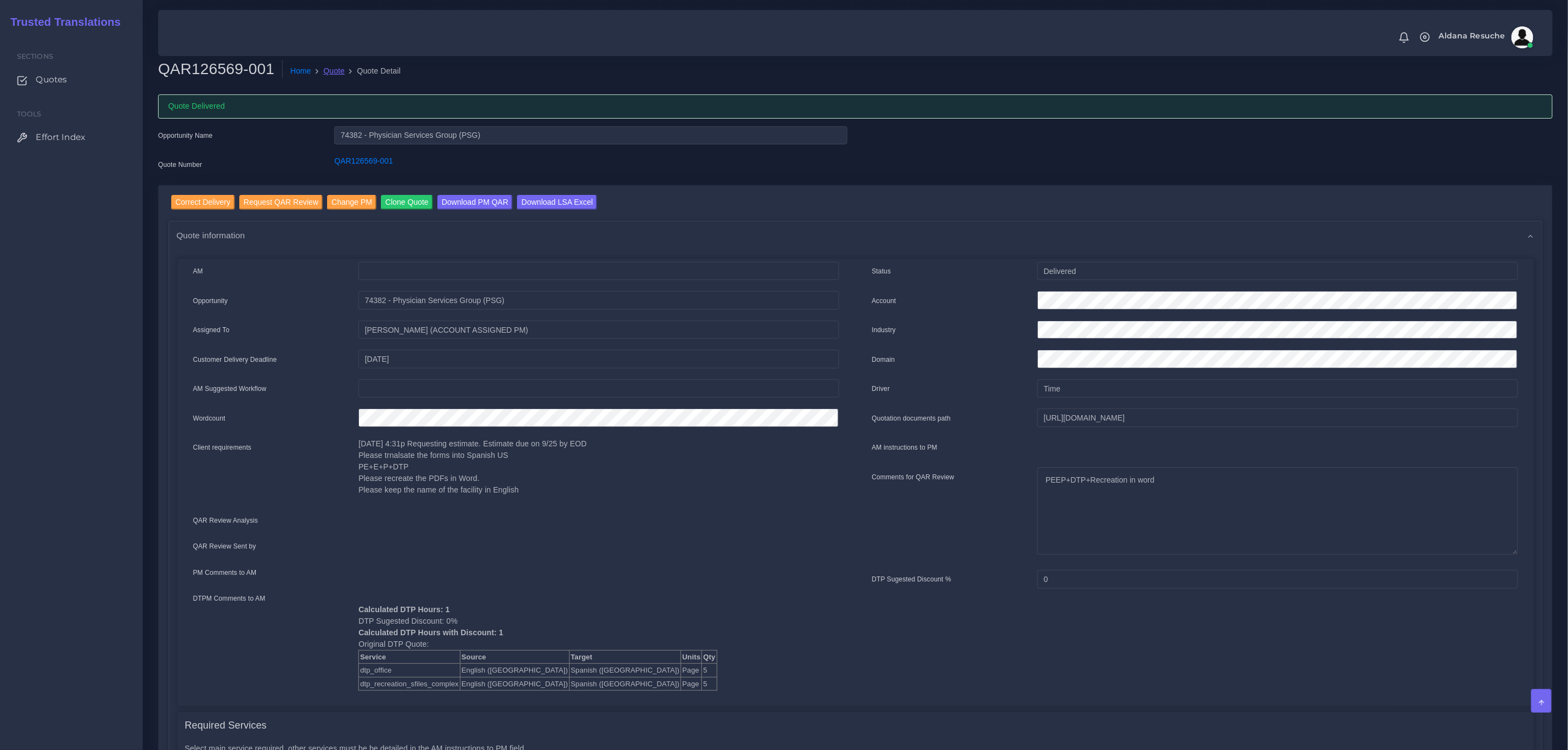
click at [327, 70] on link "Quote" at bounding box center [333, 71] width 21 height 12
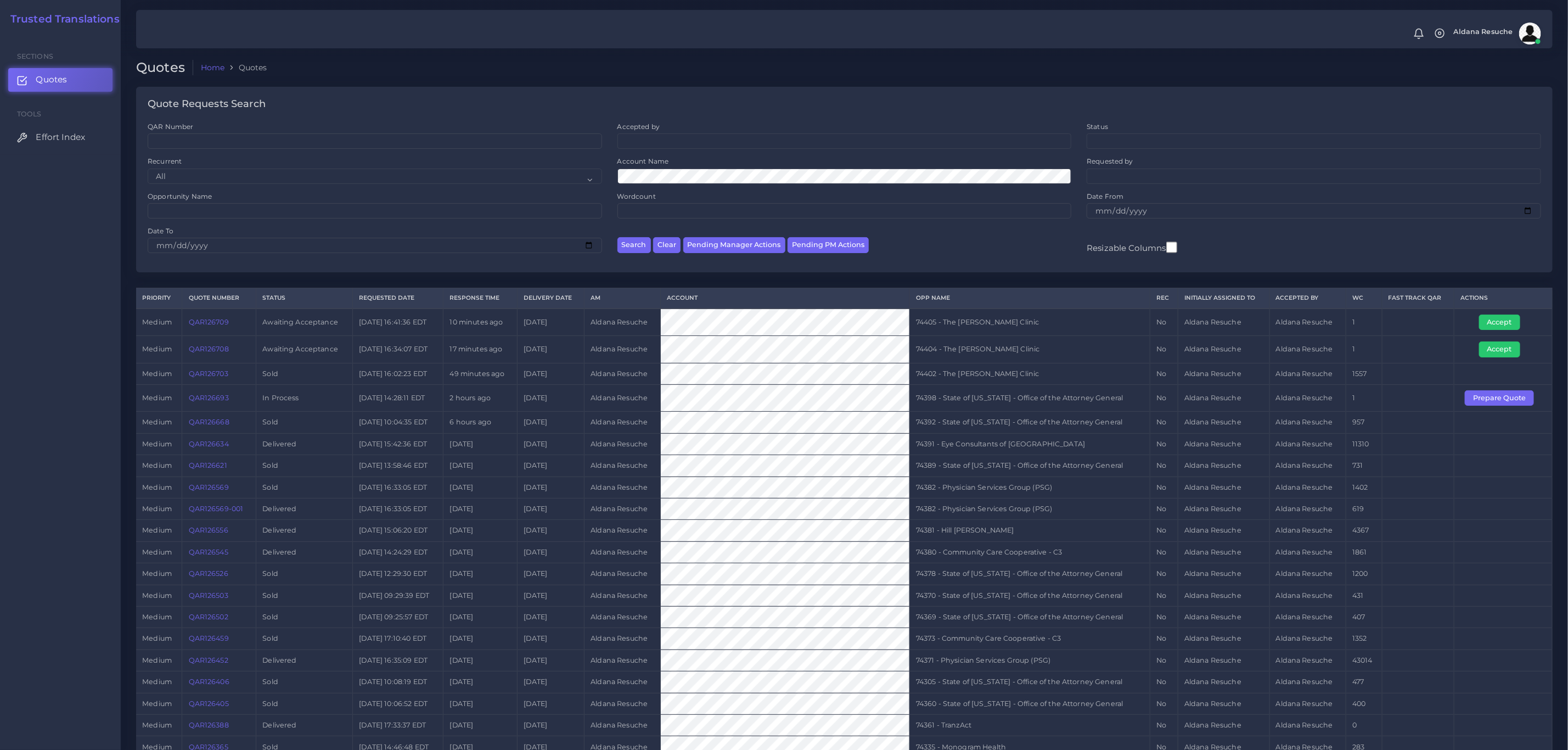
click at [1405, 527] on td at bounding box center [1418, 530] width 73 height 21
click at [211, 353] on link "QAR126708" at bounding box center [208, 349] width 40 height 8
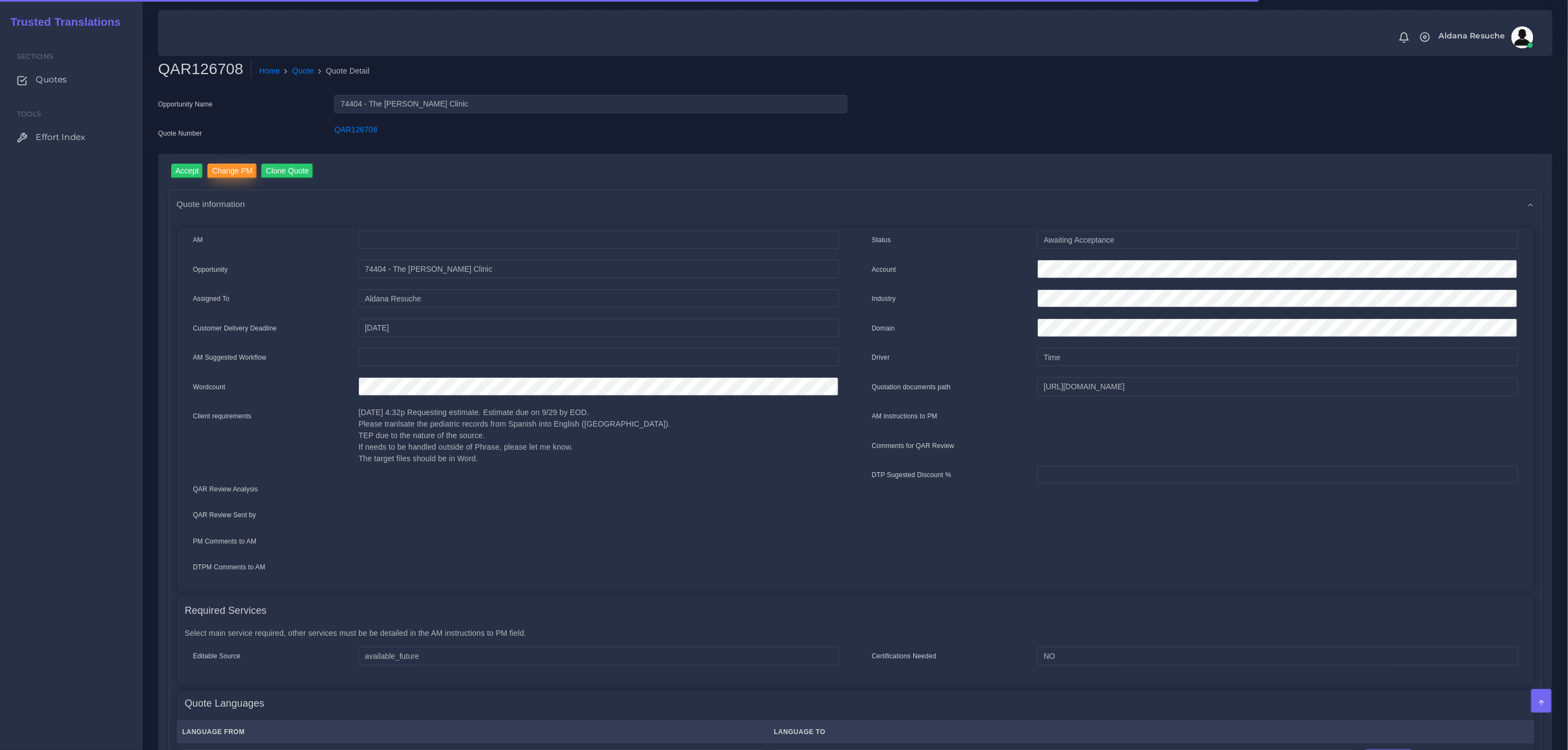
click at [245, 171] on input "Change PM" at bounding box center [232, 171] width 50 height 15
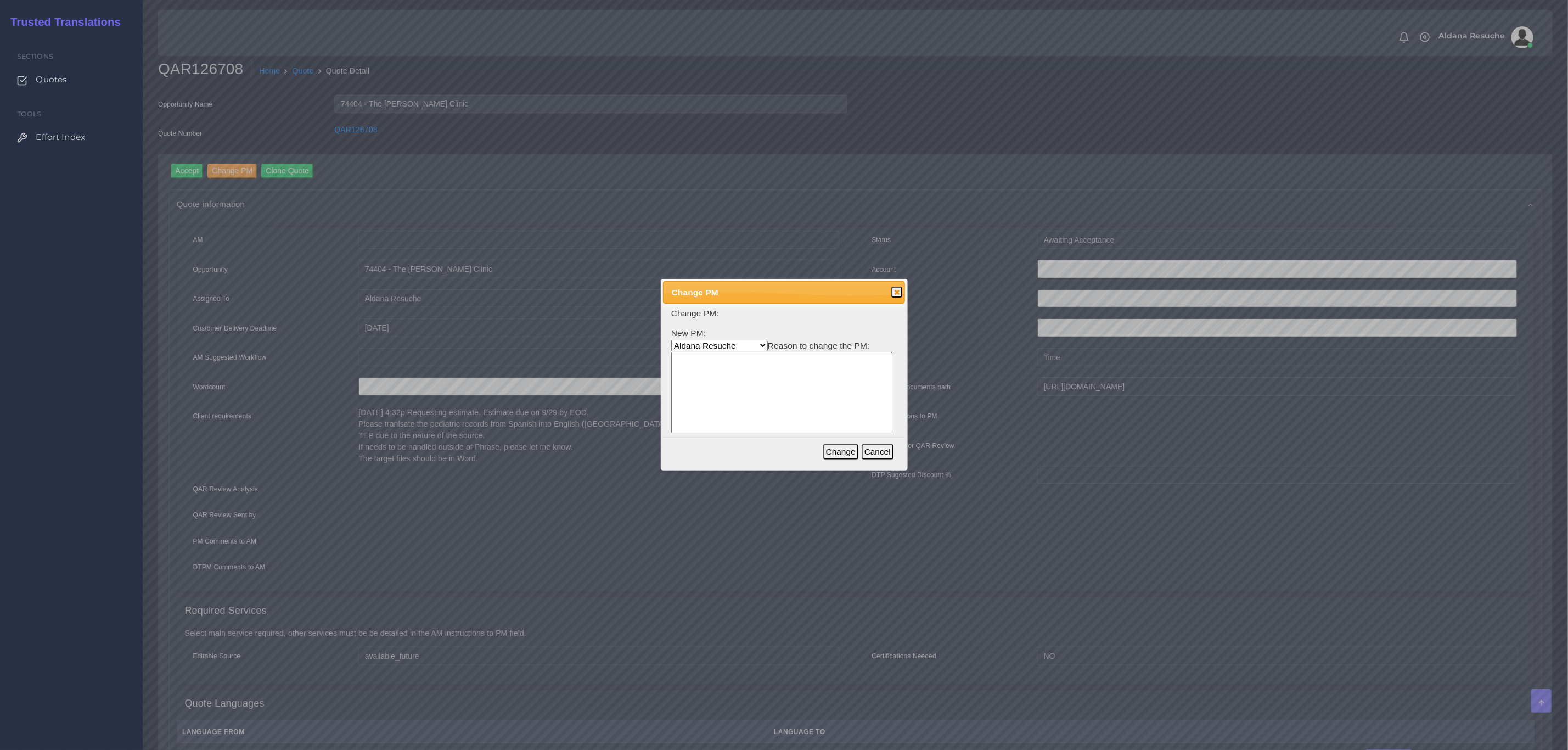
click at [692, 345] on select "Aldana Resuche Ana Whitby PM Beatriz Lacerda Dana Rossi Diego Leotta Gabriela S…" at bounding box center [719, 346] width 97 height 12
select select "3e925e02-f17d-4791-9412-c46ab5cb8daa"
click at [671, 340] on select "Aldana Resuche Ana Whitby PM Beatriz Lacerda Dana Rossi Diego Leotta Gabriela S…" at bounding box center [719, 346] width 97 height 12
click at [758, 379] on textarea at bounding box center [782, 404] width 221 height 105
type textarea "Workload"
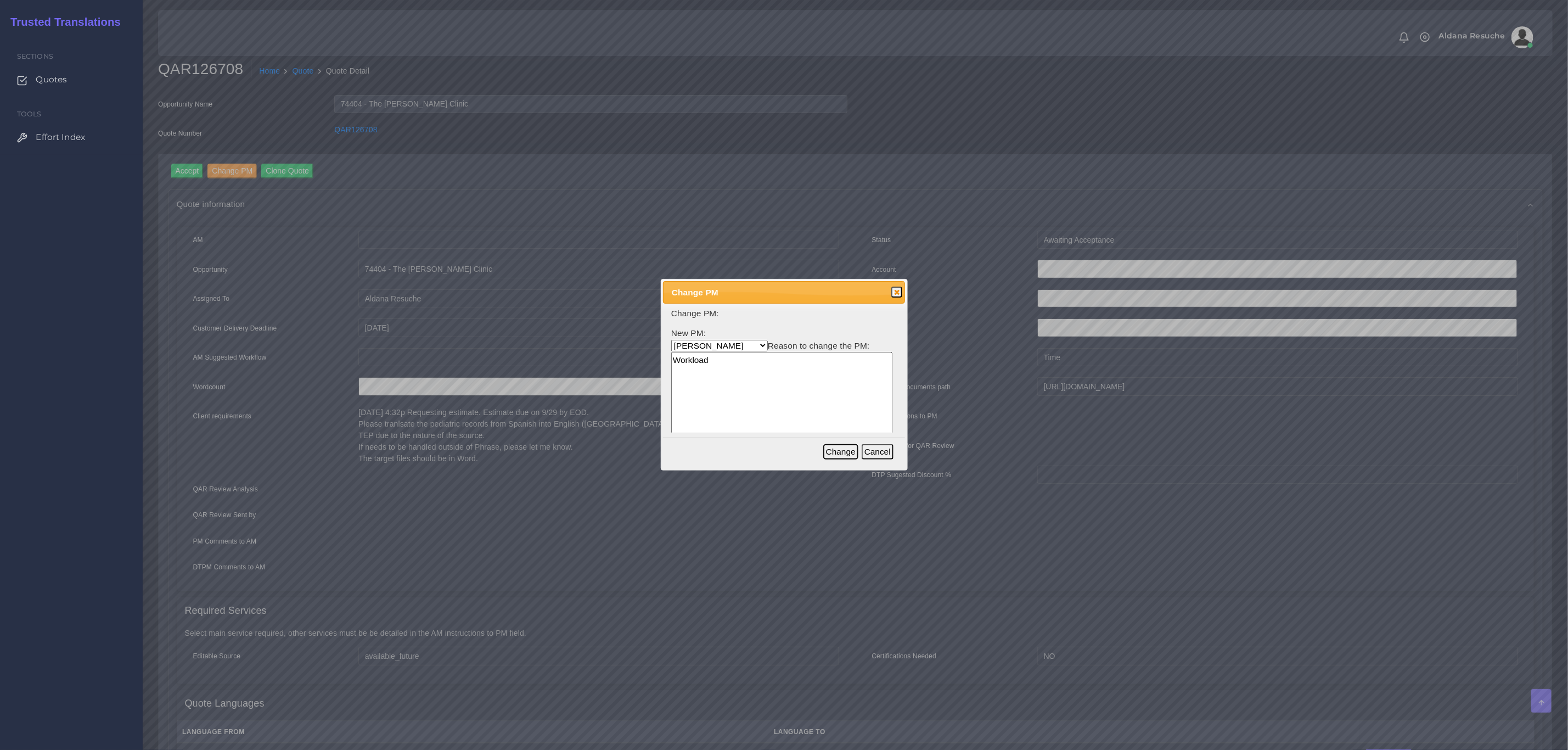
click at [845, 451] on button "Change" at bounding box center [840, 452] width 35 height 15
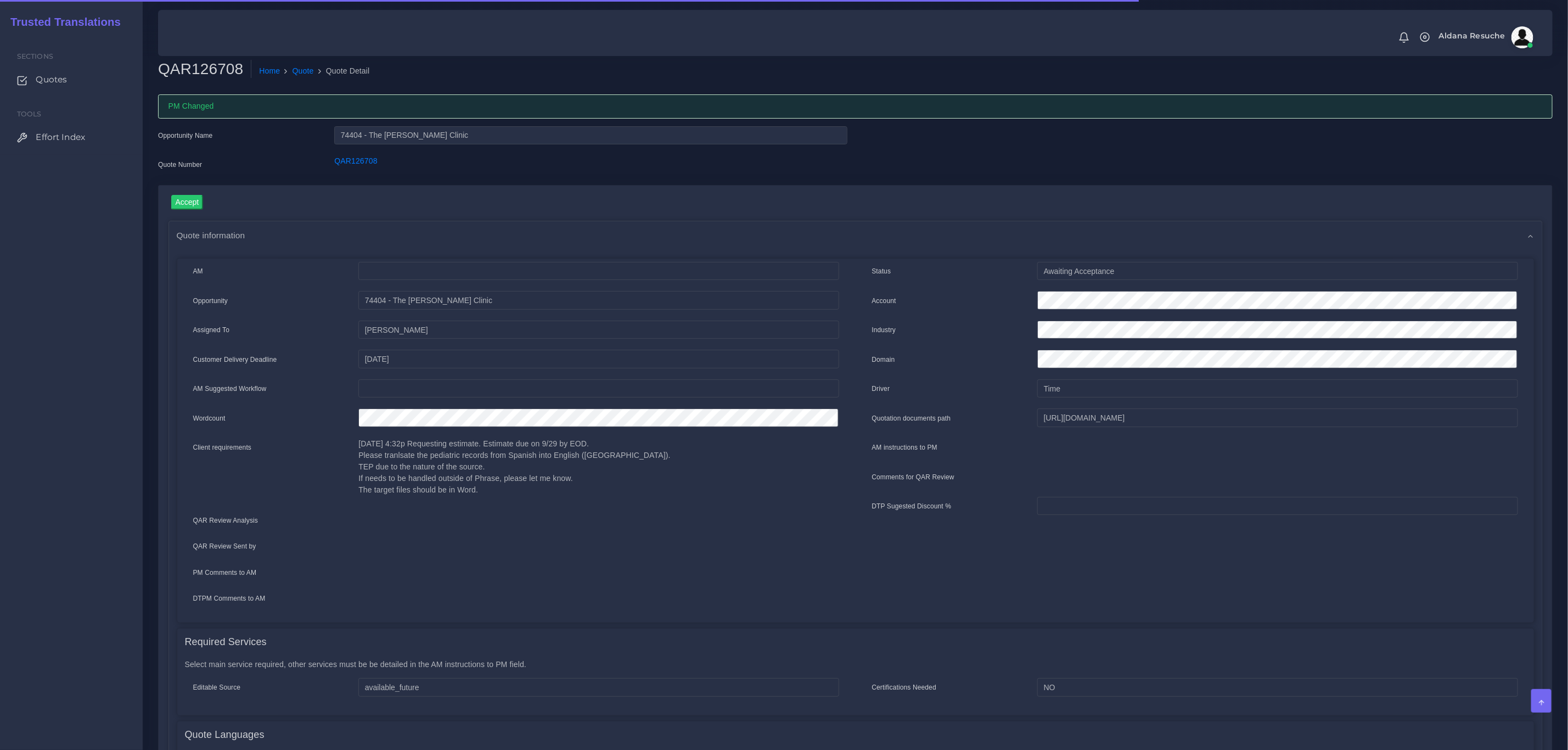
click at [1362, 163] on div "Opportunity Name 74404 - The Guthrie Clinic Quote Number QAR126708" at bounding box center [855, 155] width 1411 height 59
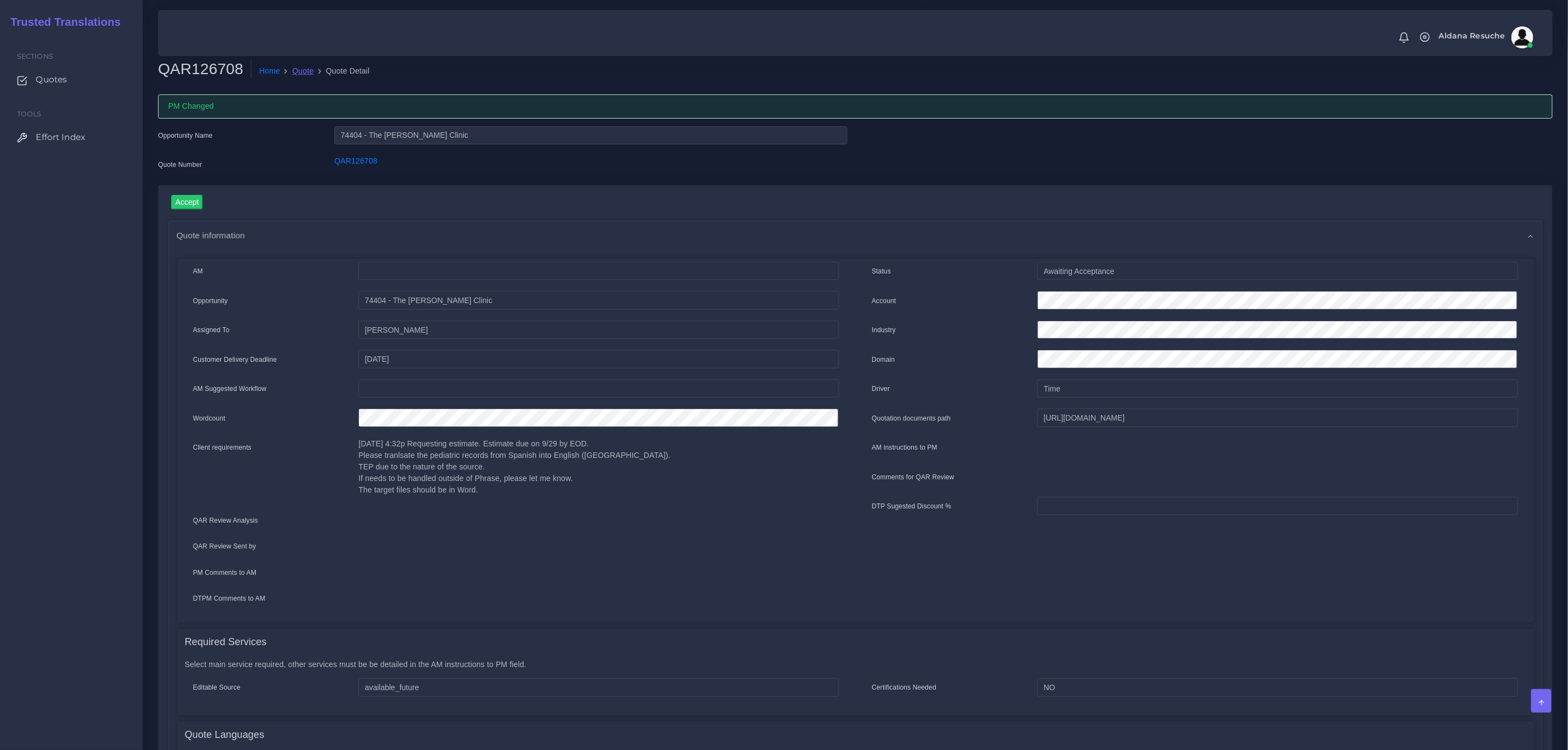
click at [295, 73] on link "Quote" at bounding box center [303, 71] width 21 height 12
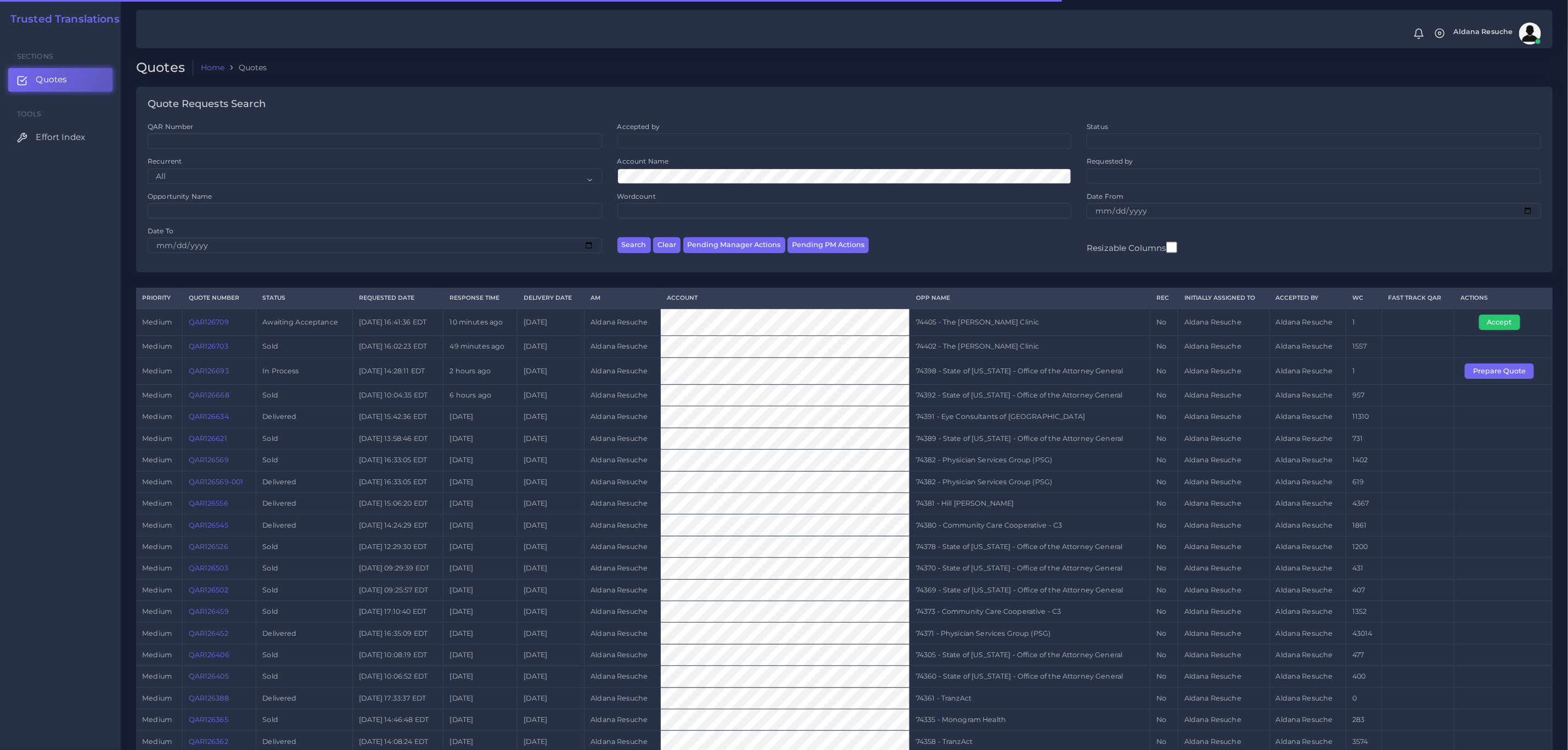
click at [219, 326] on link "QAR126709" at bounding box center [208, 322] width 40 height 8
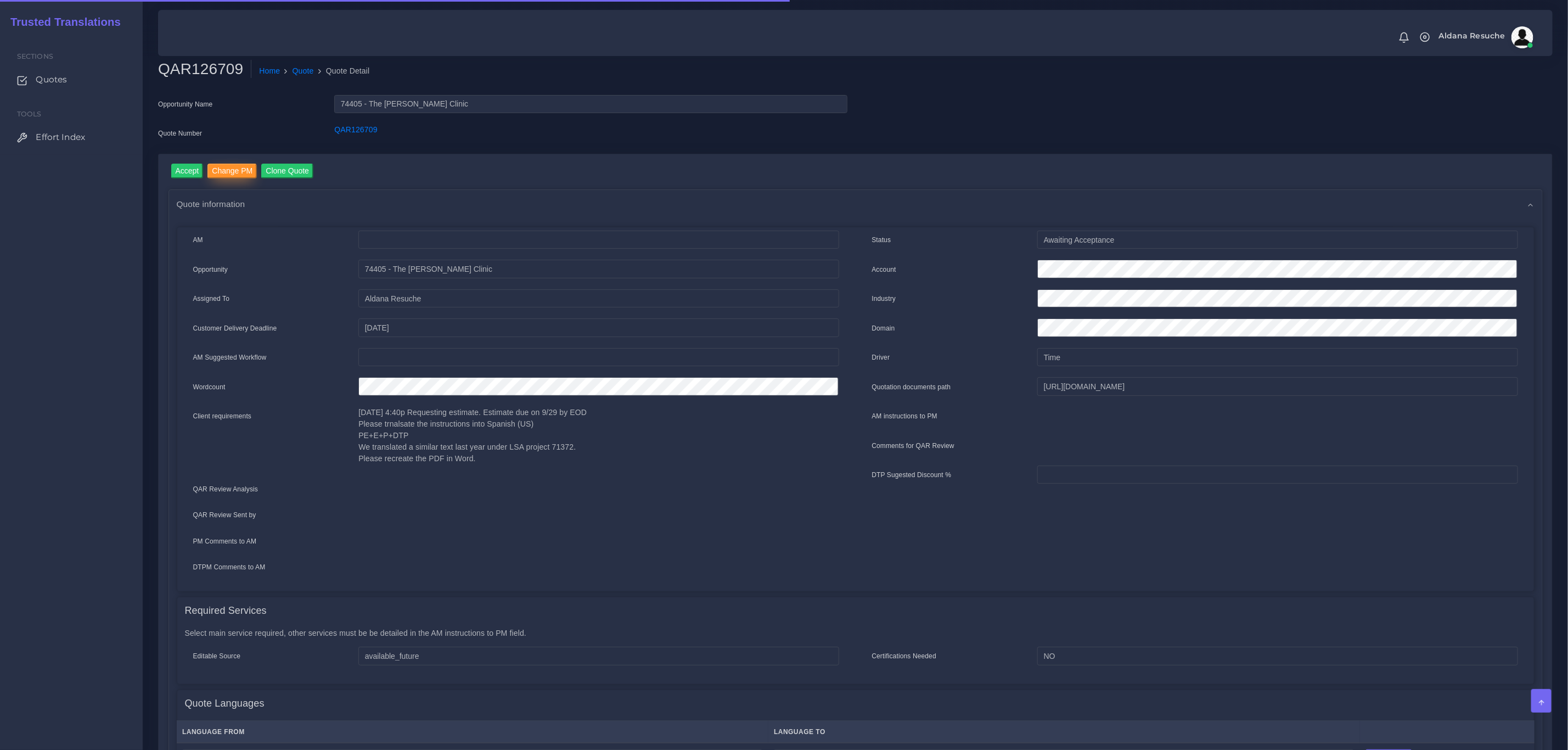
click at [244, 172] on input "Change PM" at bounding box center [232, 171] width 50 height 15
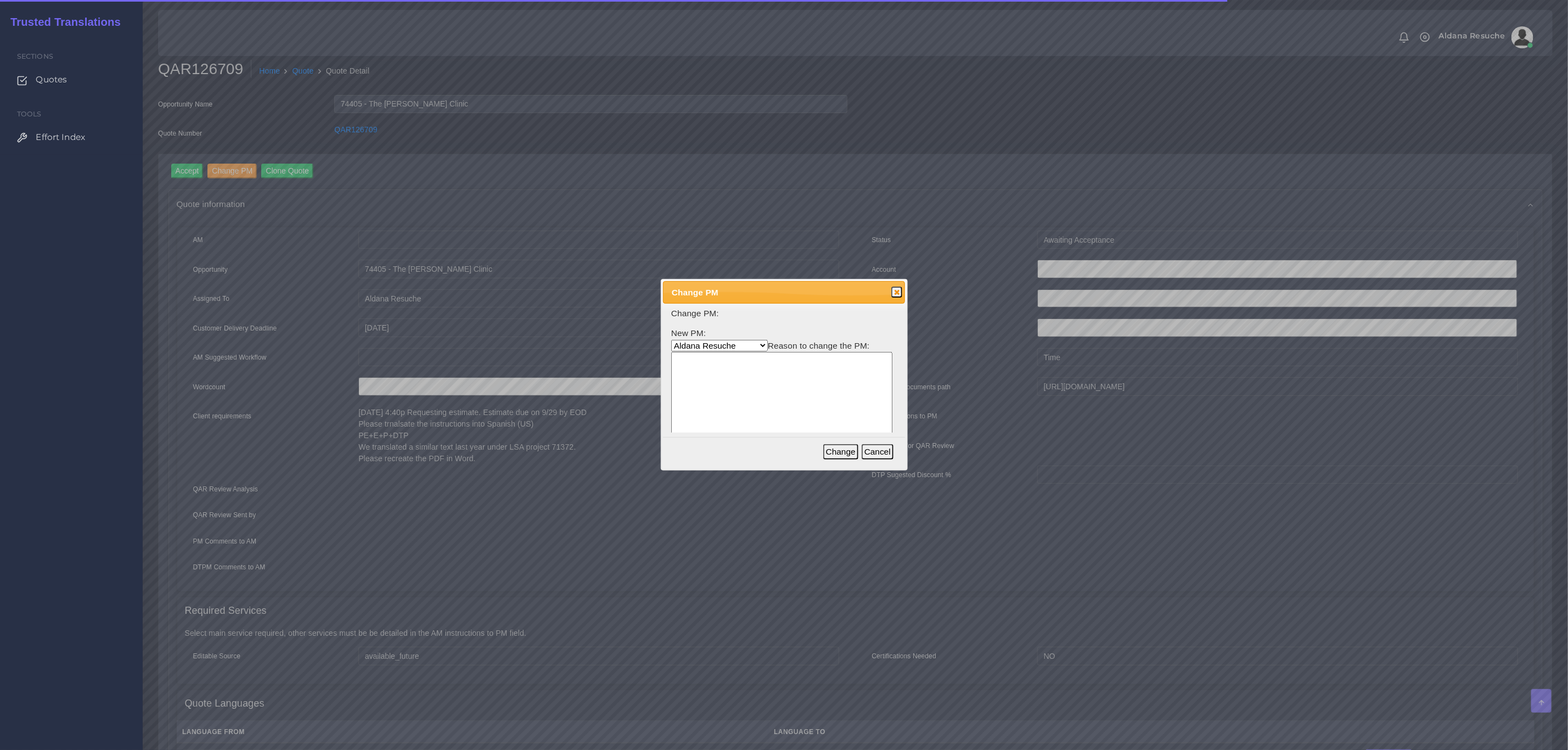
click at [701, 348] on select "[PERSON_NAME] [PERSON_NAME] PM [PERSON_NAME] [PERSON_NAME] [PERSON_NAME] [PERSO…" at bounding box center [719, 346] width 97 height 12
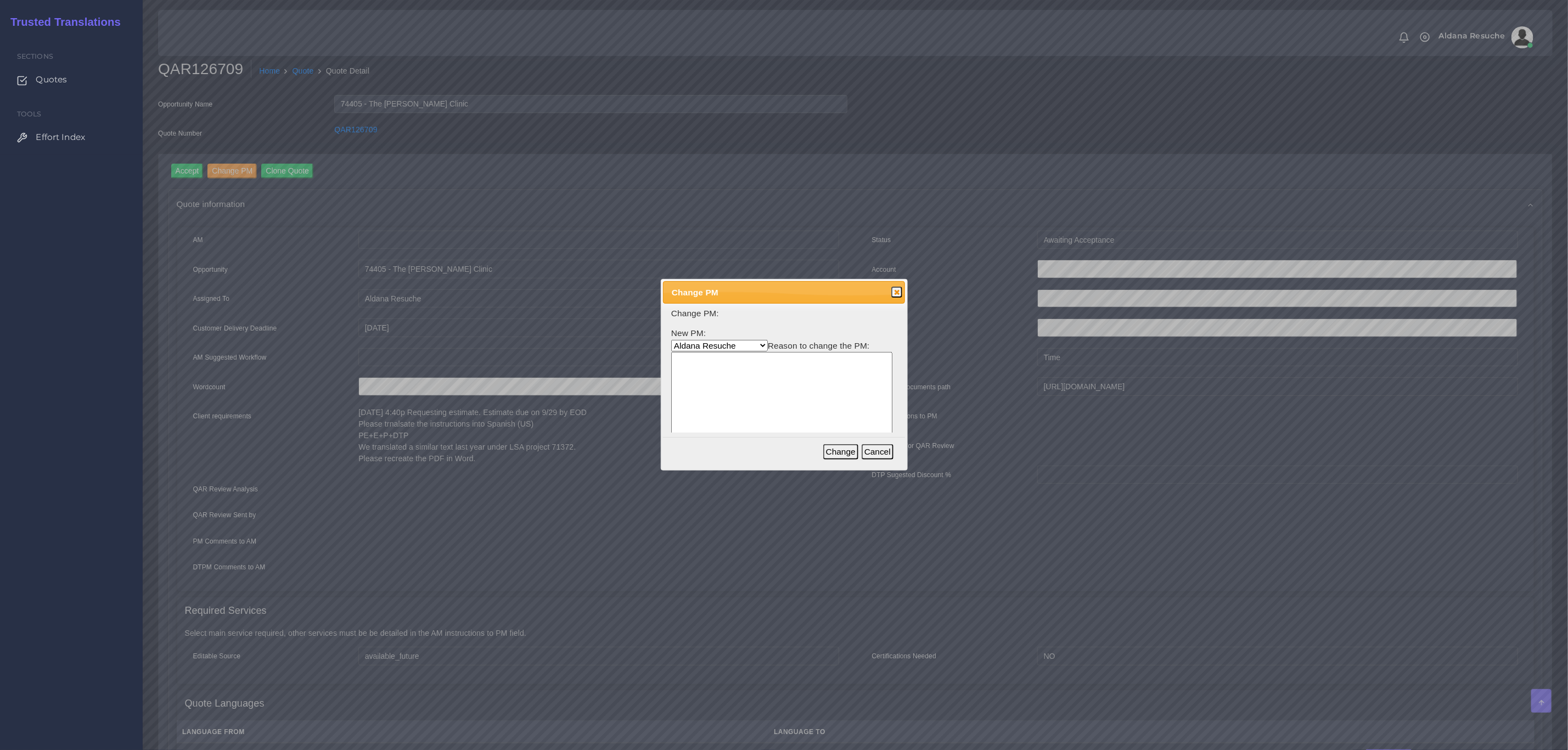
select select "3e925e02-f17d-4791-9412-c46ab5cb8daa"
click at [671, 340] on select "[PERSON_NAME] [PERSON_NAME] PM [PERSON_NAME] [PERSON_NAME] [PERSON_NAME] [PERSO…" at bounding box center [719, 346] width 97 height 12
click at [723, 426] on textarea at bounding box center [782, 404] width 221 height 105
type textarea "Workload"
click at [830, 450] on button "Change" at bounding box center [840, 452] width 35 height 15
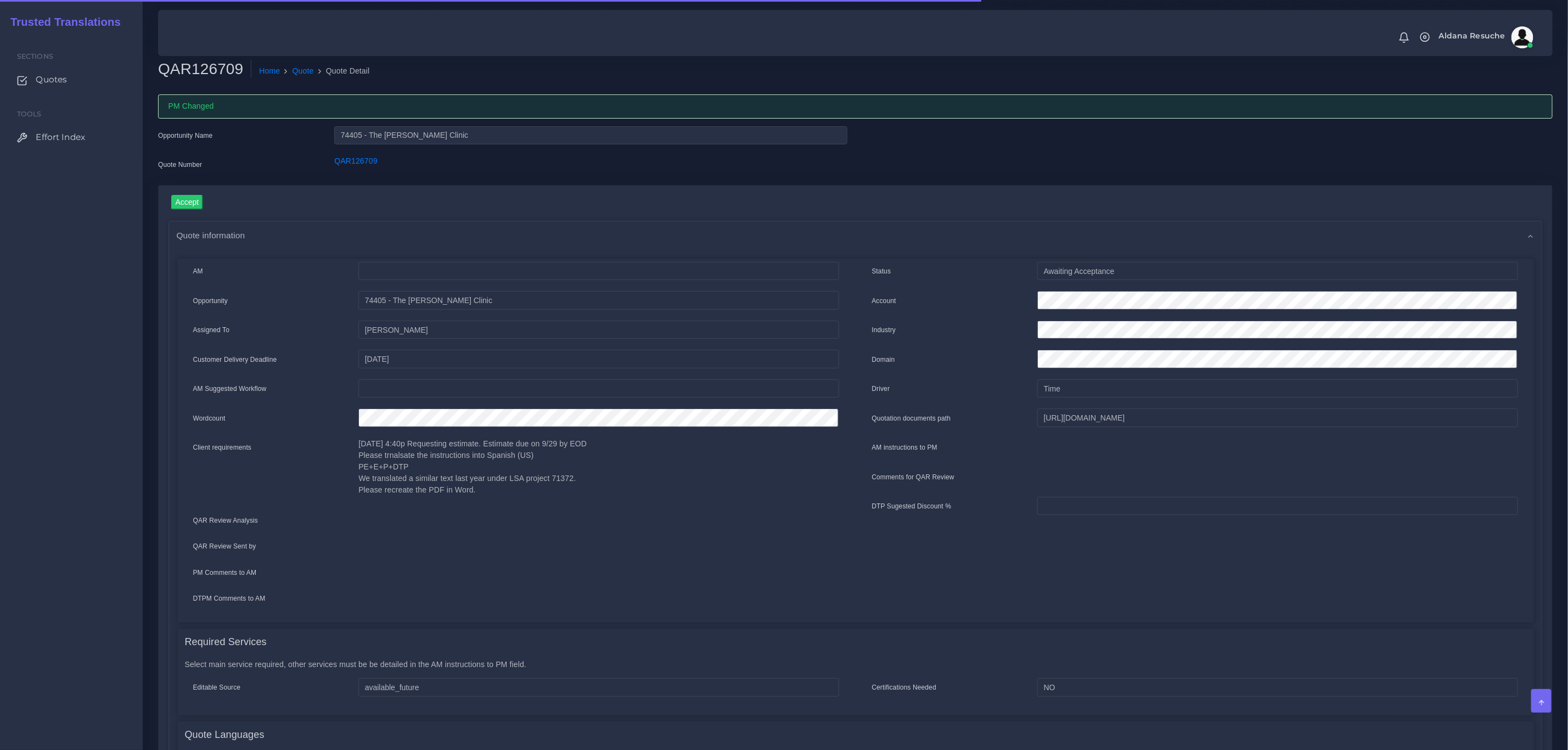
click at [314, 70] on li "Quote Detail" at bounding box center [342, 71] width 56 height 12
click at [303, 71] on link "Quote" at bounding box center [303, 71] width 21 height 12
